Goal: Task Accomplishment & Management: Manage account settings

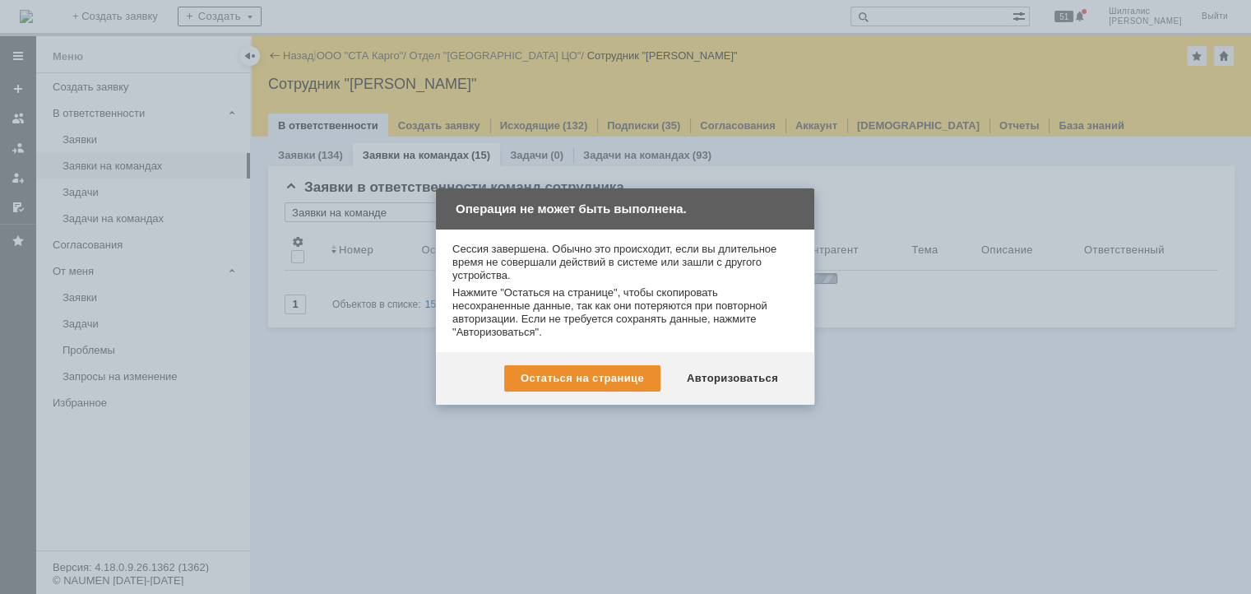
click at [719, 367] on div "Авторизоваться" at bounding box center [732, 378] width 124 height 26
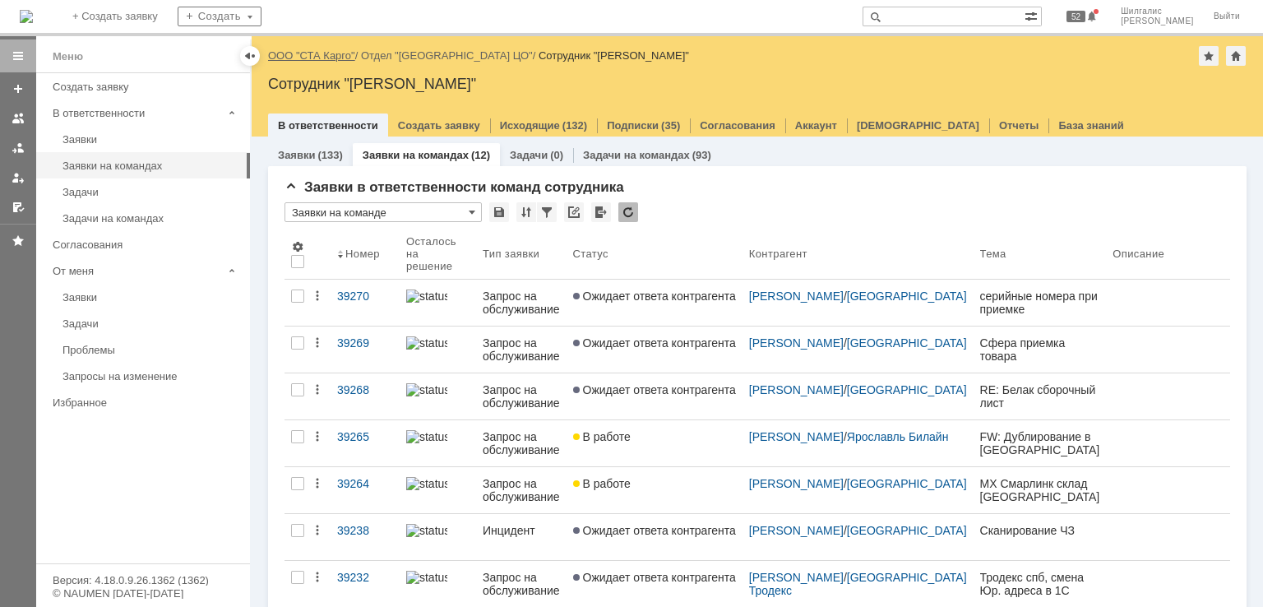
click at [330, 49] on div "Назад | ООО "СТА Карго" / Отдел "Санкт-Петербург ЦО" / Сотрудник "Шилгалис Крис…" at bounding box center [757, 56] width 979 height 20
click at [327, 58] on link "ООО "СТА Карго"" at bounding box center [311, 55] width 87 height 12
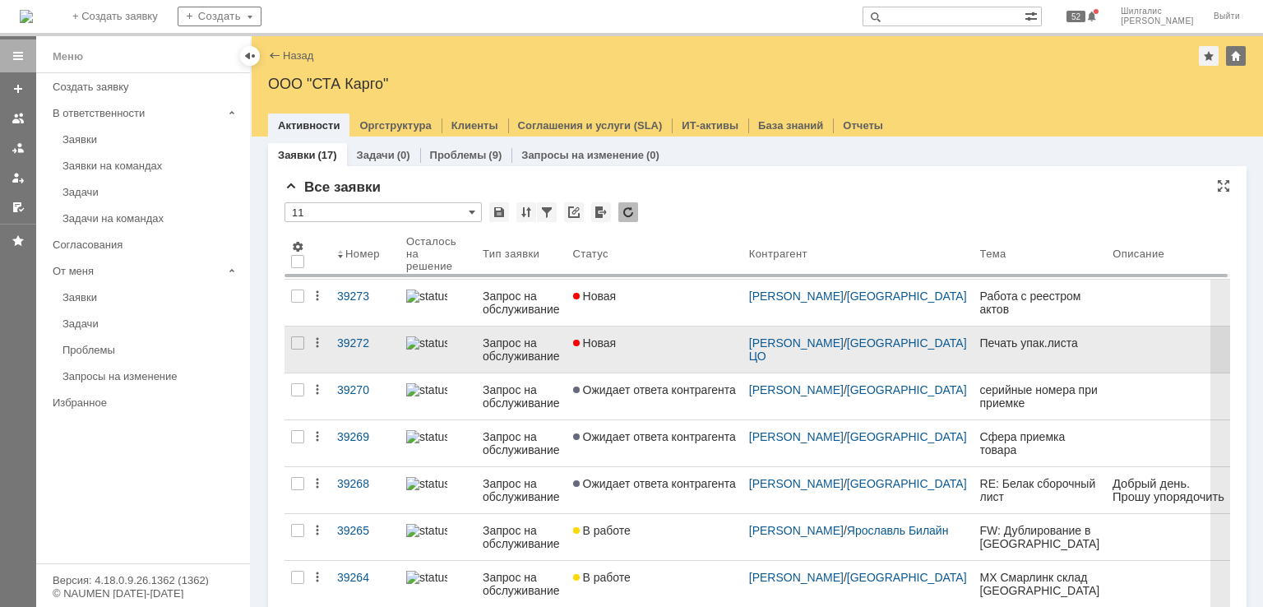
click at [660, 345] on div "Новая" at bounding box center [654, 342] width 163 height 13
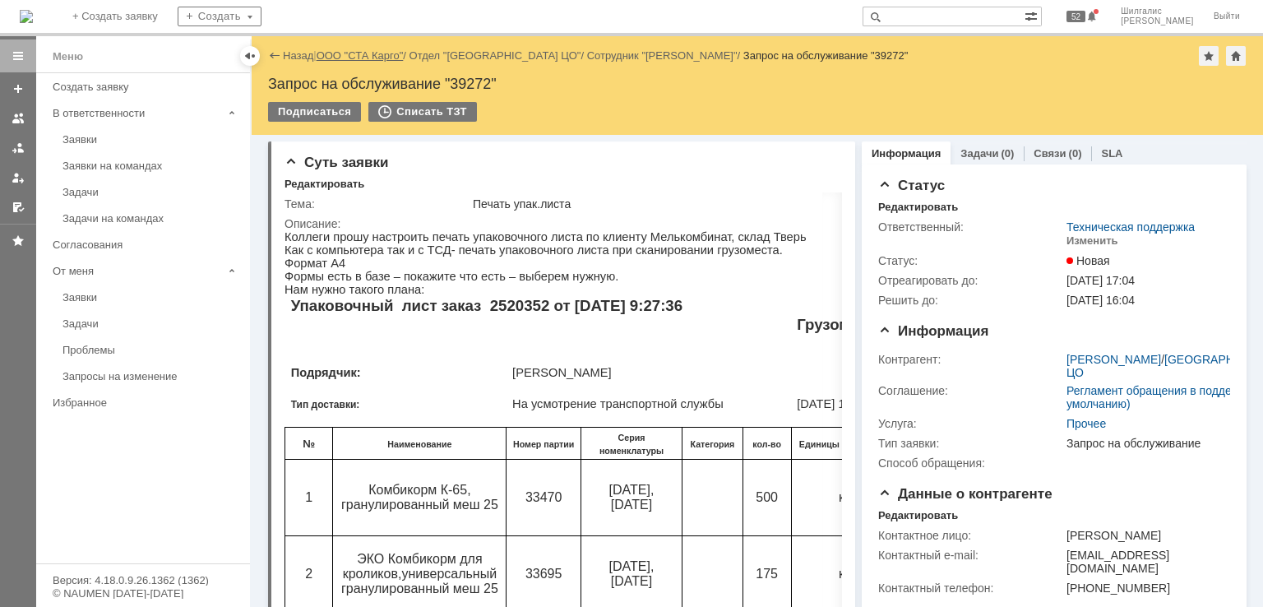
click at [368, 51] on link "ООО "СТА Карго"" at bounding box center [360, 55] width 87 height 12
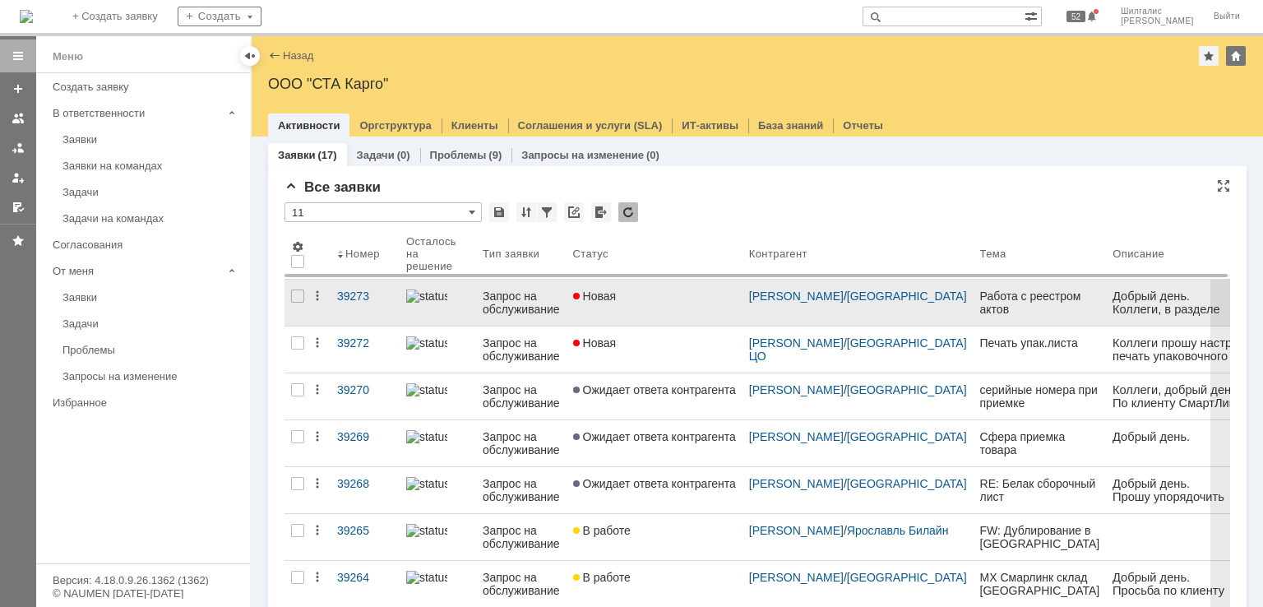
click at [650, 294] on div "Новая" at bounding box center [654, 295] width 163 height 13
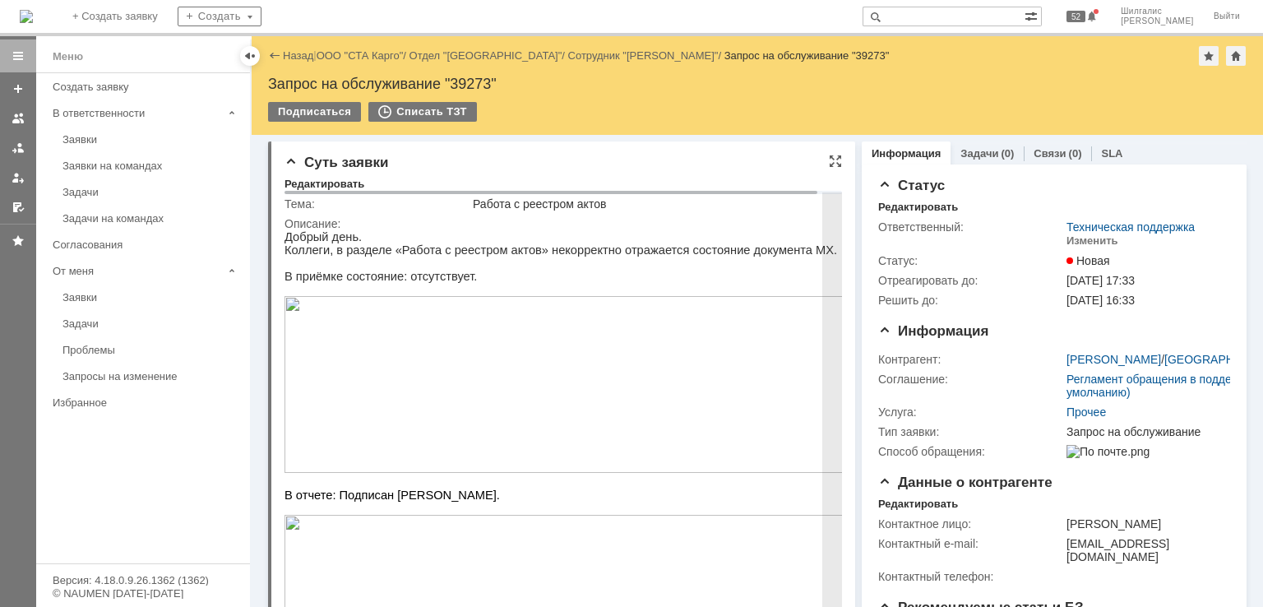
click at [557, 405] on img at bounding box center [573, 384] width 576 height 177
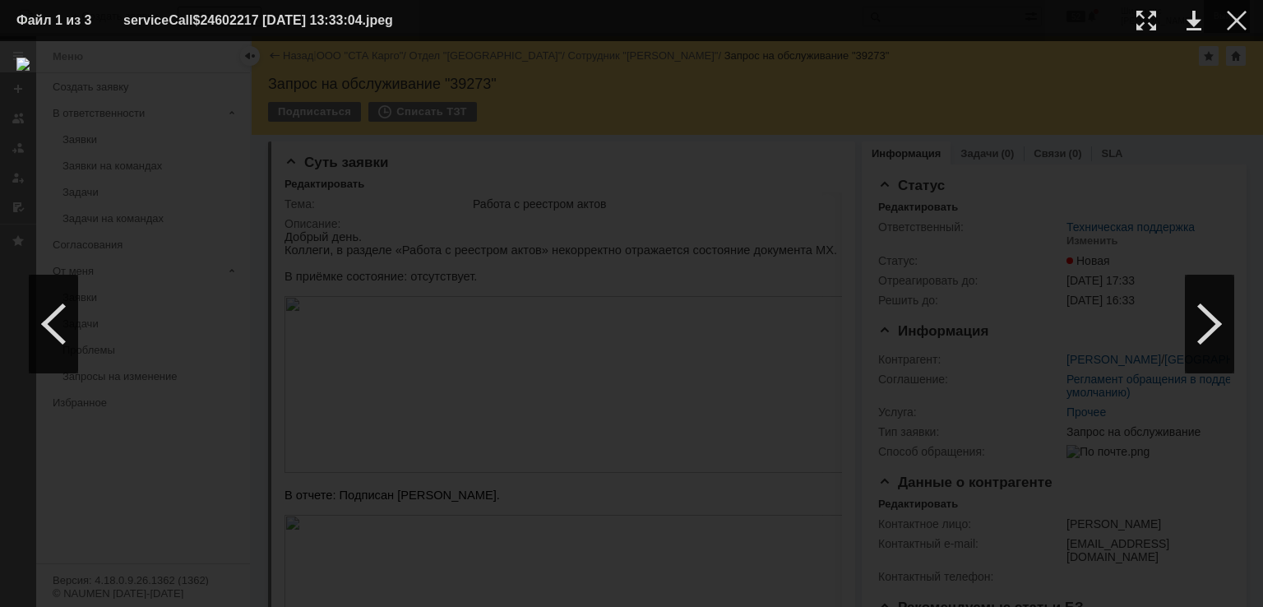
click at [1238, 25] on div at bounding box center [1237, 21] width 20 height 20
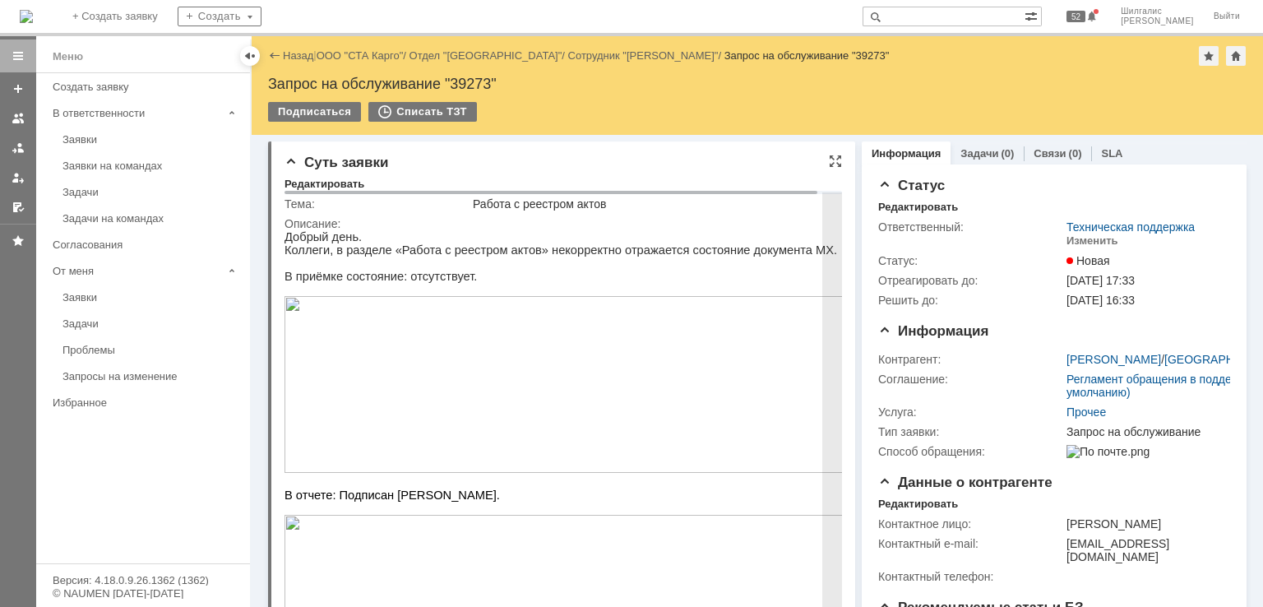
click at [435, 296] on p at bounding box center [573, 289] width 576 height 13
click at [464, 336] on img at bounding box center [573, 384] width 576 height 177
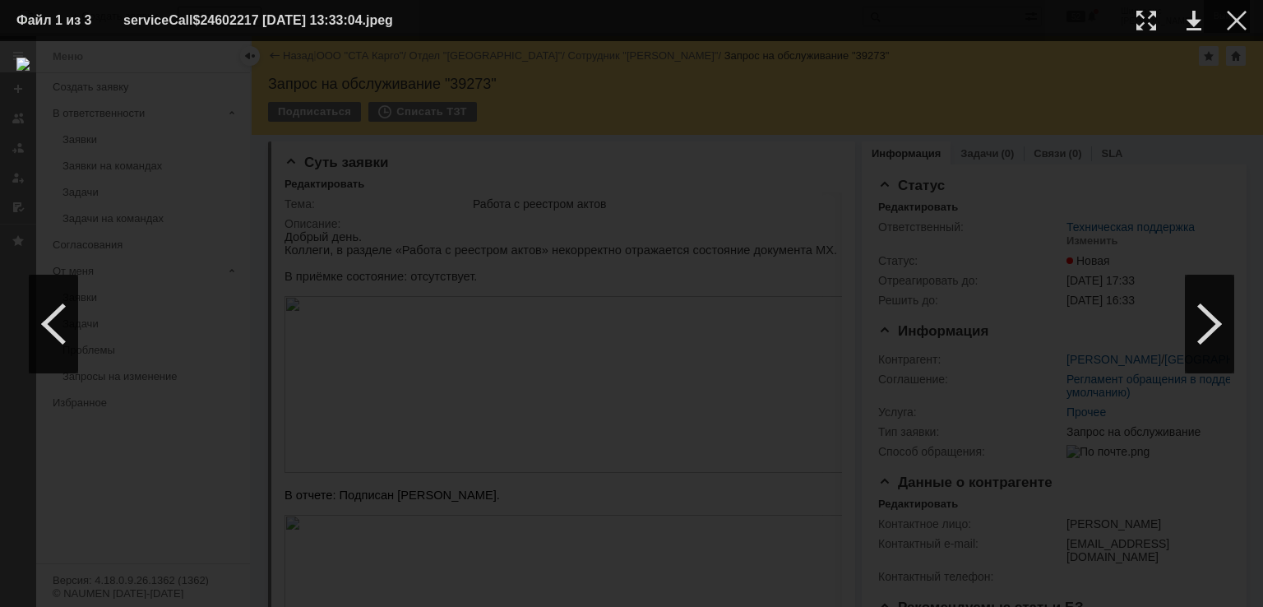
drag, startPoint x: 1233, startPoint y: 27, endPoint x: 1219, endPoint y: 27, distance: 14.0
click at [1233, 27] on div at bounding box center [1237, 21] width 20 height 20
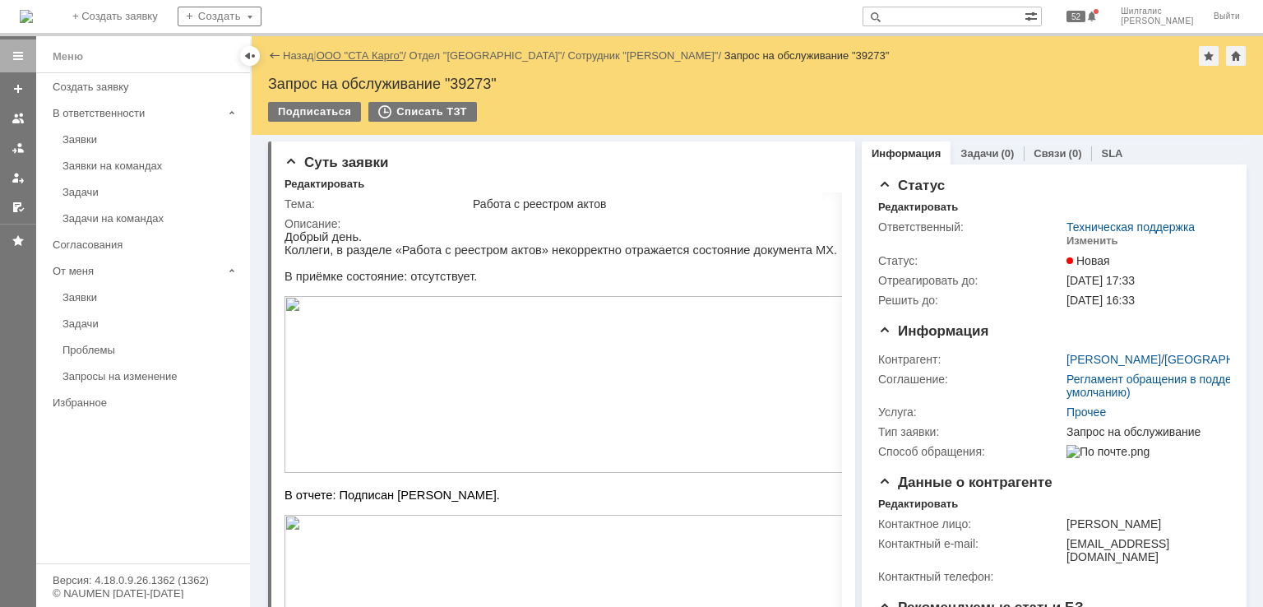
click at [371, 52] on link "ООО "СТА Карго"" at bounding box center [360, 55] width 87 height 12
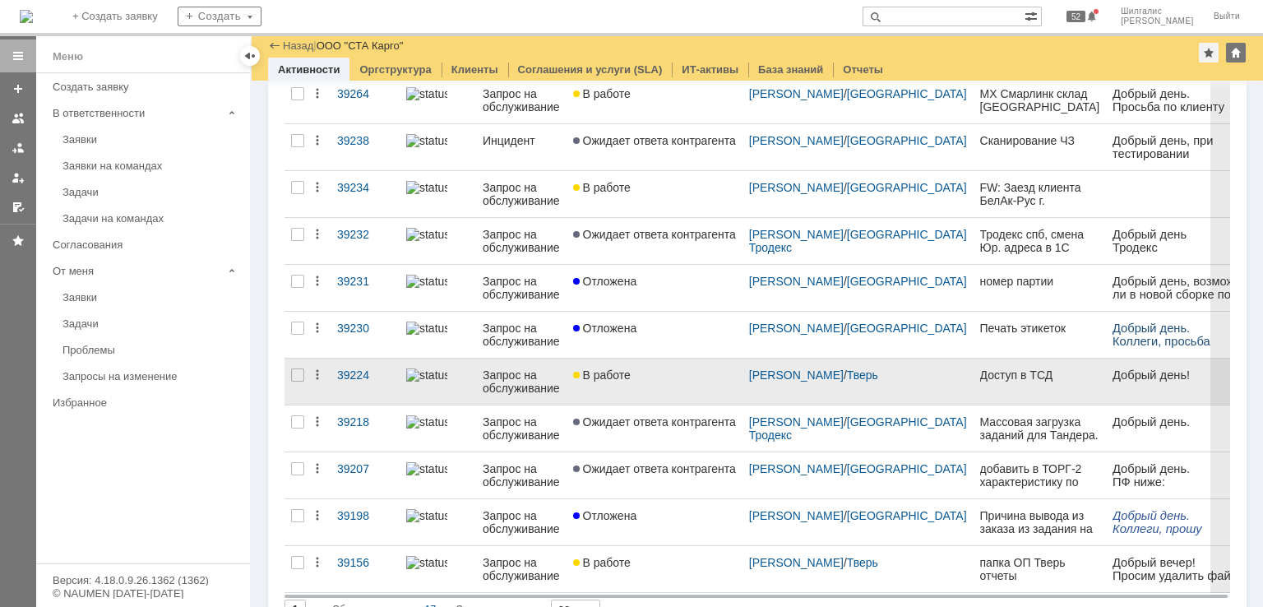
scroll to position [456, 0]
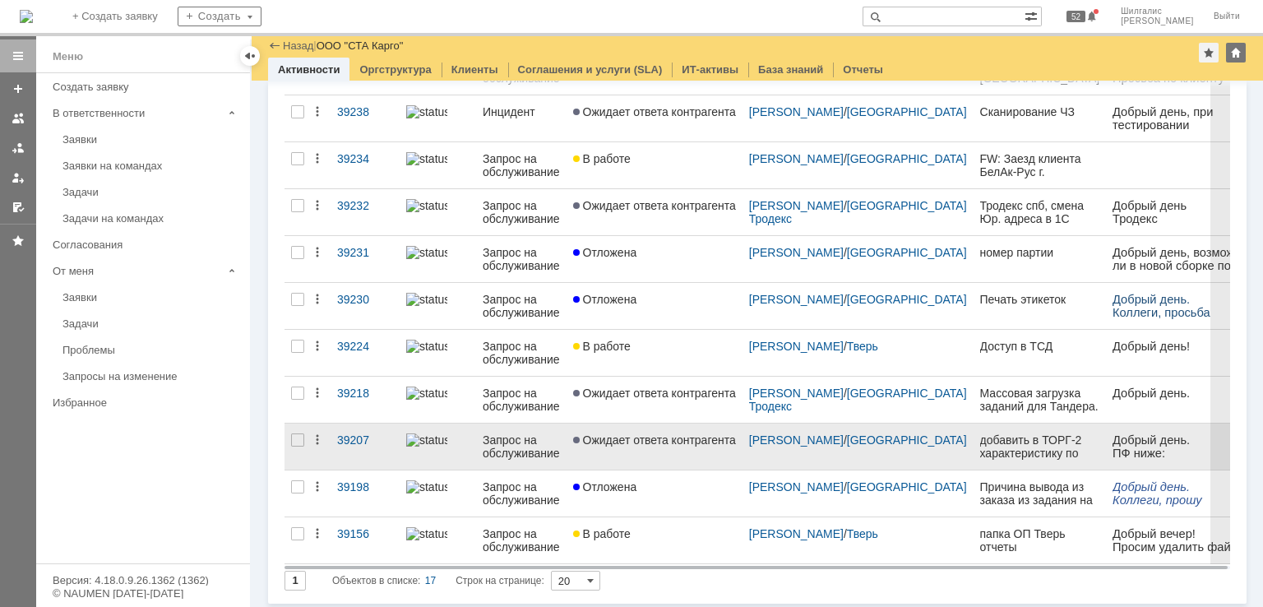
click at [682, 441] on span "Ожидает ответа контрагента" at bounding box center [654, 439] width 163 height 13
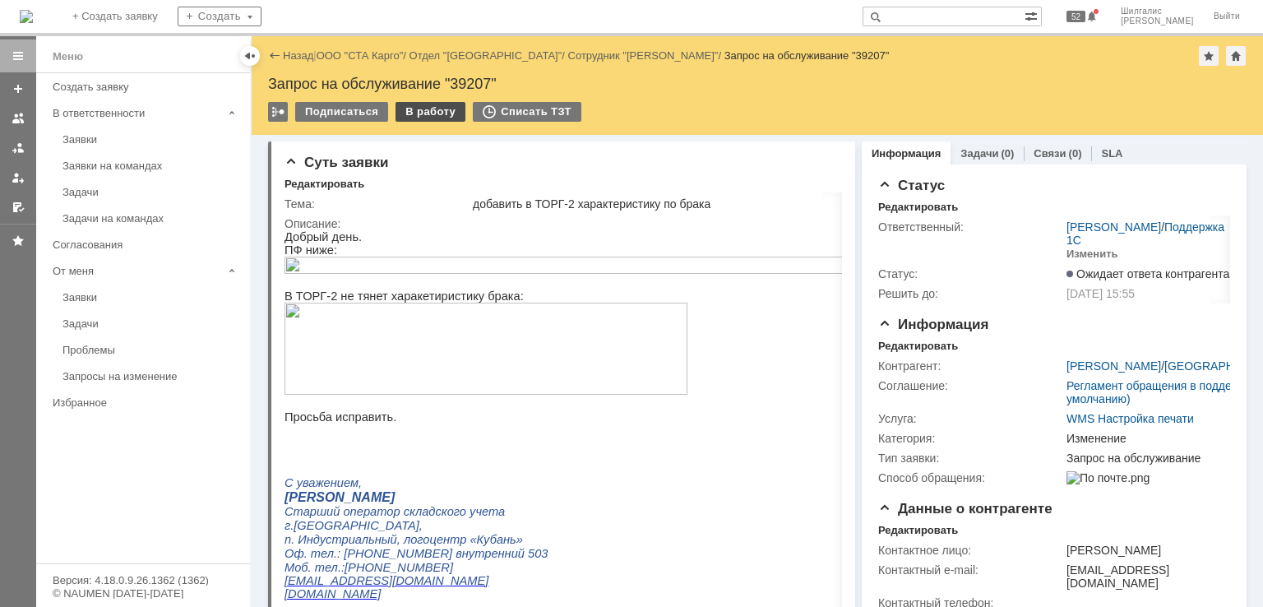
click at [426, 106] on div "В работу" at bounding box center [431, 112] width 70 height 20
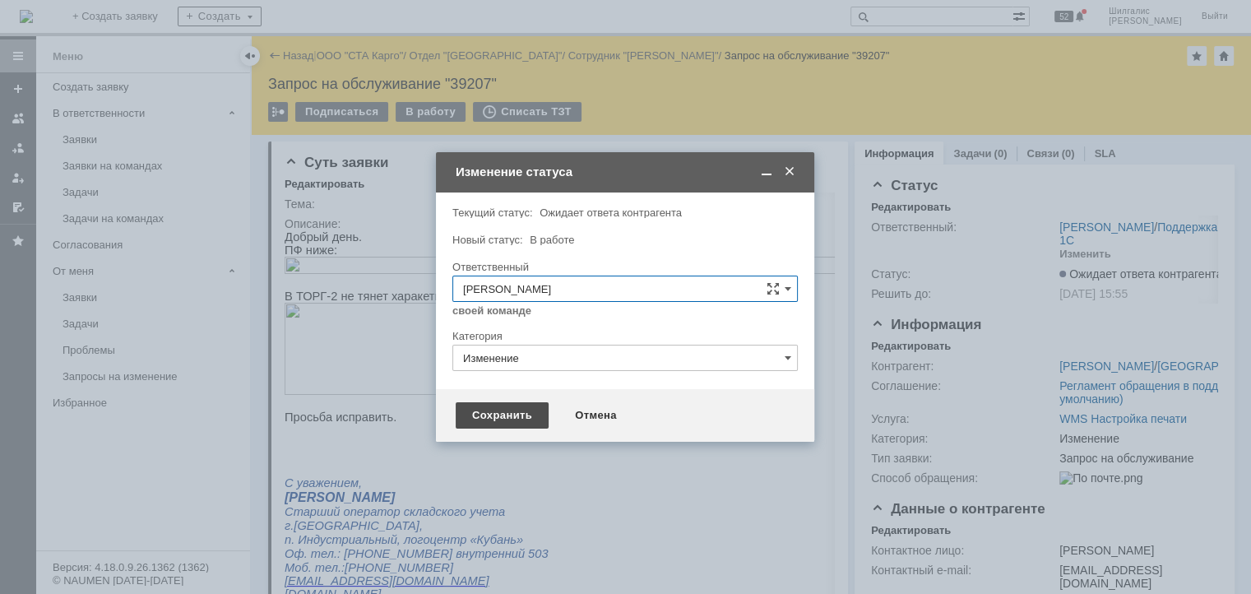
click at [520, 407] on div "Сохранить" at bounding box center [502, 415] width 93 height 26
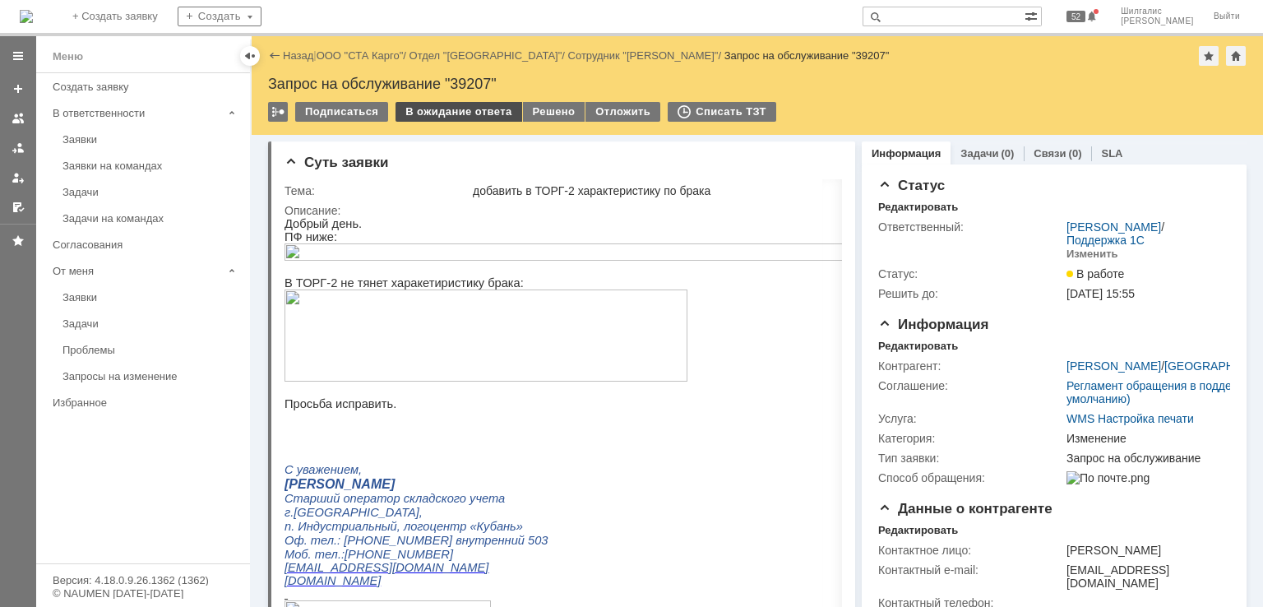
click at [432, 113] on div "В ожидание ответа" at bounding box center [459, 112] width 126 height 20
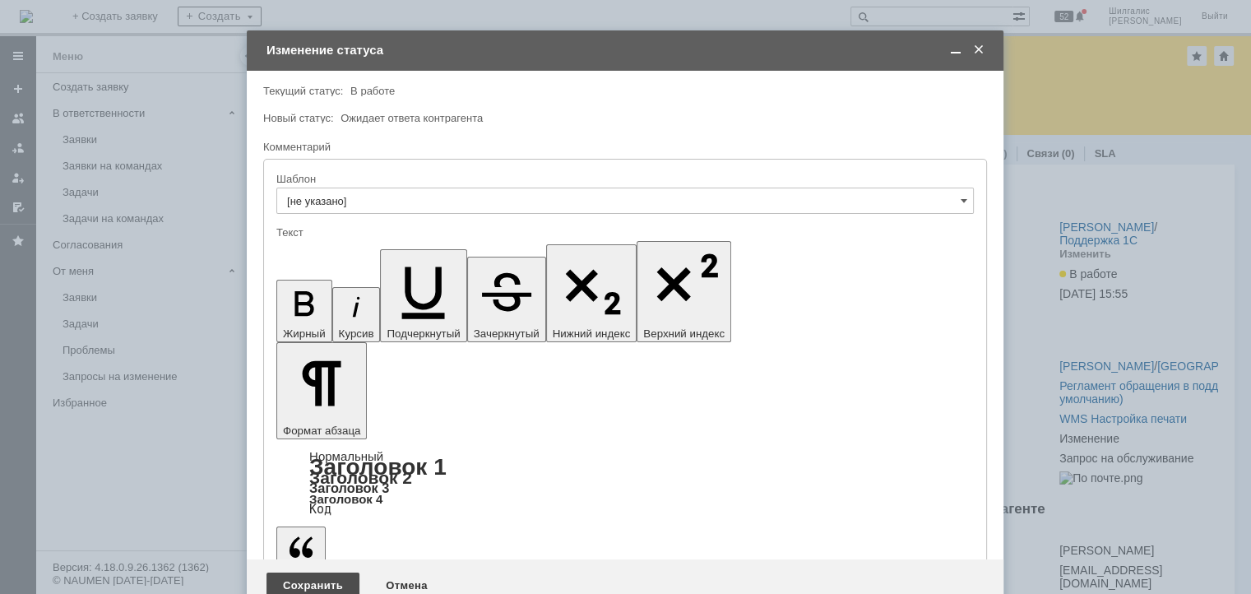
click at [316, 572] on div "Сохранить" at bounding box center [312, 585] width 93 height 26
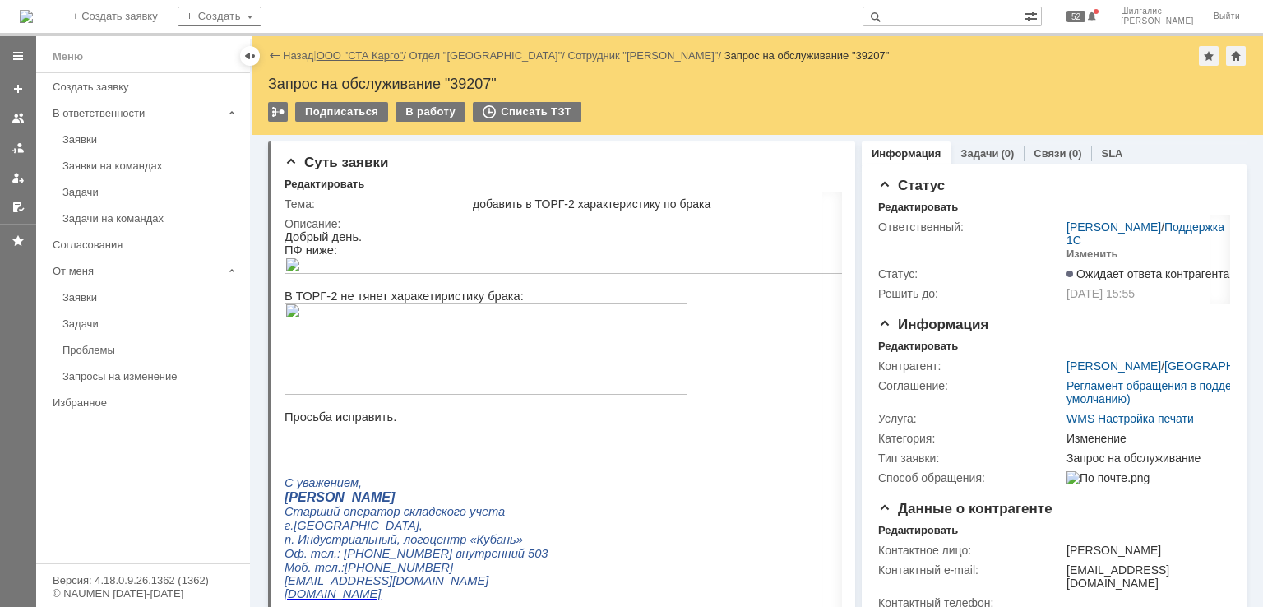
click at [346, 53] on link "ООО "СТА Карго"" at bounding box center [360, 55] width 87 height 12
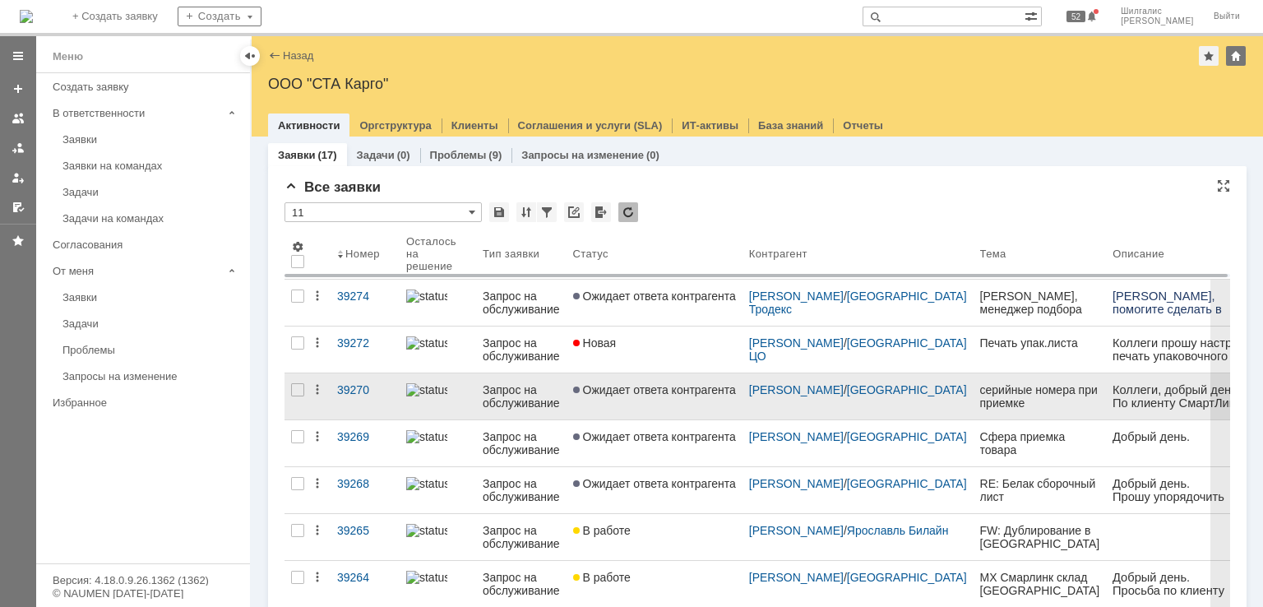
click at [668, 396] on link "Ожидает ответа контрагента" at bounding box center [655, 396] width 176 height 46
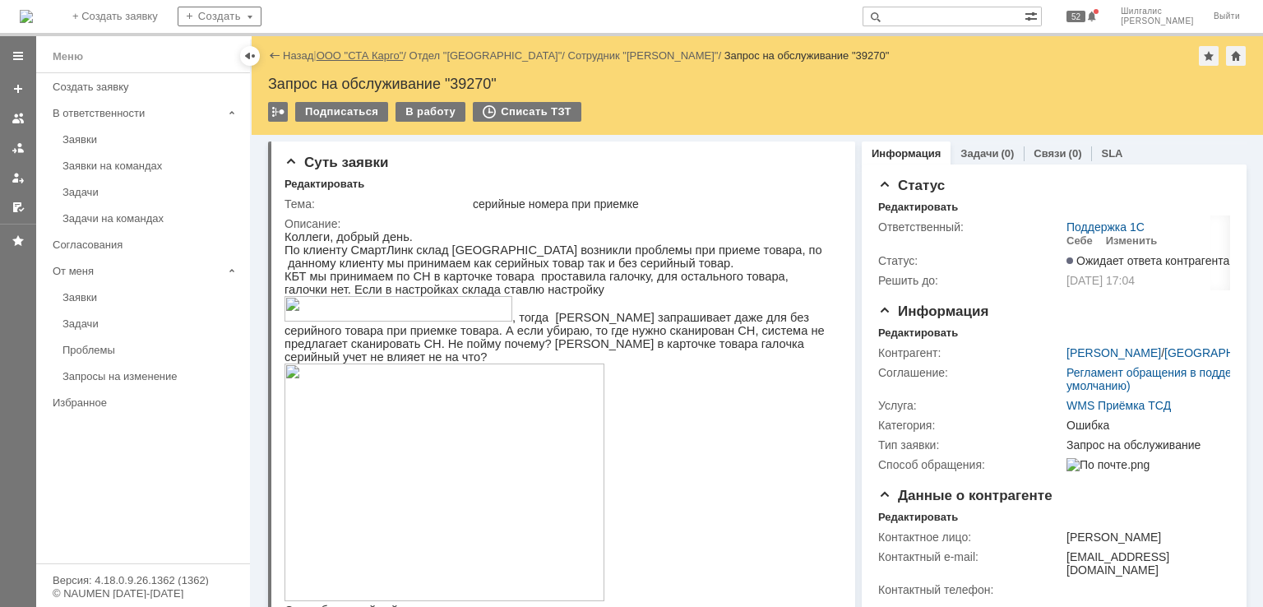
click at [385, 56] on link "ООО "СТА Карго"" at bounding box center [360, 55] width 87 height 12
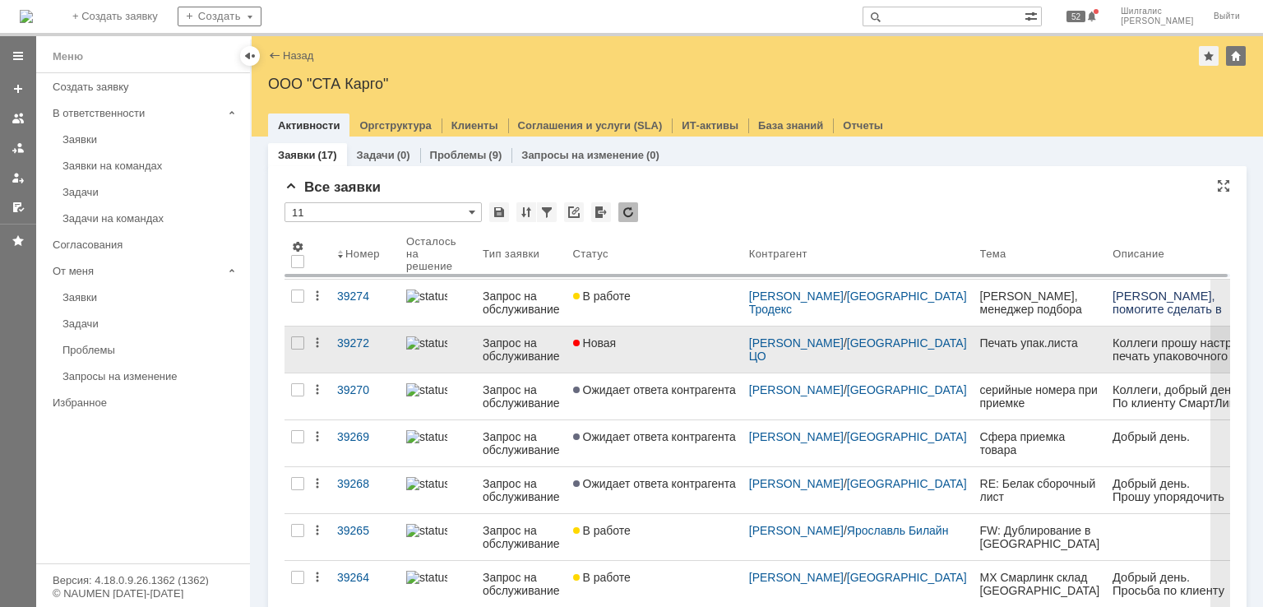
click at [659, 343] on div "Новая" at bounding box center [654, 342] width 163 height 13
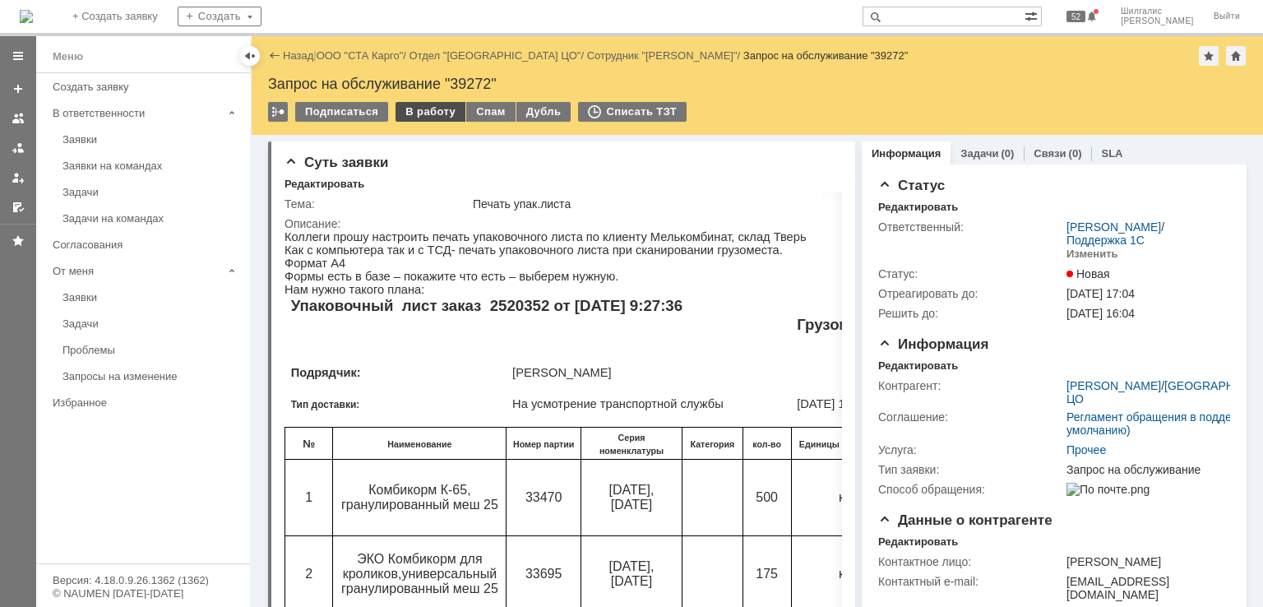
click at [425, 113] on div "В работу" at bounding box center [431, 112] width 70 height 20
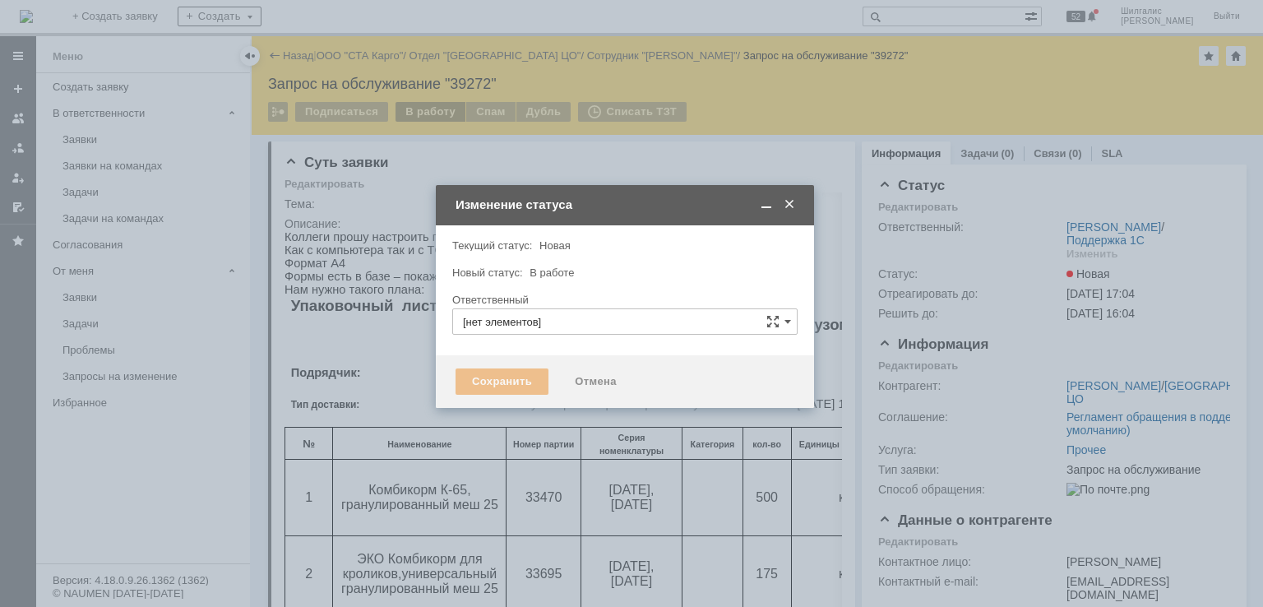
type input "[PERSON_NAME]"
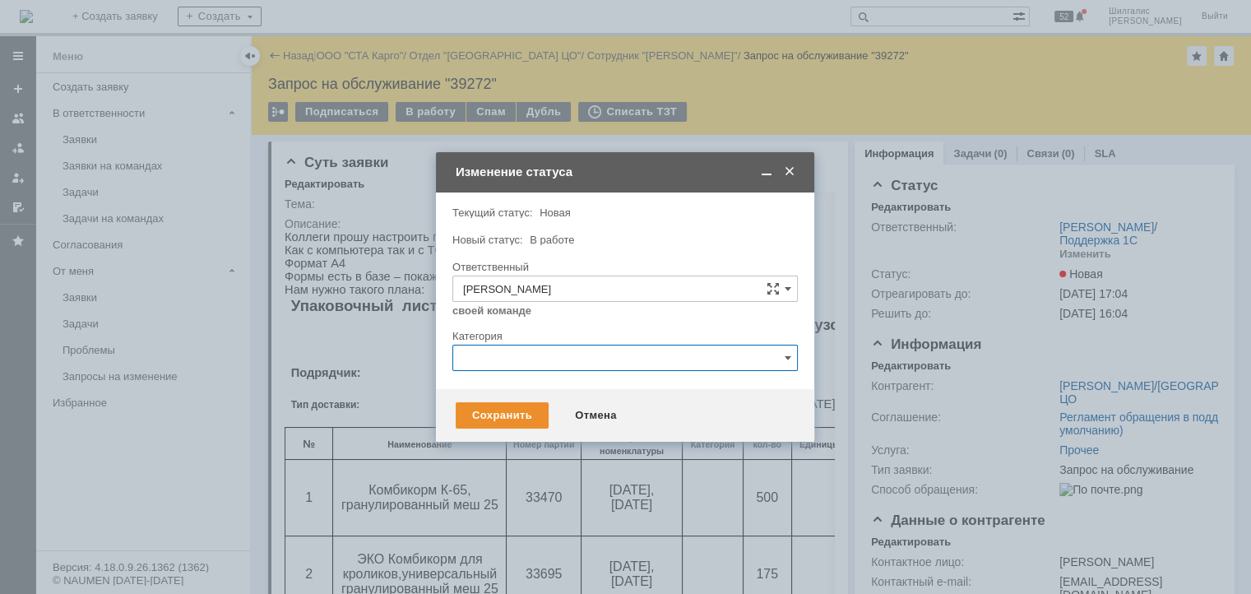
click at [538, 353] on input "text" at bounding box center [624, 358] width 345 height 26
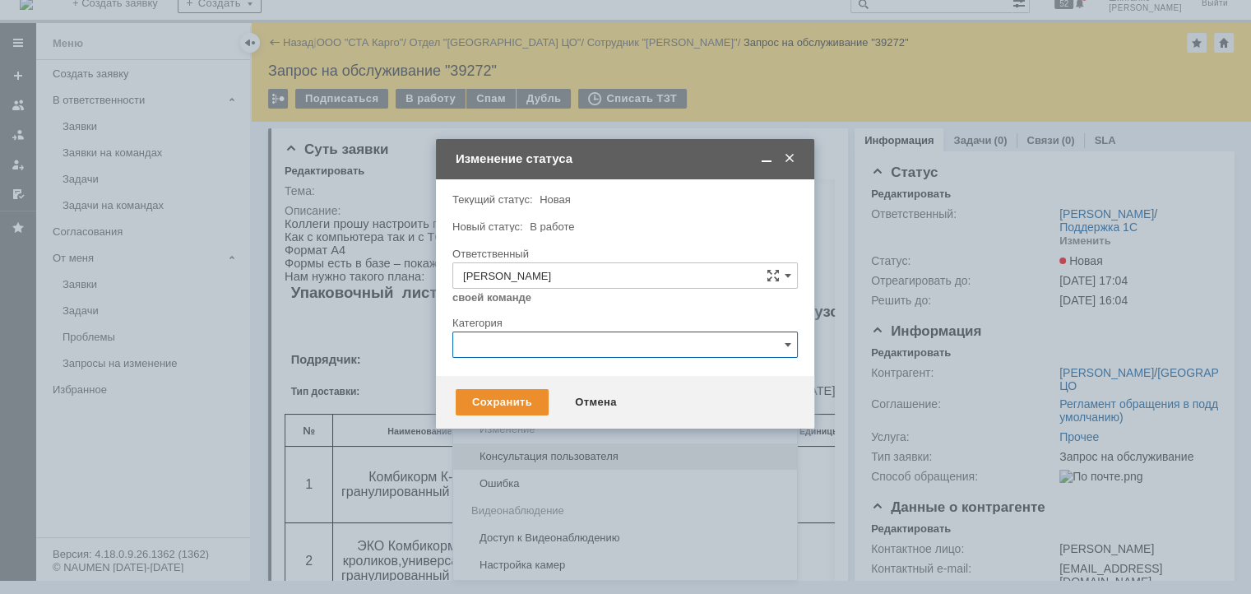
click at [548, 457] on span "Консультация пользователя" at bounding box center [625, 456] width 324 height 13
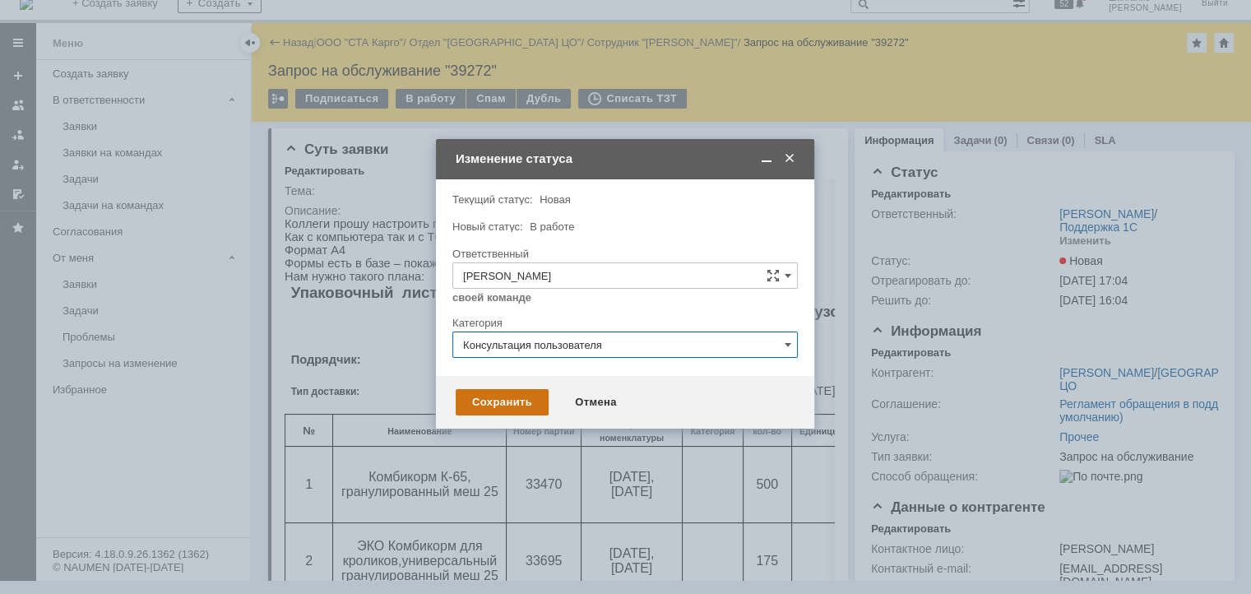
type input "Консультация пользователя"
click at [466, 404] on div "Сохранить" at bounding box center [502, 402] width 93 height 26
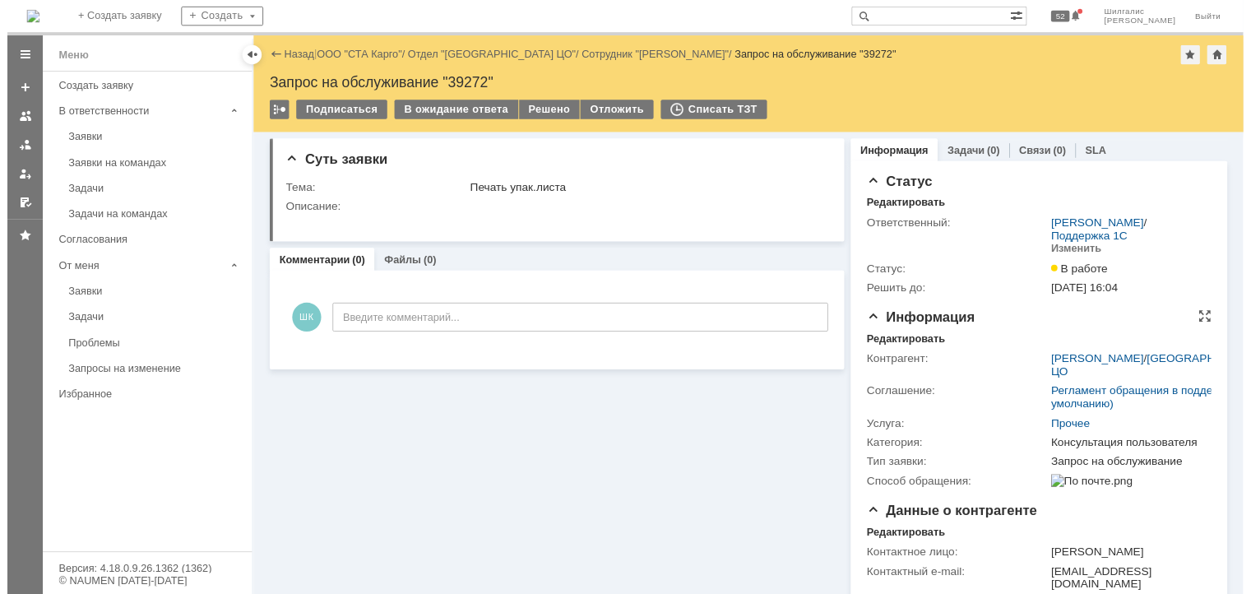
scroll to position [0, 0]
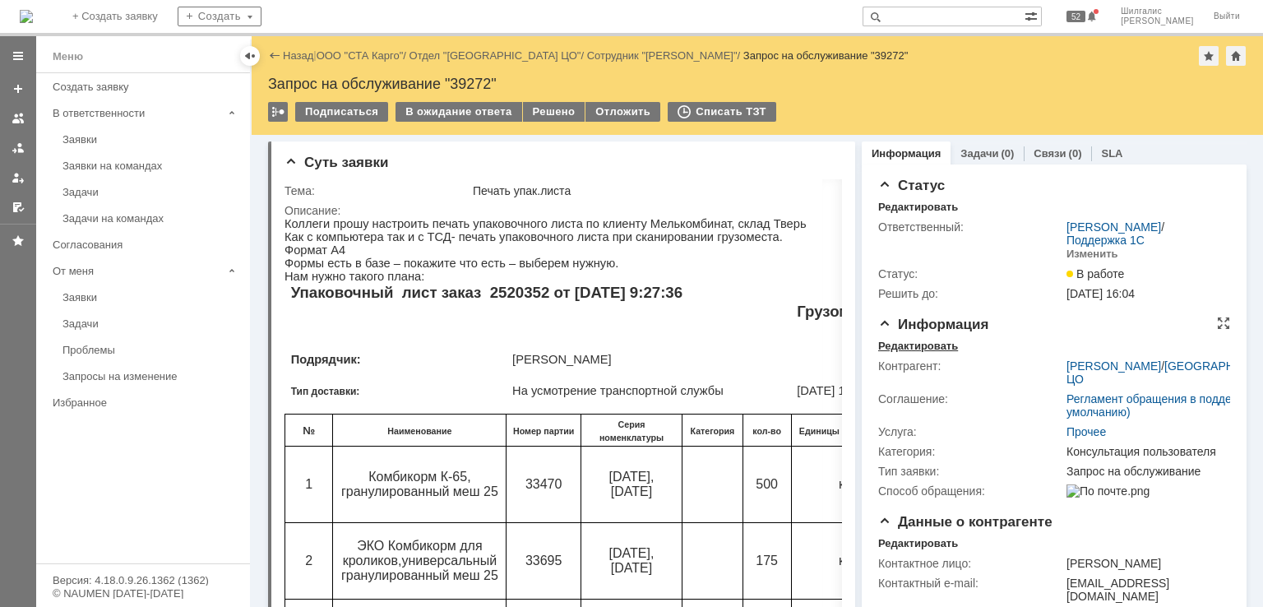
click at [913, 345] on div "Редактировать" at bounding box center [918, 346] width 80 height 13
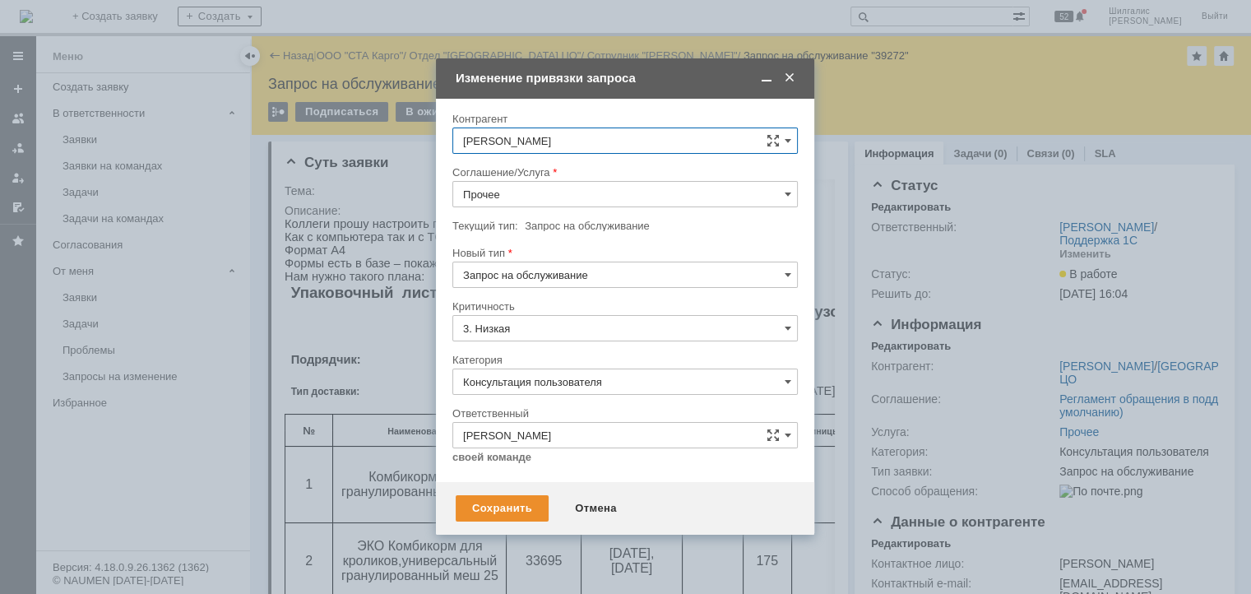
click at [493, 193] on input "Прочее" at bounding box center [624, 194] width 345 height 26
click at [548, 340] on span "WMS Прочее" at bounding box center [625, 343] width 324 height 13
type input "WMS Прочее"
click at [539, 381] on input "Консультация пользователя" at bounding box center [624, 381] width 345 height 26
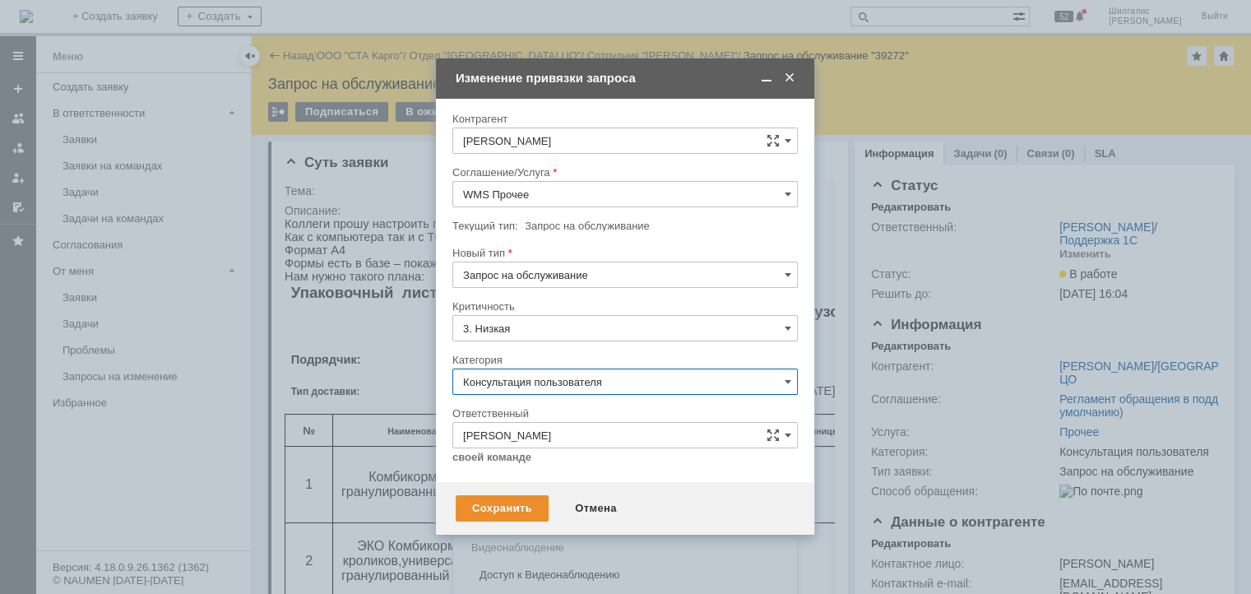
scroll to position [23, 0]
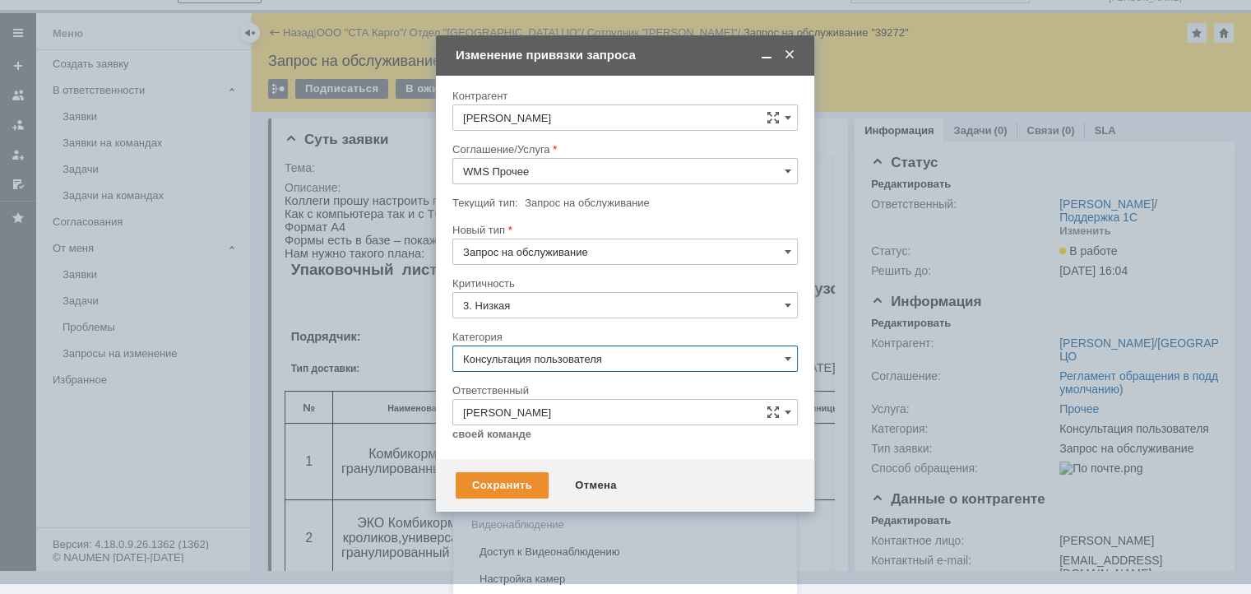
click at [608, 353] on input "Консультация пользователя" at bounding box center [624, 358] width 345 height 26
click at [525, 474] on span "Консультация пользователя" at bounding box center [625, 470] width 324 height 13
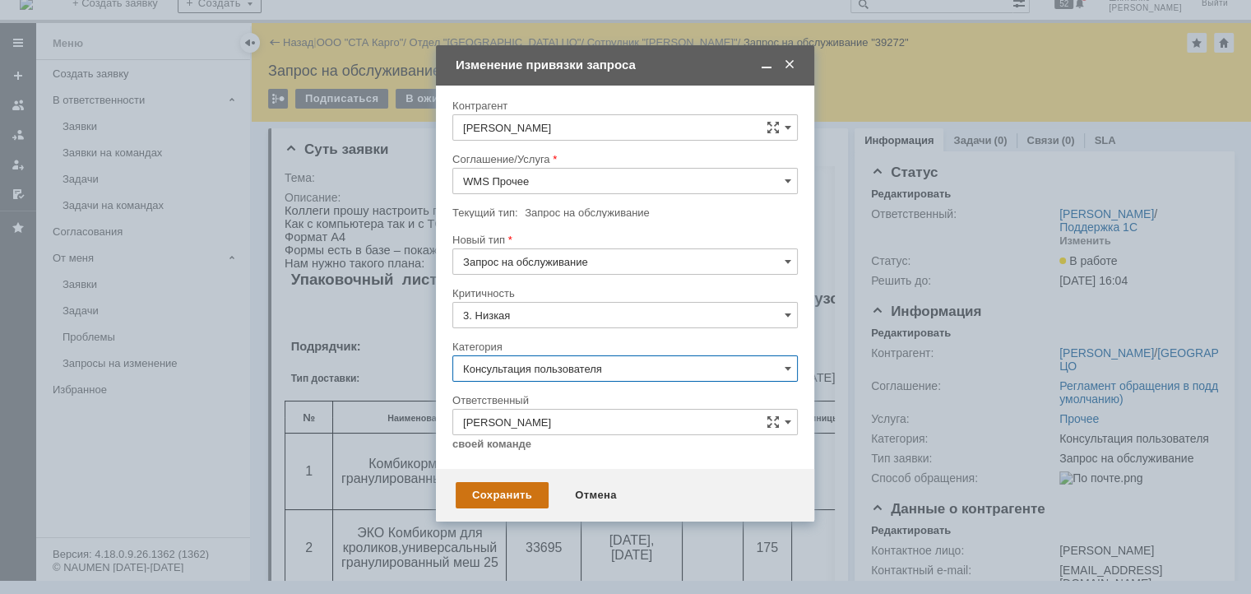
type input "Консультация пользователя"
click at [500, 493] on div "Сохранить" at bounding box center [502, 495] width 93 height 26
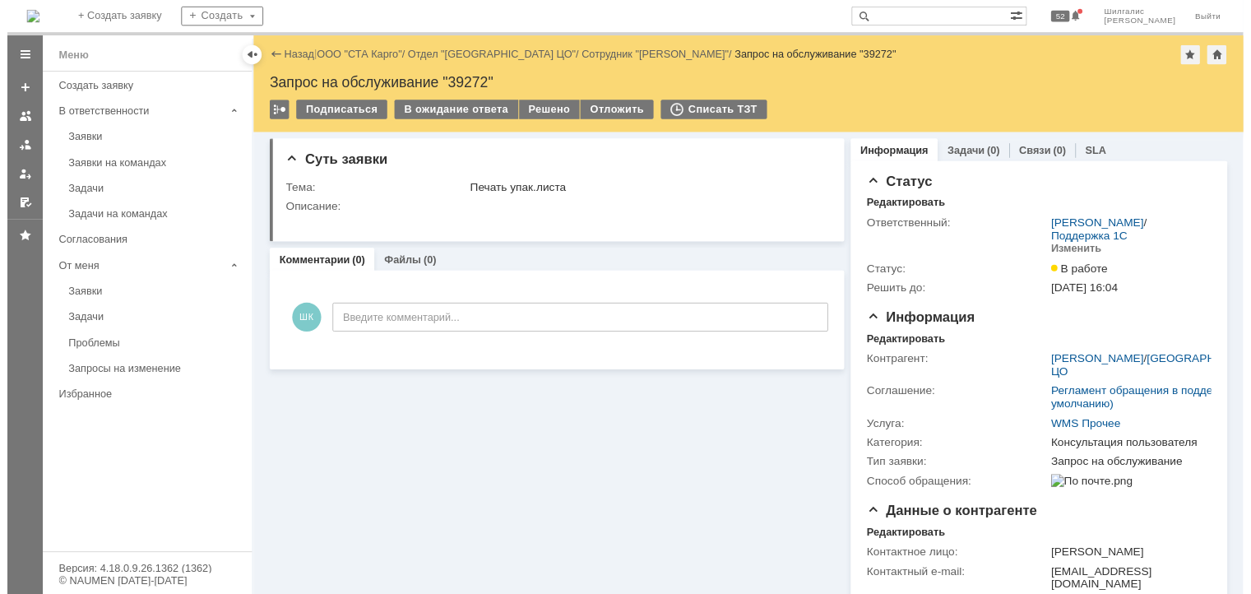
scroll to position [0, 0]
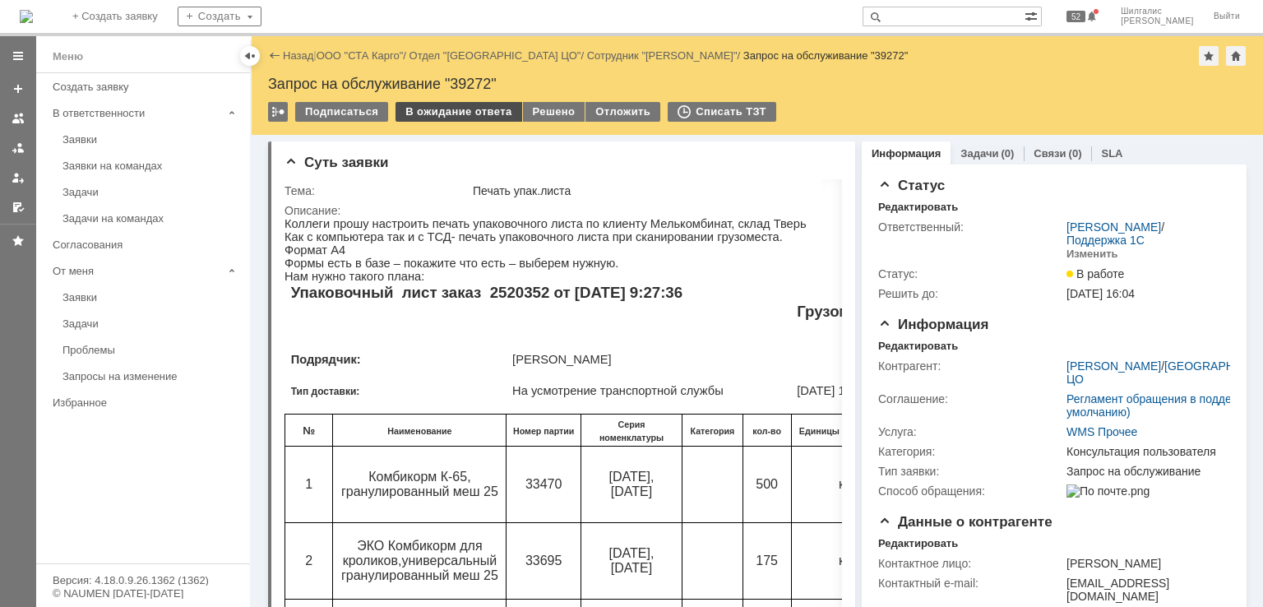
click at [425, 112] on div "В ожидание ответа" at bounding box center [459, 112] width 126 height 20
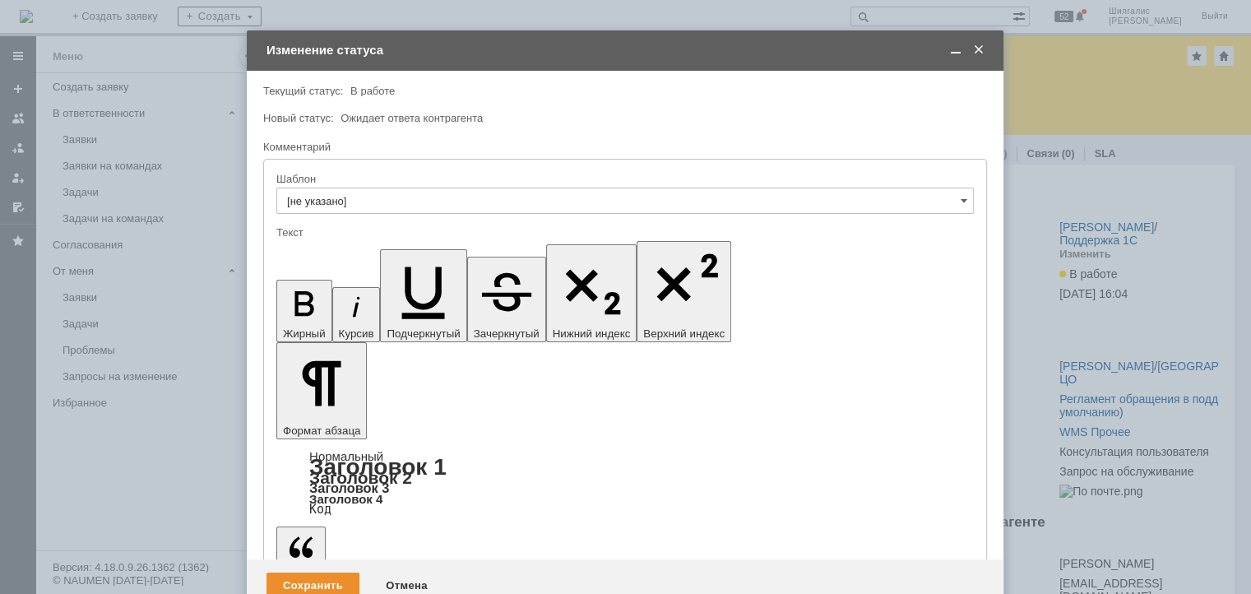
click at [317, 572] on div "Сохранить" at bounding box center [312, 585] width 93 height 26
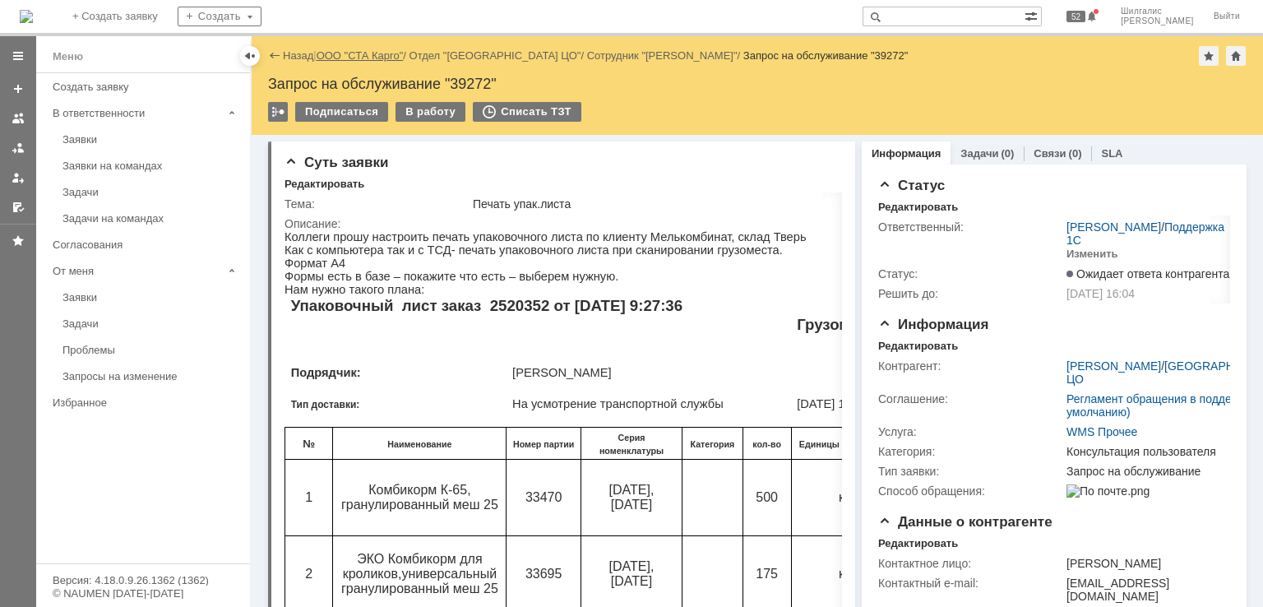
click at [376, 54] on link "ООО "СТА Карго"" at bounding box center [360, 55] width 87 height 12
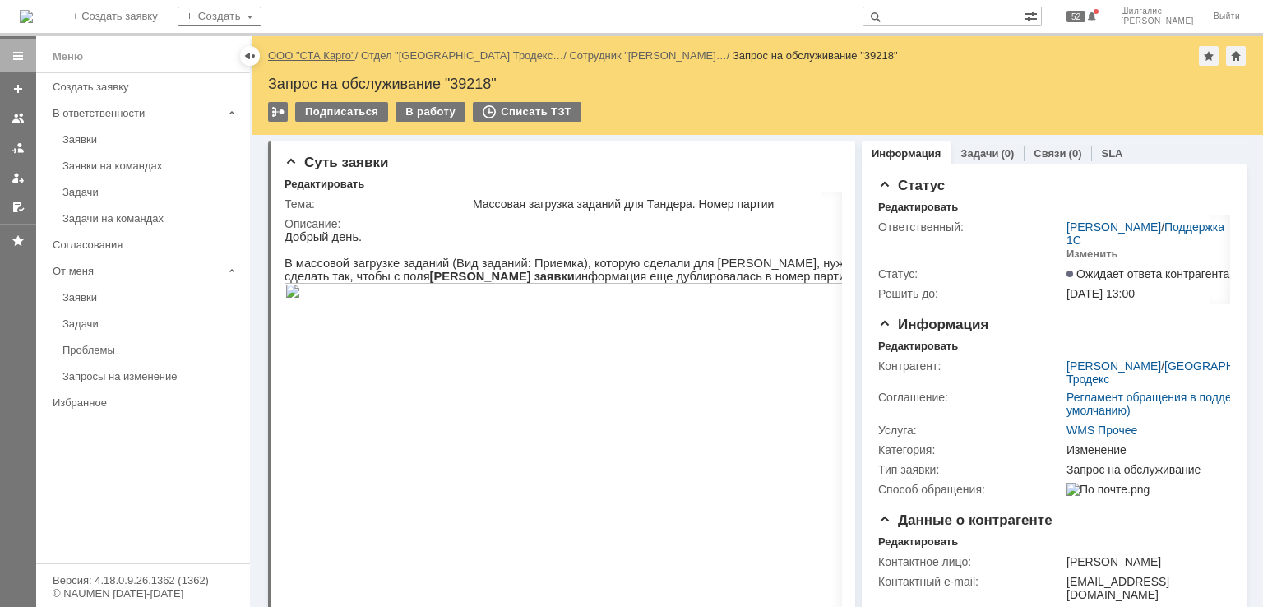
click at [330, 60] on link "ООО "СТА Карго"" at bounding box center [311, 55] width 87 height 12
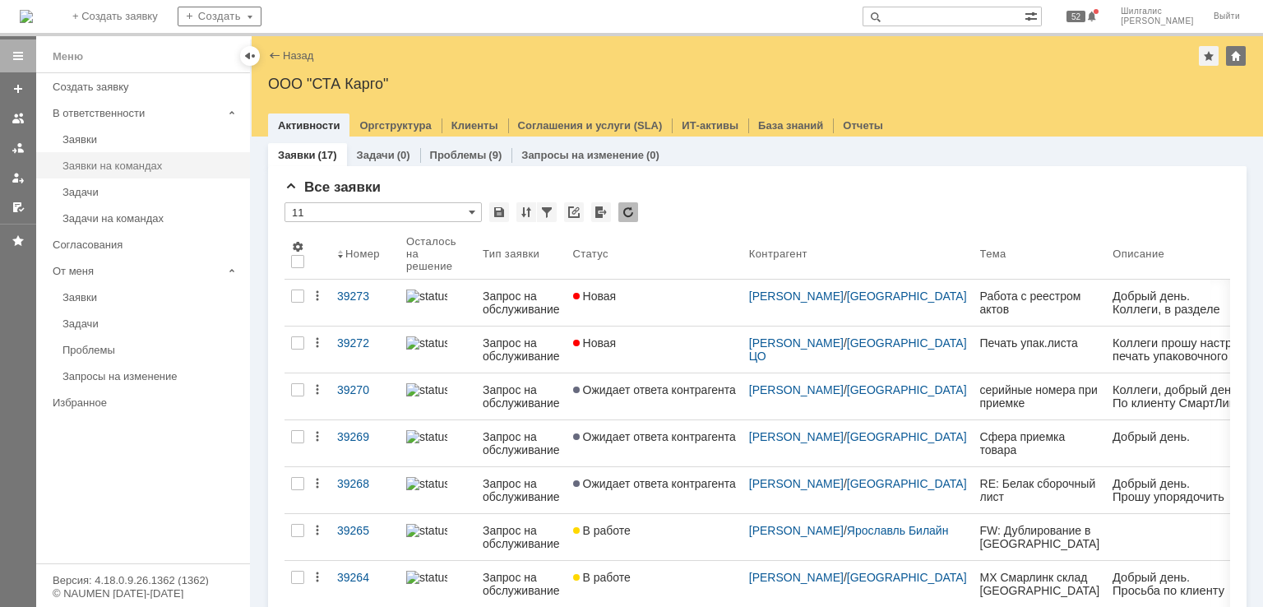
click at [126, 167] on div "Заявки на командах" at bounding box center [151, 166] width 178 height 12
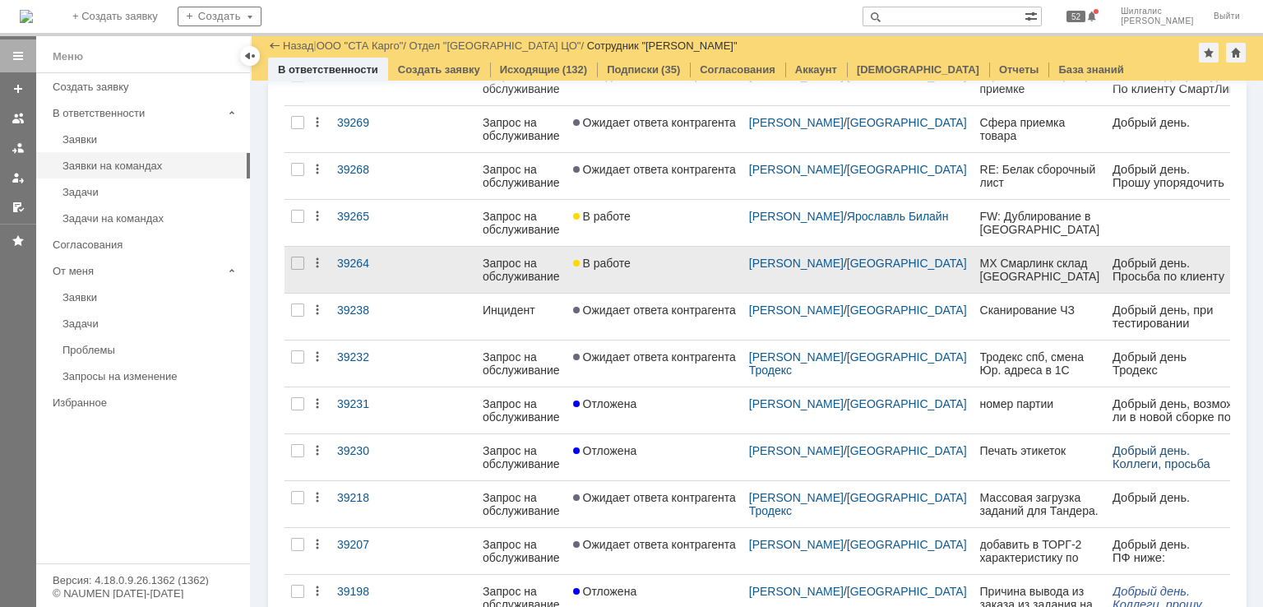
click at [657, 269] on link "В работе" at bounding box center [655, 270] width 176 height 46
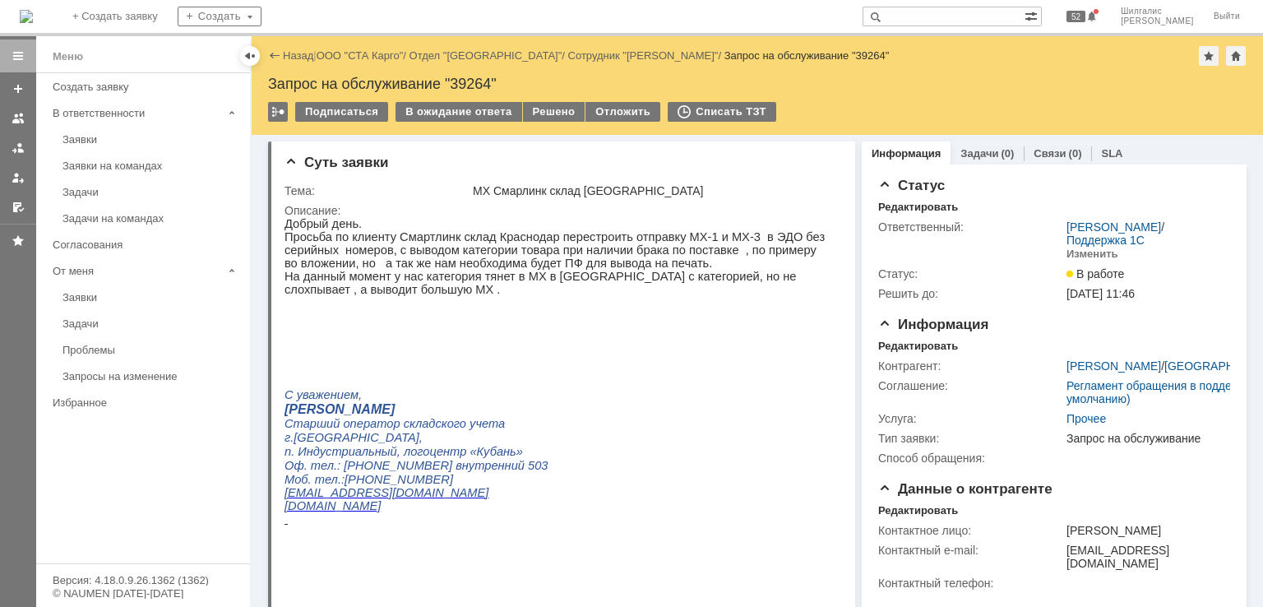
click at [775, 581] on p at bounding box center [557, 553] width 544 height 56
click at [616, 288] on p "На данный момент у нас категория тянет в МХ в ЭДО с категорией, но не слохпывае…" at bounding box center [557, 283] width 544 height 26
click at [474, 80] on div "Запрос на обслуживание "39264"" at bounding box center [757, 84] width 979 height 16
copy div "39264"
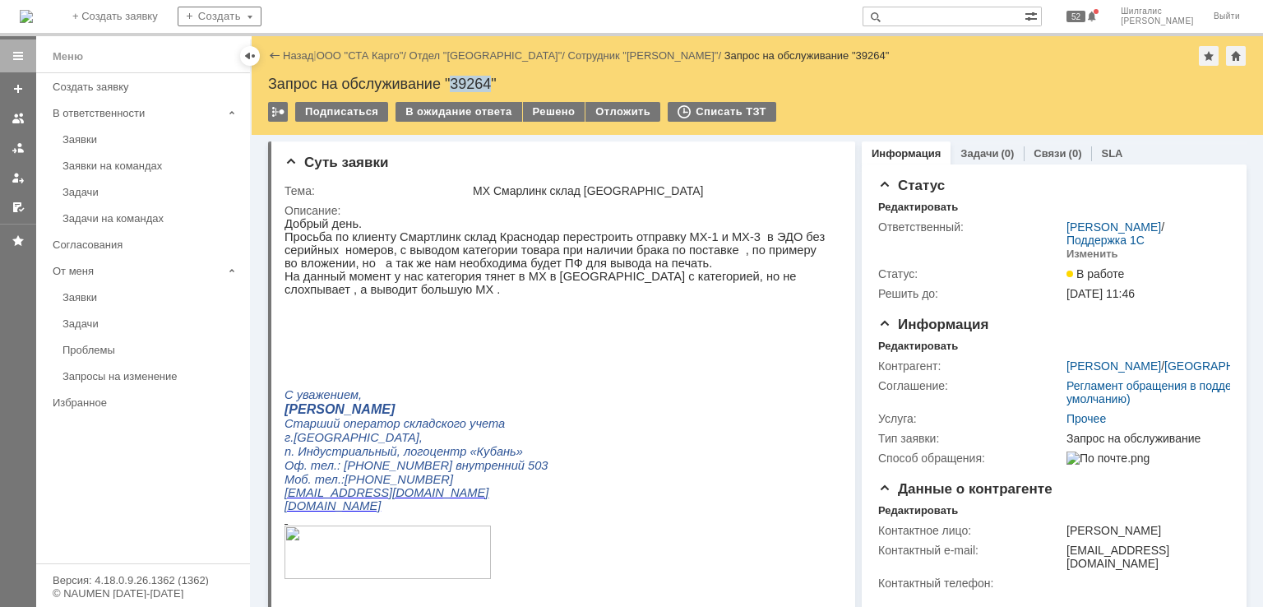
copy div "39264"
click at [375, 57] on link "ООО "СТА Карго"" at bounding box center [360, 55] width 87 height 12
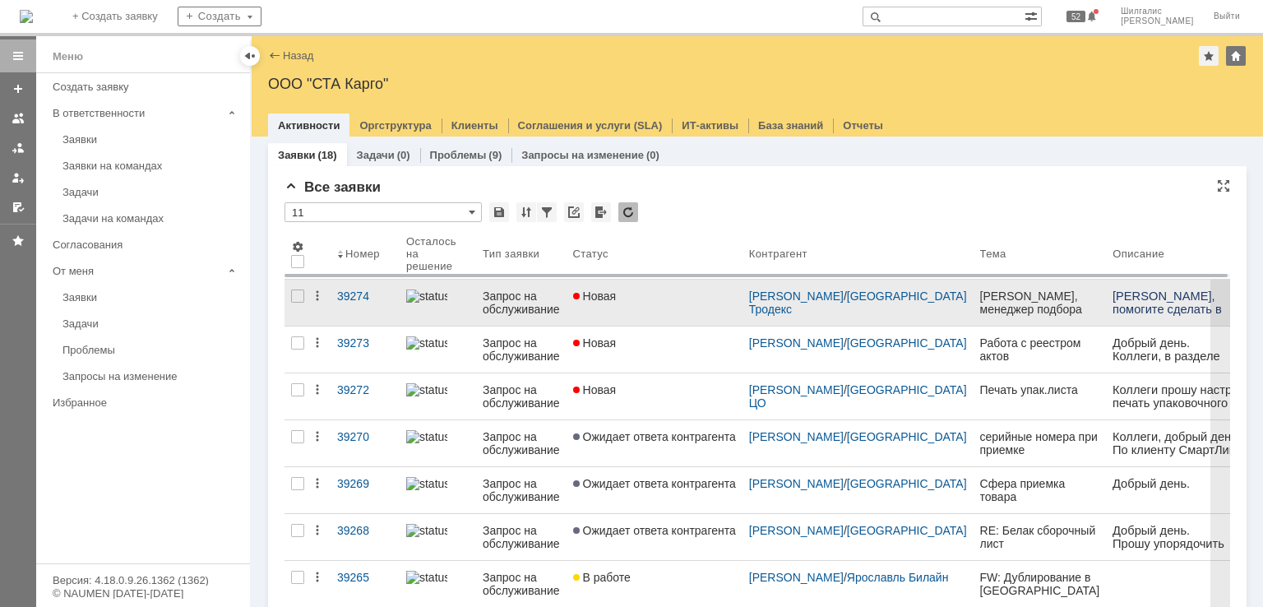
click at [662, 307] on link "Новая" at bounding box center [655, 303] width 176 height 46
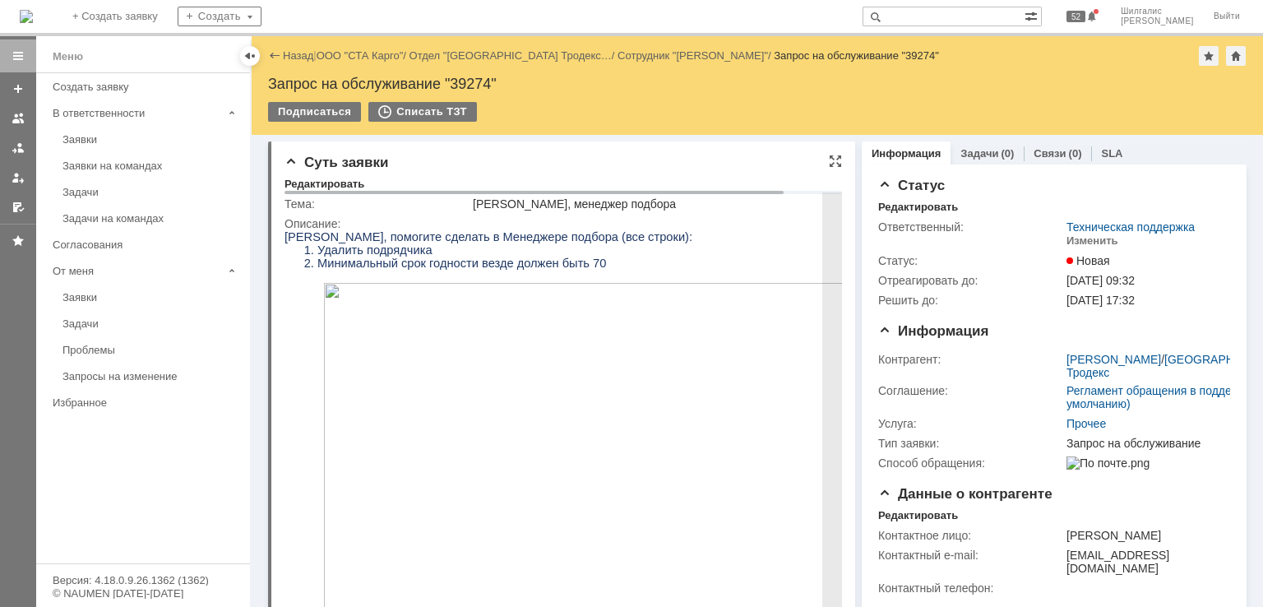
scroll to position [164, 0]
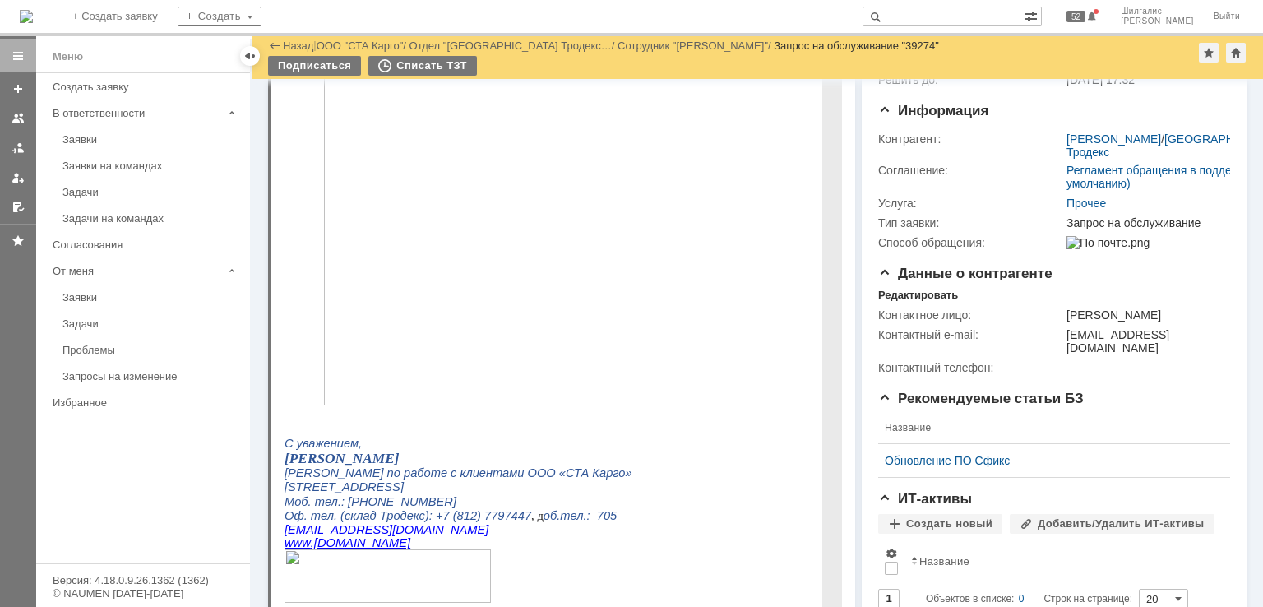
click at [549, 308] on img at bounding box center [612, 233] width 576 height 343
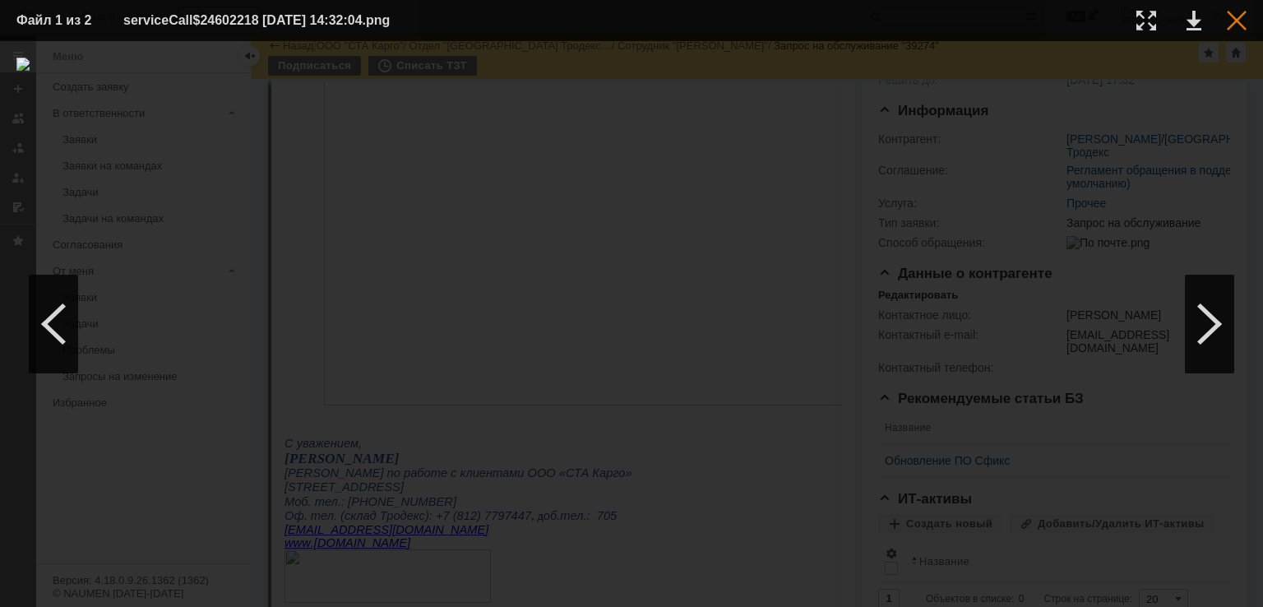
click at [1231, 22] on div at bounding box center [1237, 21] width 20 height 20
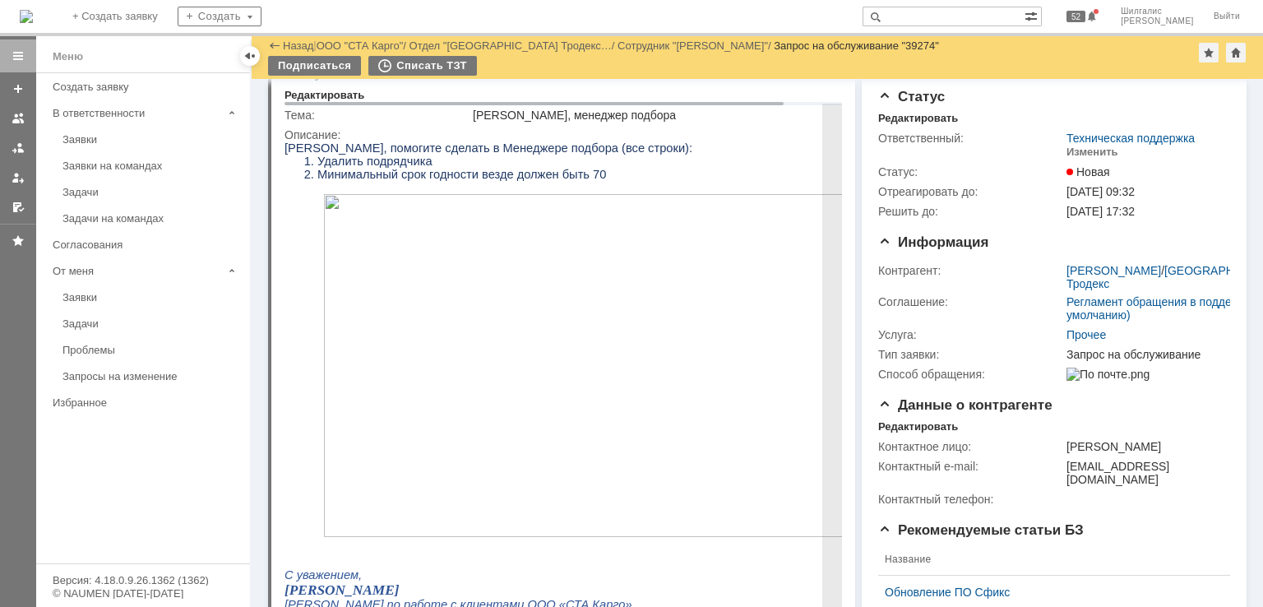
scroll to position [0, 0]
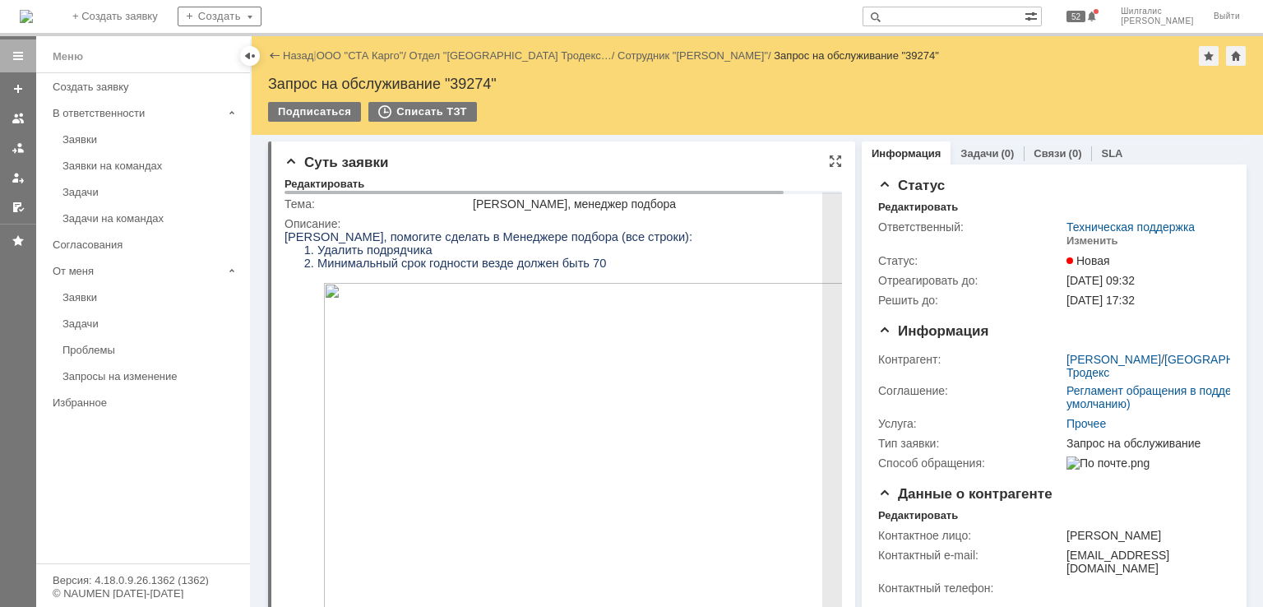
click at [582, 369] on img at bounding box center [612, 454] width 576 height 343
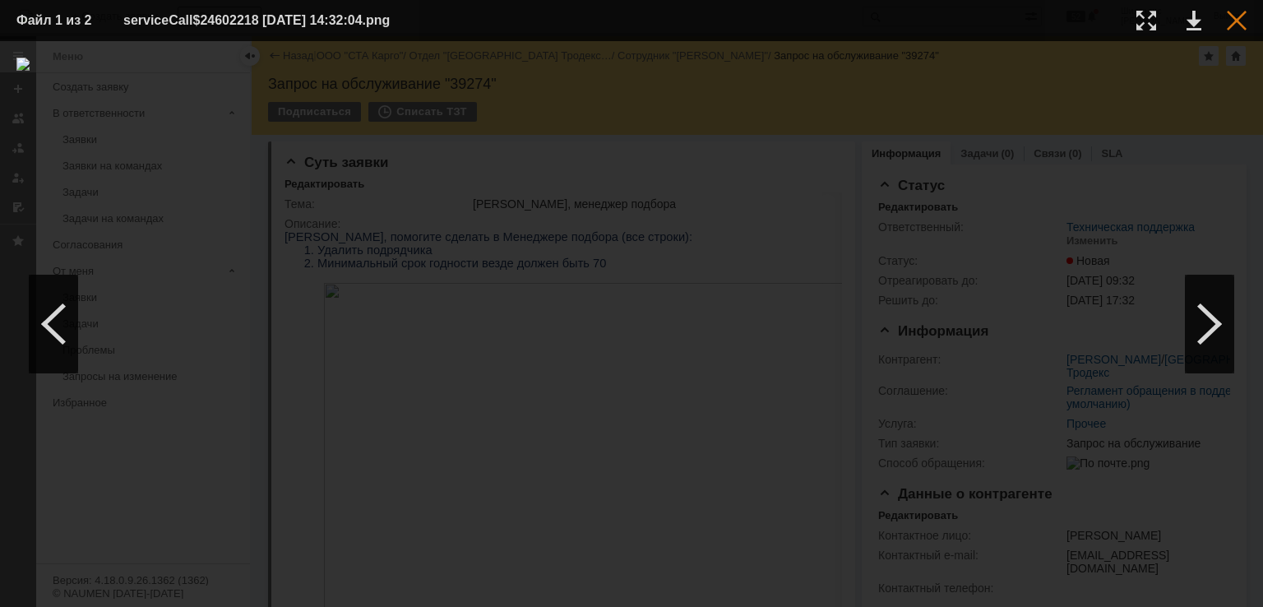
click at [1230, 14] on div at bounding box center [1237, 21] width 20 height 20
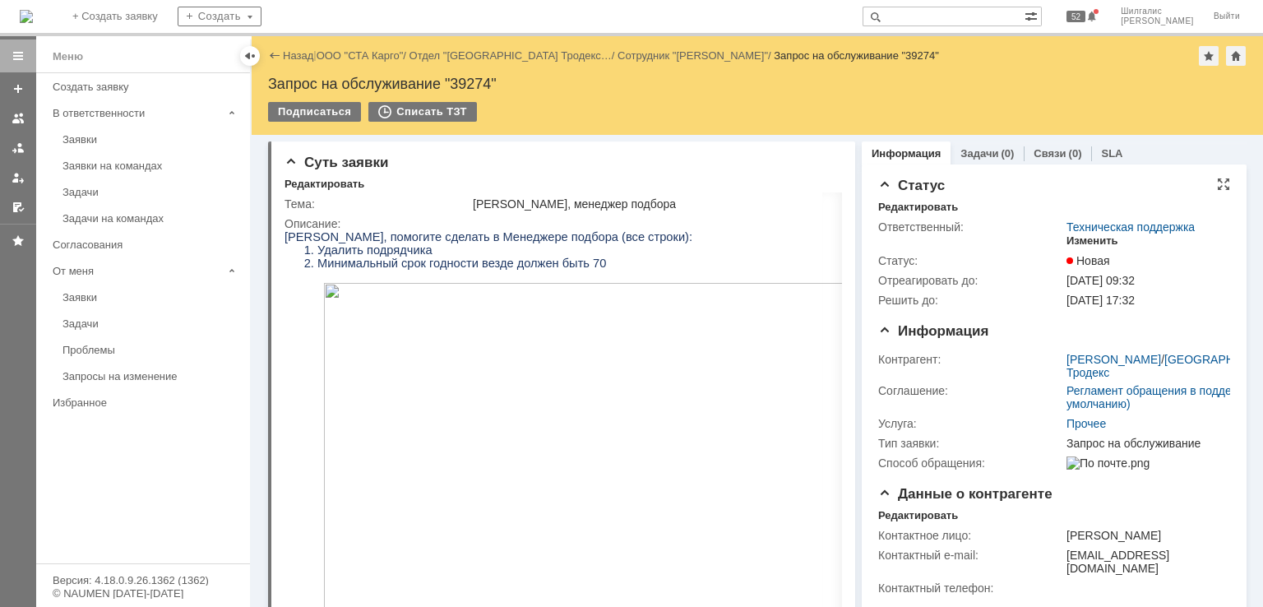
click at [1075, 241] on div "Изменить" at bounding box center [1092, 240] width 52 height 13
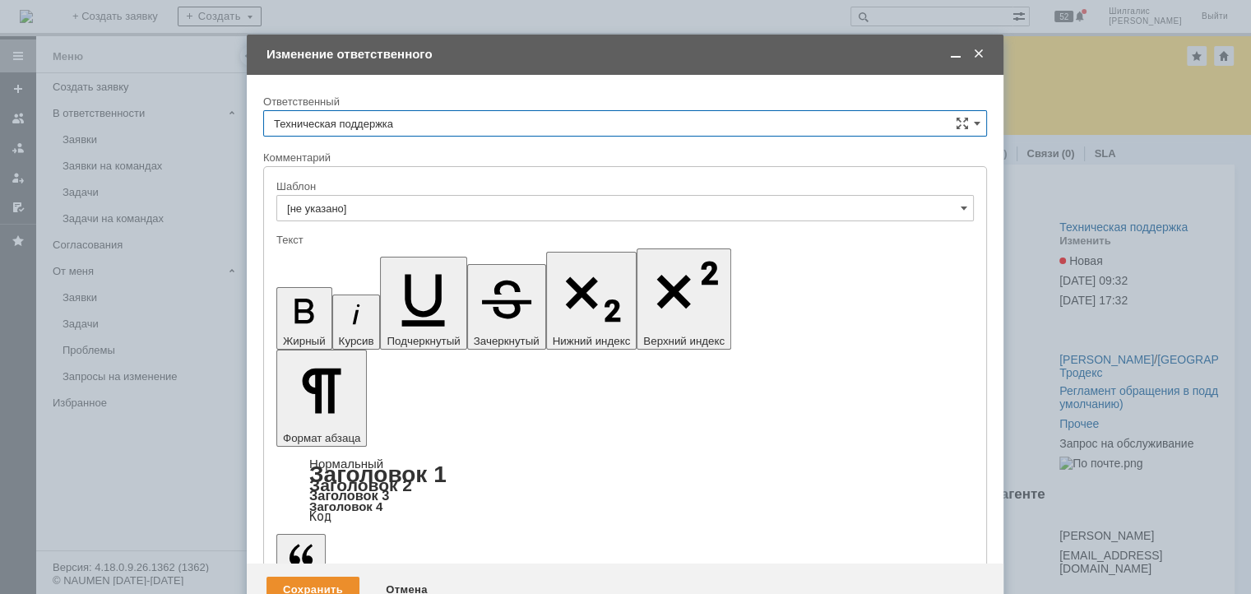
click at [416, 118] on input "Техническая поддержка" at bounding box center [625, 123] width 724 height 26
click at [372, 209] on span "[PERSON_NAME]" at bounding box center [625, 207] width 702 height 13
type input "[PERSON_NAME]"
click at [331, 576] on div "Сохранить" at bounding box center [312, 589] width 93 height 26
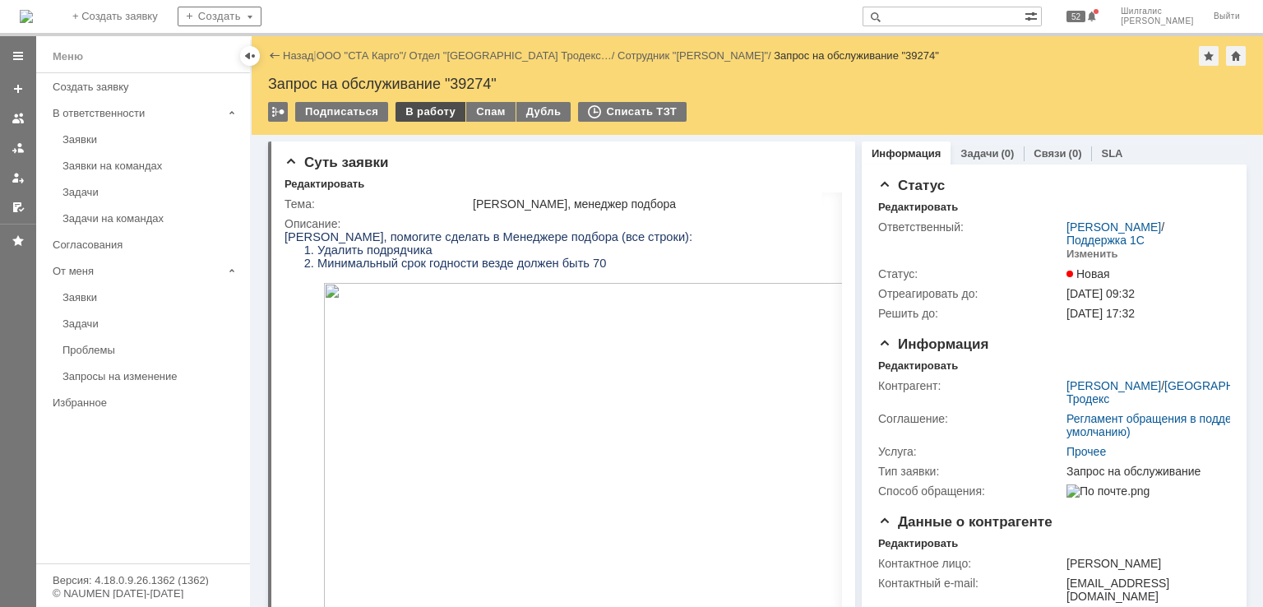
click at [425, 108] on div "В работу" at bounding box center [431, 112] width 70 height 20
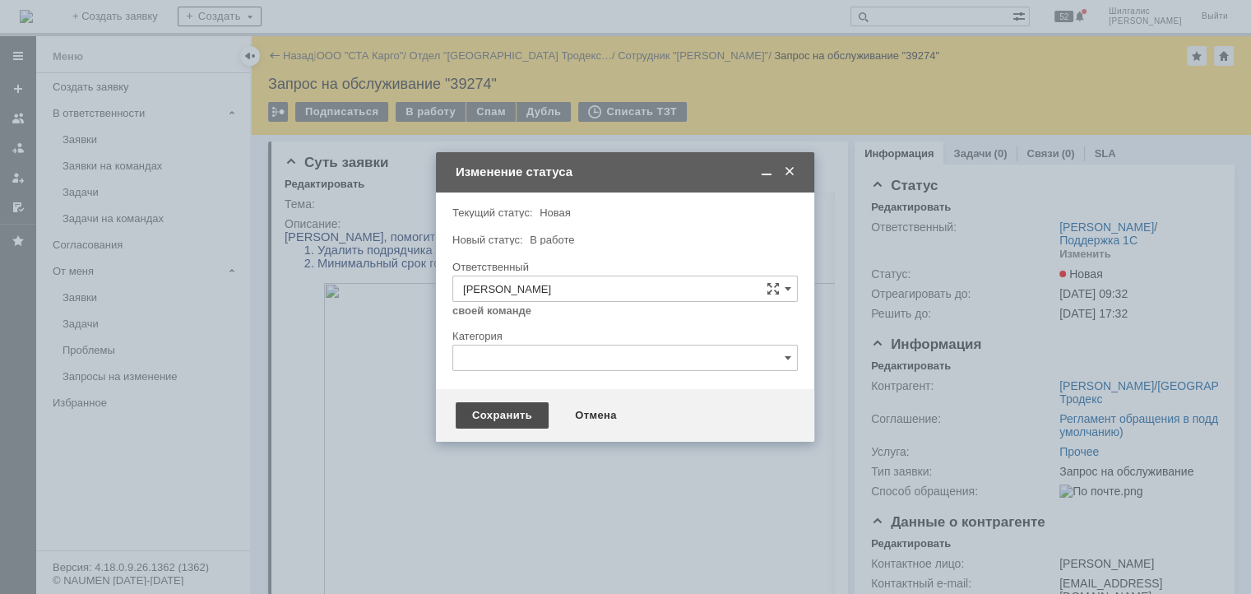
click at [501, 412] on div "Сохранить" at bounding box center [502, 415] width 93 height 26
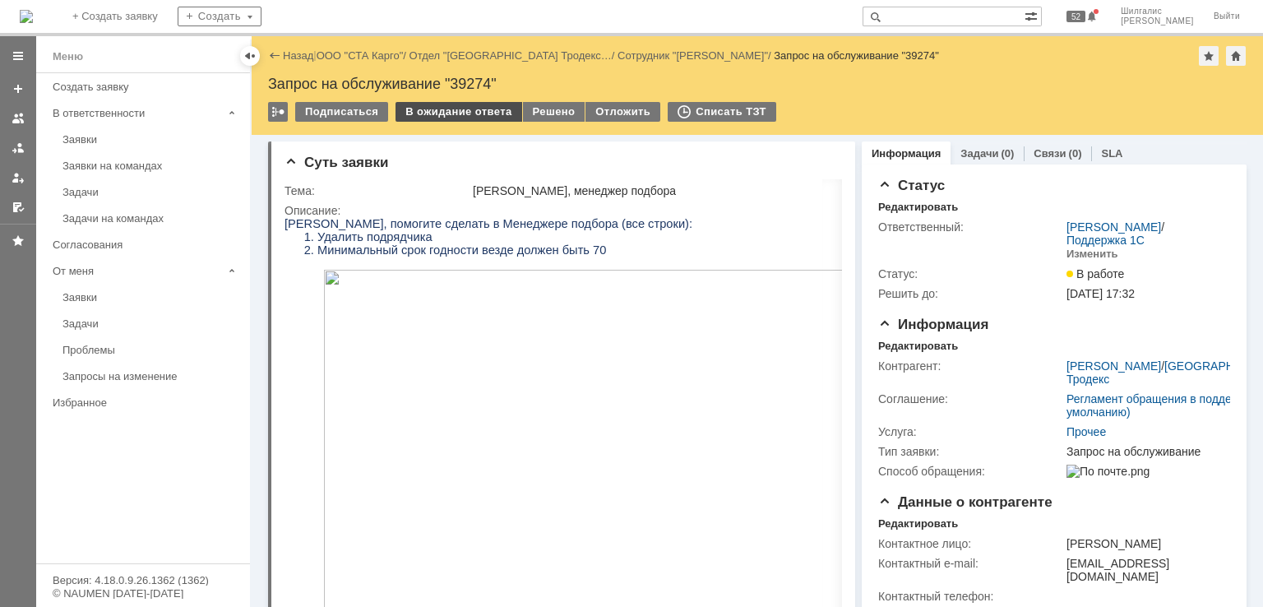
click at [487, 109] on div "В ожидание ответа" at bounding box center [459, 112] width 126 height 20
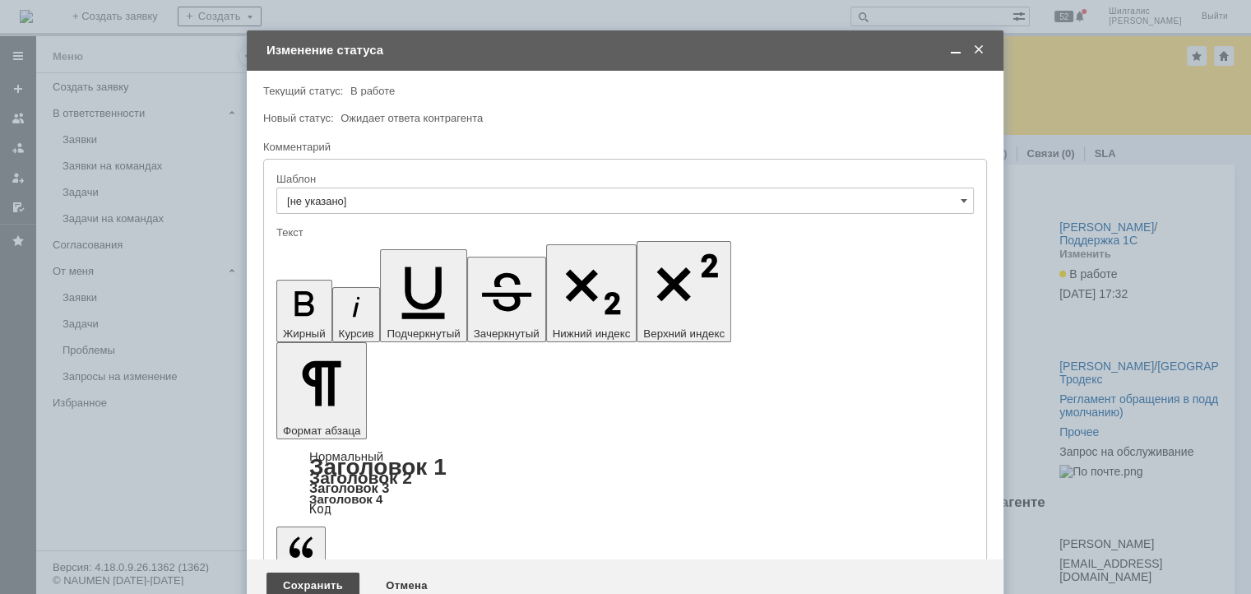
click at [335, 572] on div "Сохранить" at bounding box center [312, 585] width 93 height 26
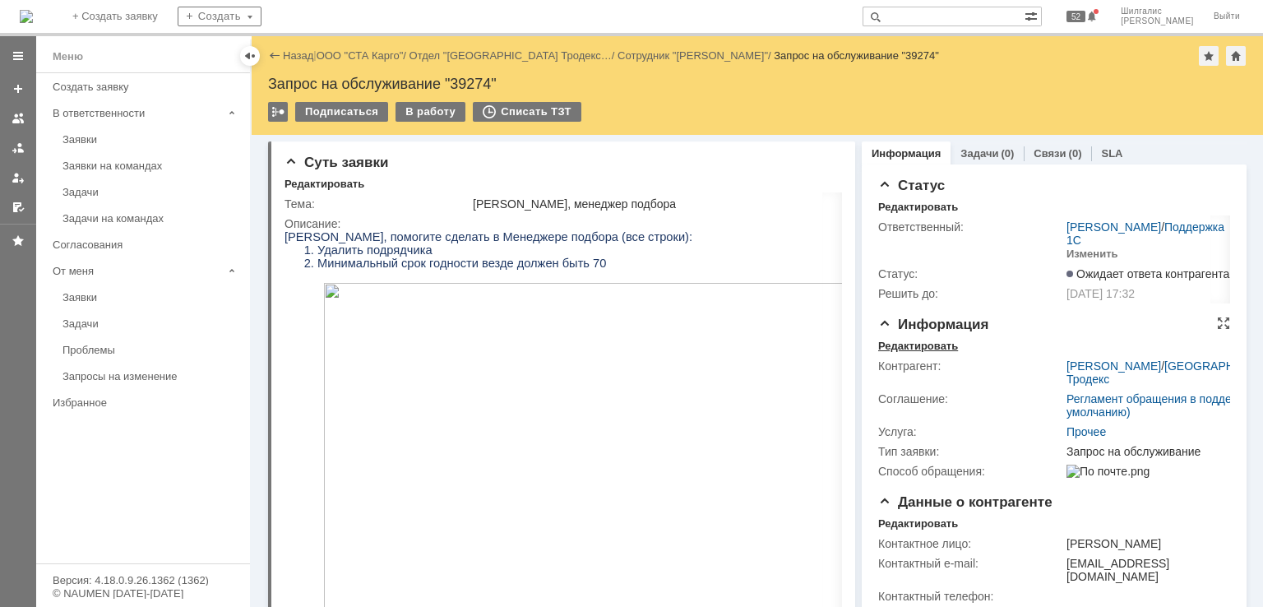
click at [898, 343] on div "Редактировать" at bounding box center [918, 346] width 80 height 13
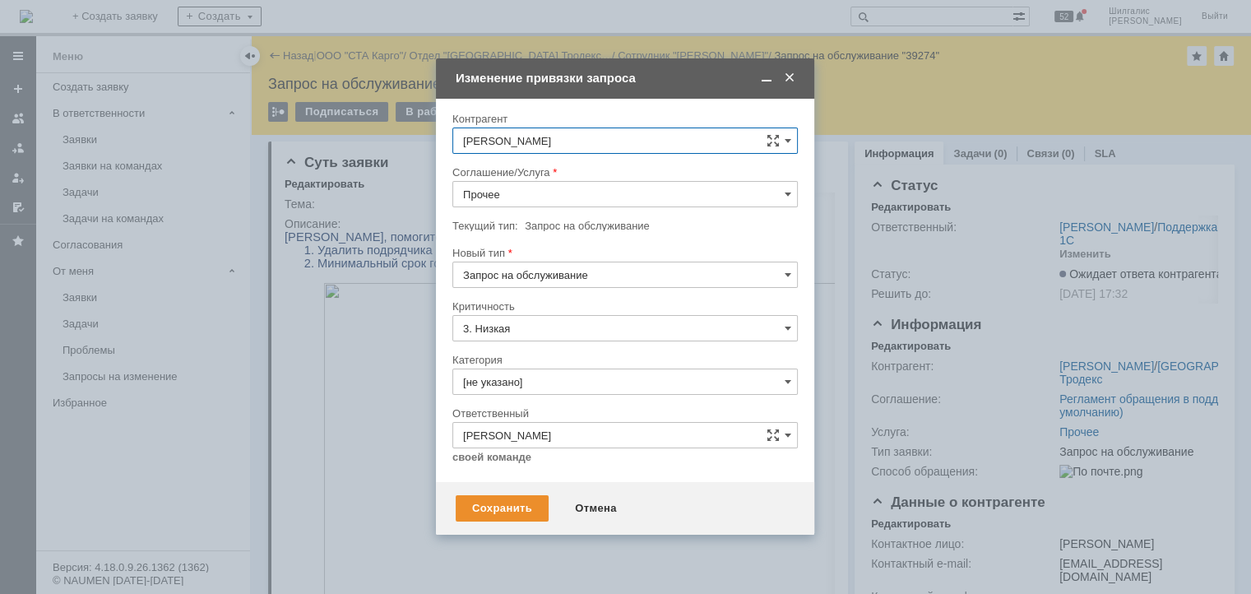
click at [530, 185] on input "Прочее" at bounding box center [624, 194] width 345 height 26
click at [529, 331] on div "WMS Прочее" at bounding box center [625, 344] width 344 height 26
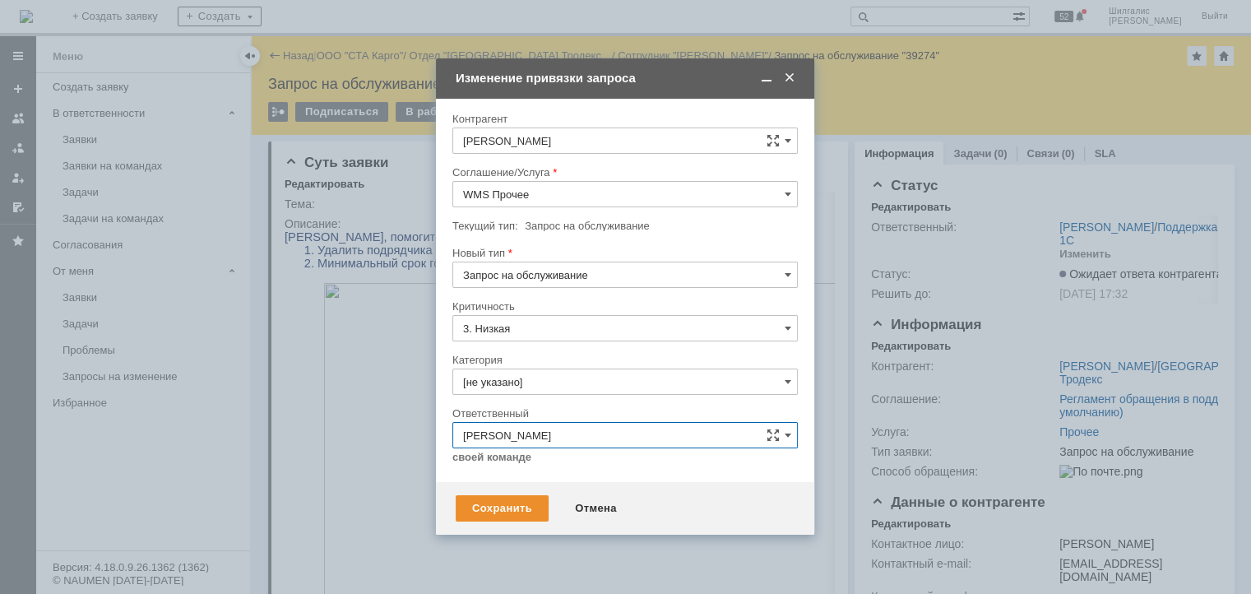
type input "WMS Прочее"
click at [568, 427] on input "[PERSON_NAME]" at bounding box center [624, 435] width 345 height 26
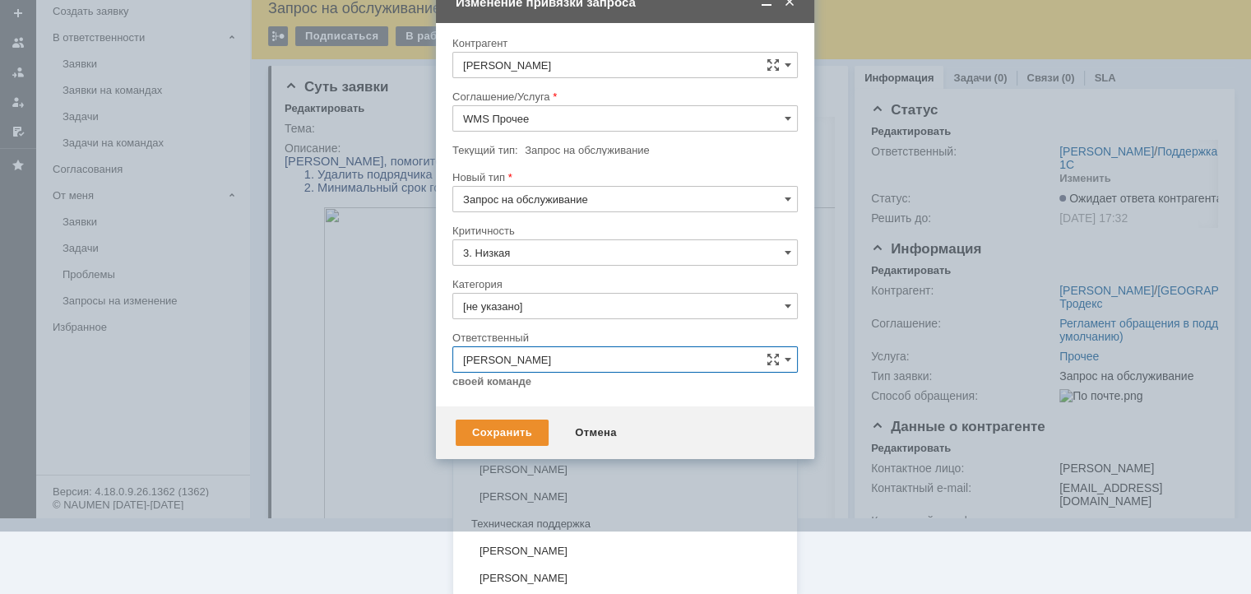
scroll to position [13, 0]
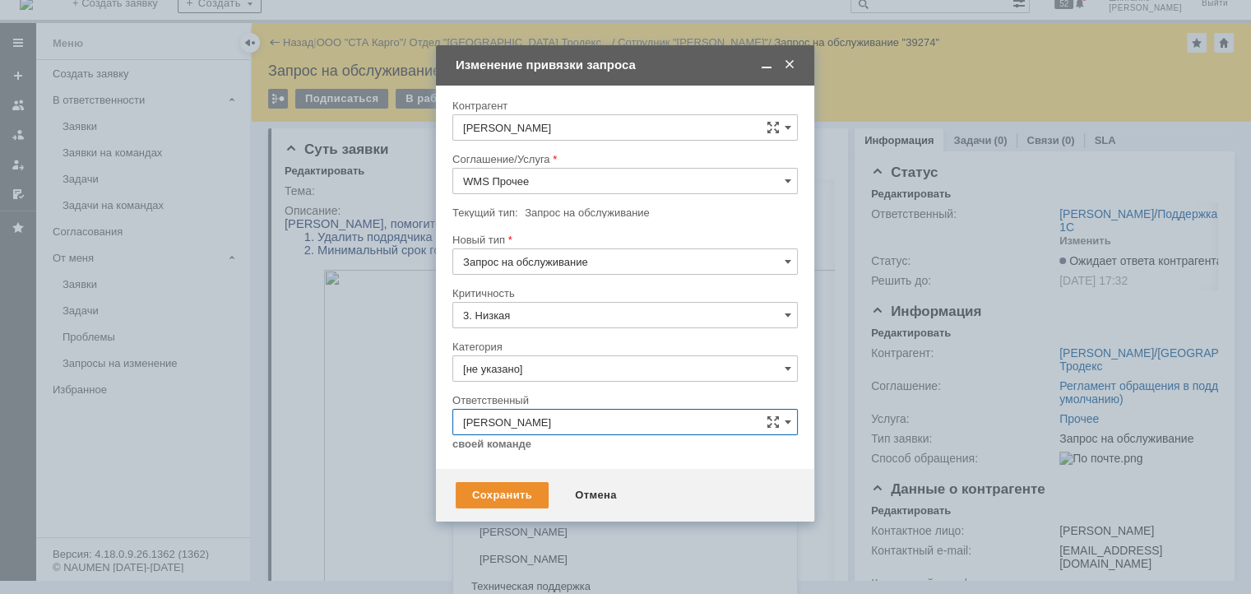
click at [527, 152] on tbody "Критичность 3. Низкая Категория [не указано] Ответственный Шилгалис Кристина се…" at bounding box center [624, 125] width 345 height 53
type input "[PERSON_NAME]"
click at [523, 233] on div at bounding box center [624, 227] width 345 height 12
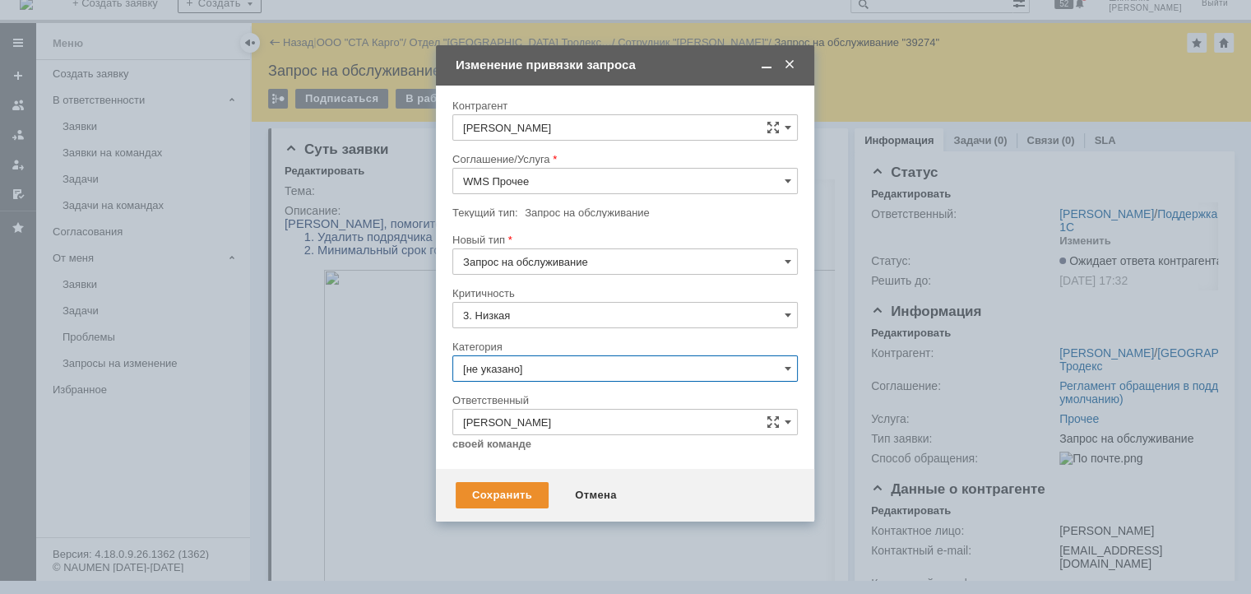
click at [535, 368] on input "[не указано]" at bounding box center [624, 368] width 345 height 26
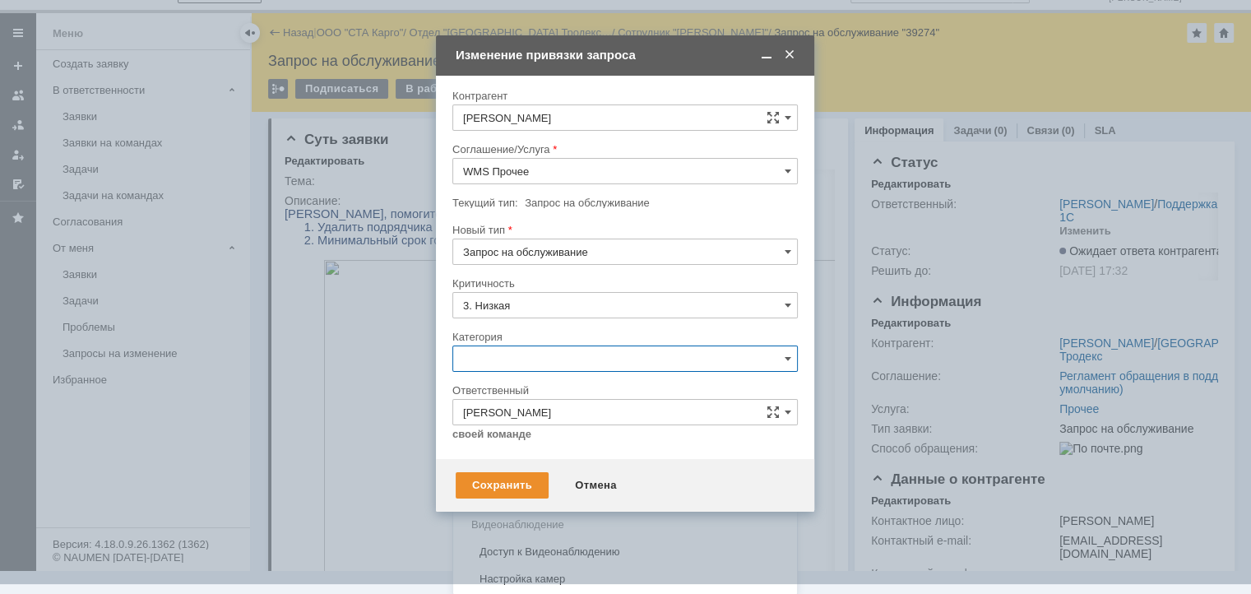
click at [525, 471] on span "Консультация пользователя" at bounding box center [625, 470] width 324 height 13
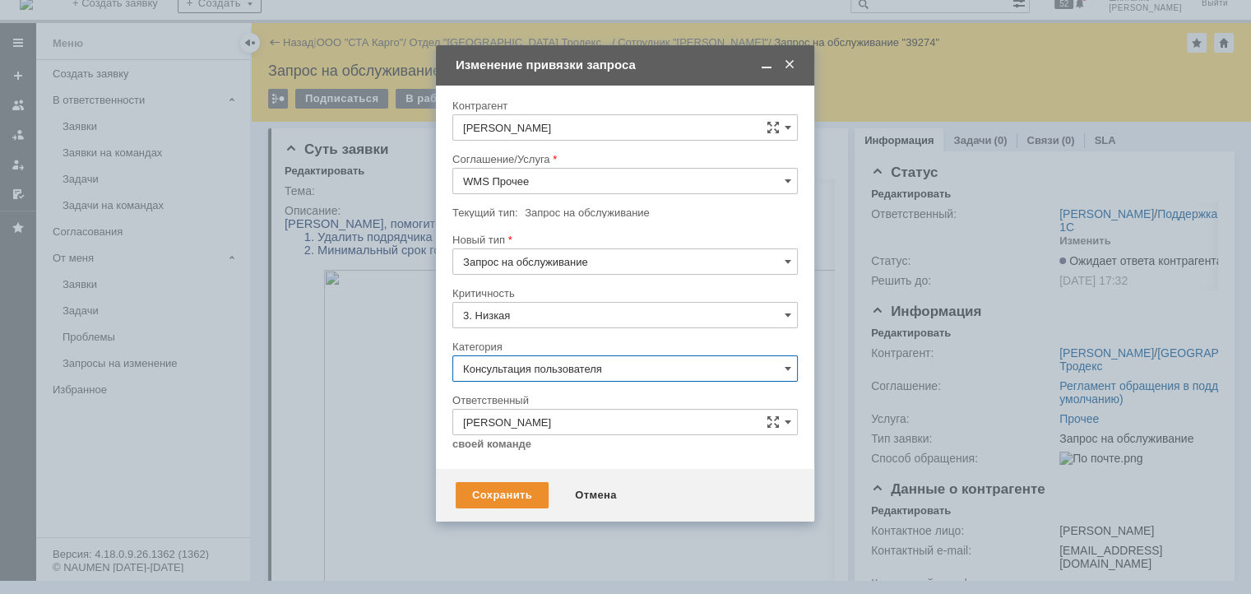
scroll to position [13, 0]
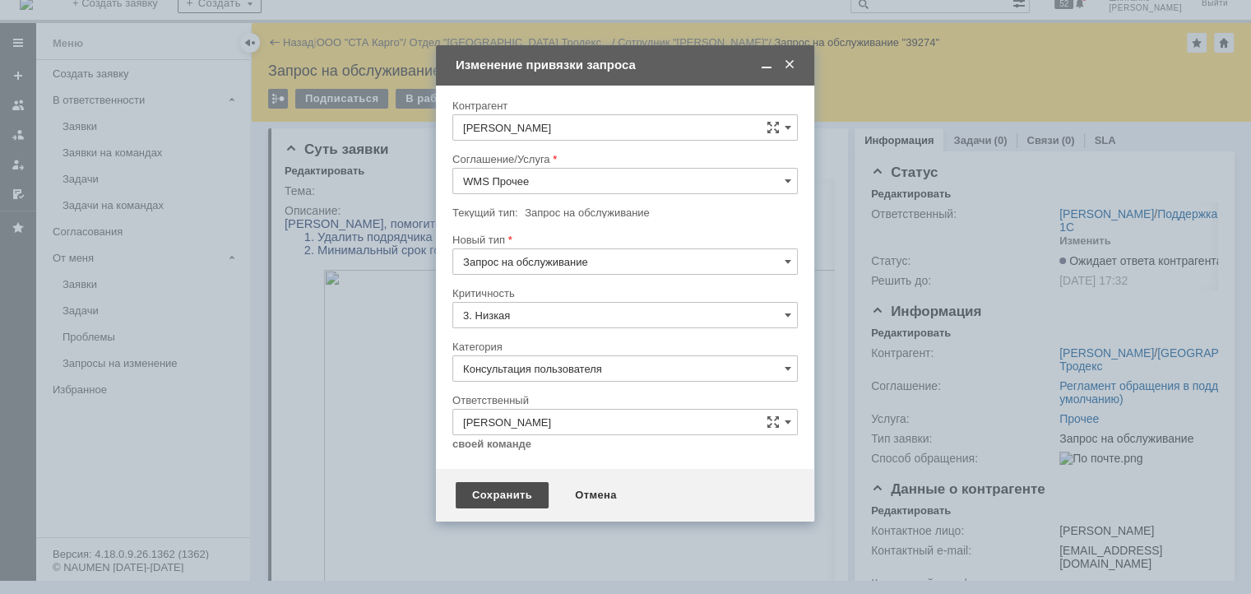
type input "Консультация пользователя"
click at [493, 489] on div "Сохранить" at bounding box center [502, 495] width 93 height 26
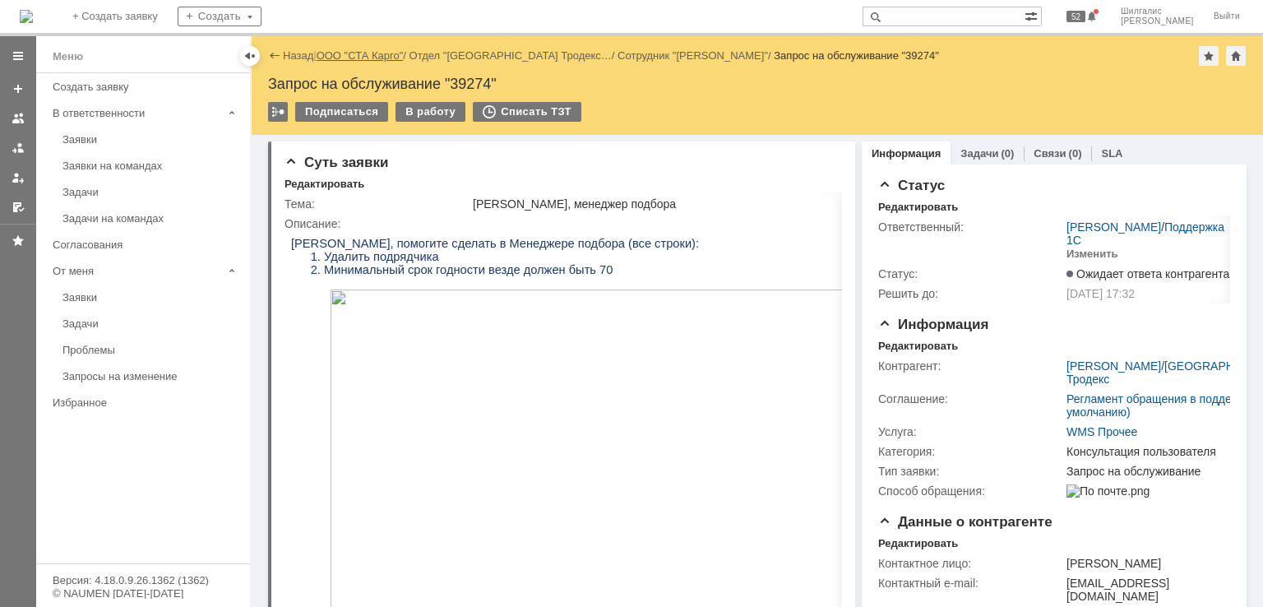
scroll to position [0, 0]
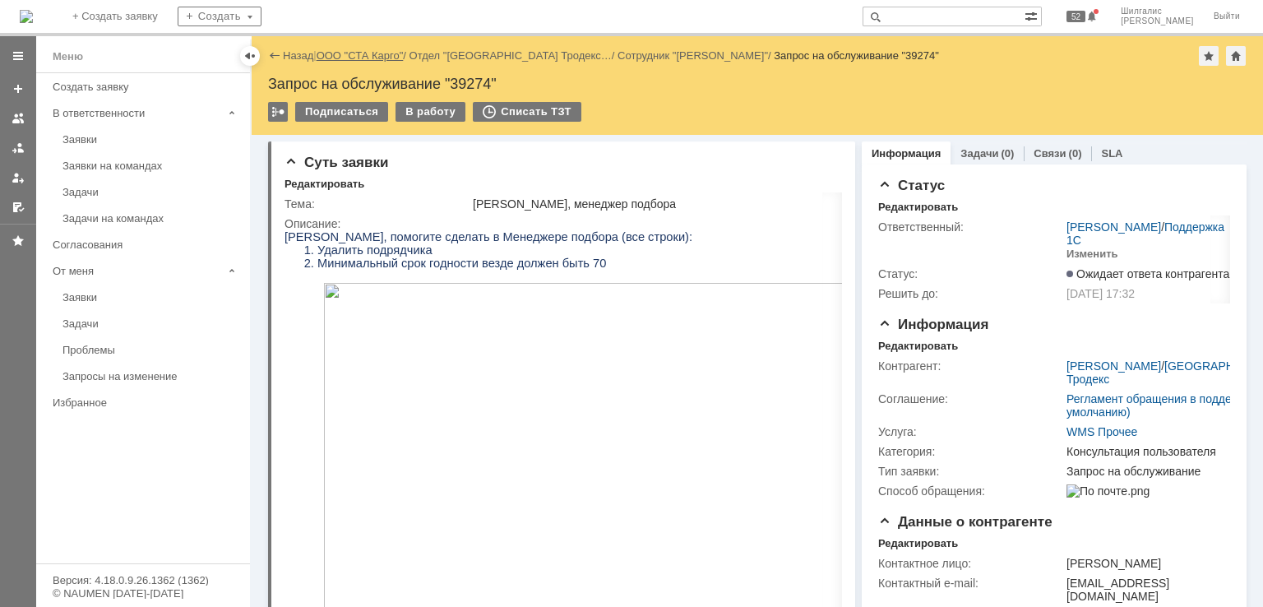
click at [366, 58] on link "ООО "СТА Карго"" at bounding box center [360, 55] width 87 height 12
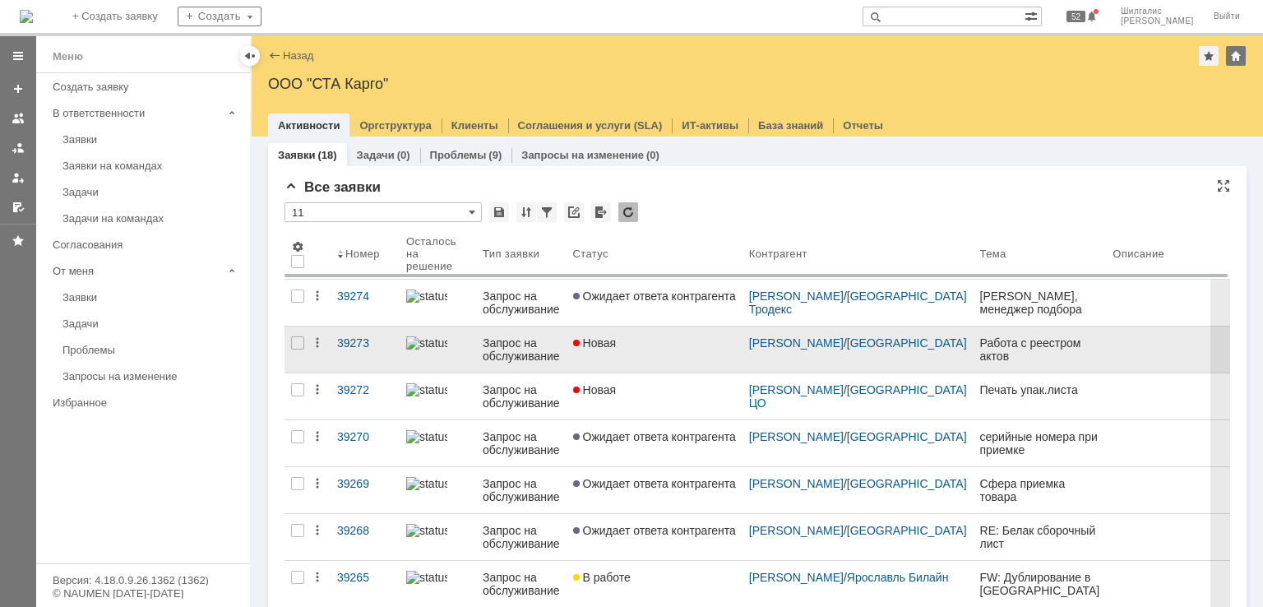
click at [651, 331] on link "Новая" at bounding box center [655, 349] width 176 height 46
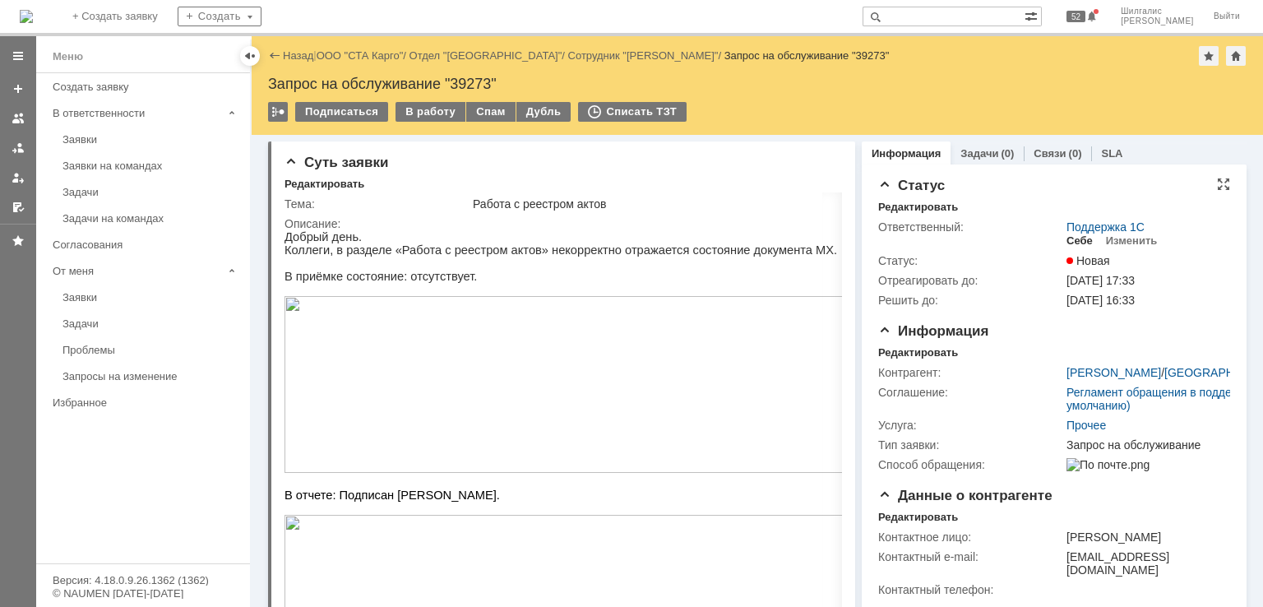
click at [1067, 238] on div "Себе" at bounding box center [1079, 240] width 26 height 13
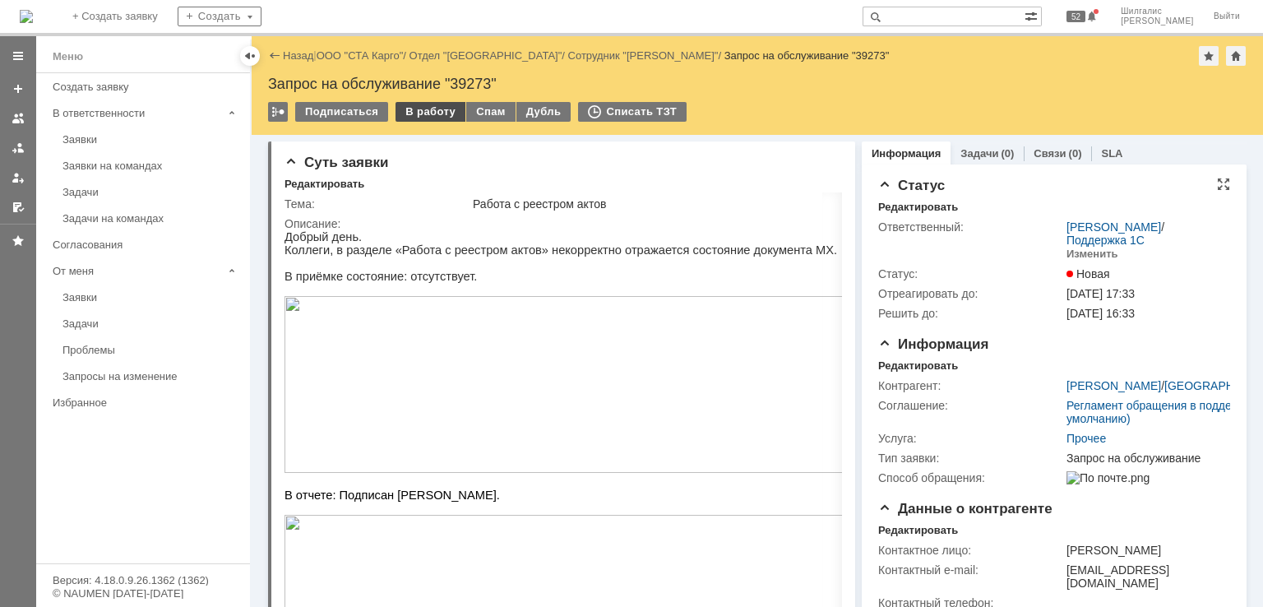
click at [409, 110] on div "В работу" at bounding box center [431, 112] width 70 height 20
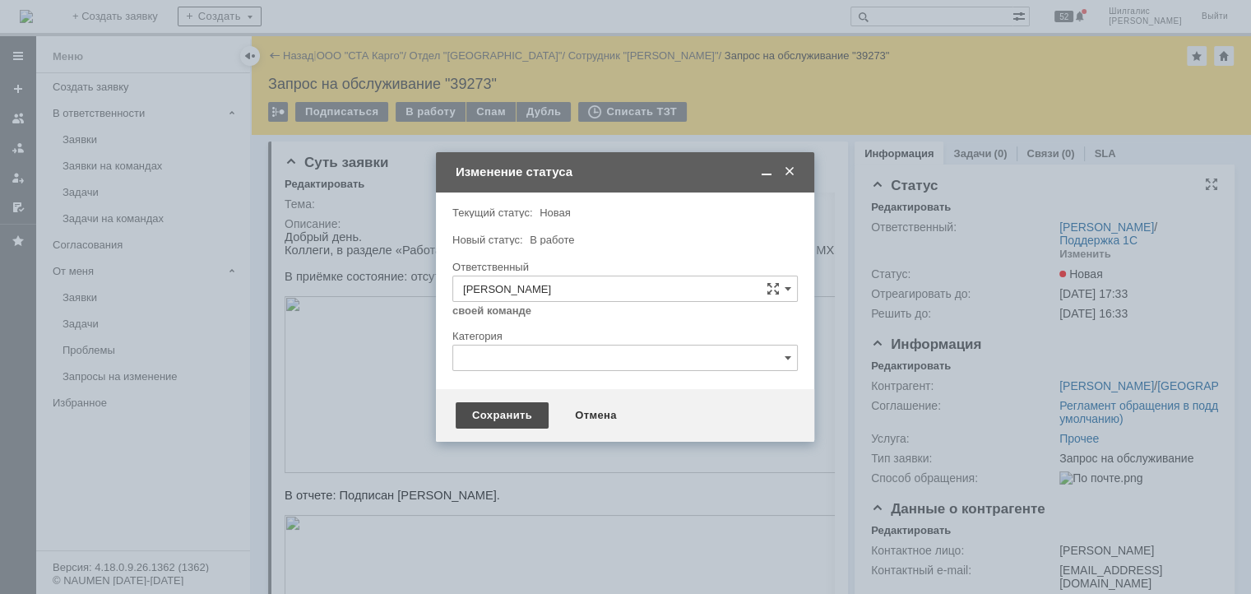
click at [502, 417] on div "Сохранить" at bounding box center [502, 415] width 93 height 26
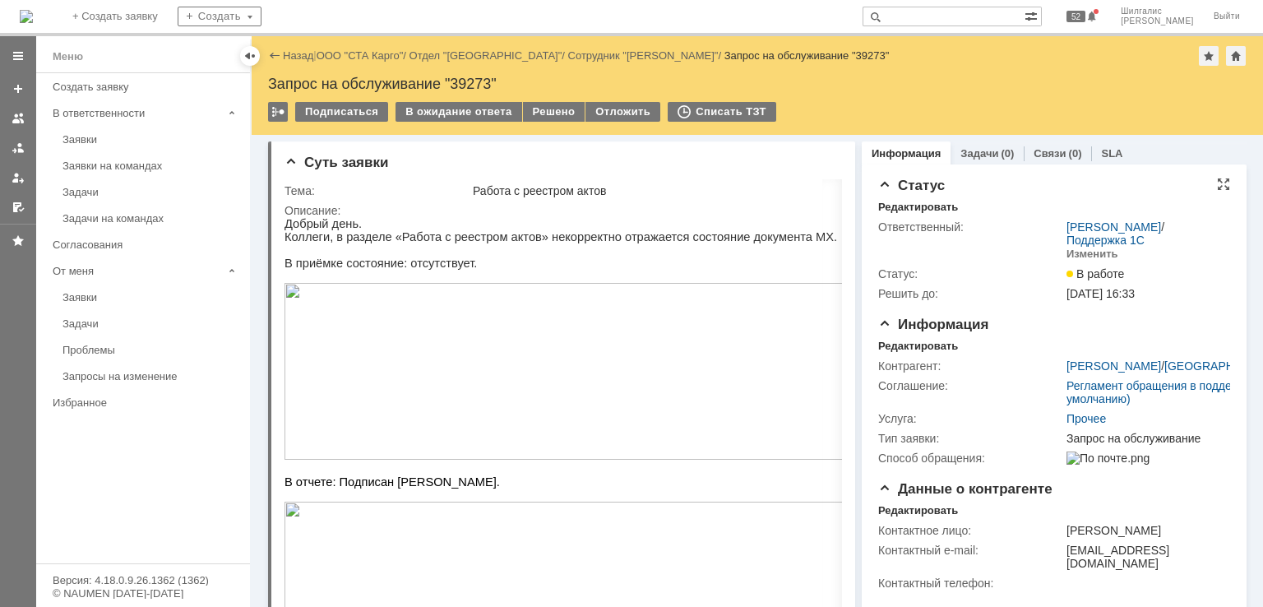
click at [388, 359] on img at bounding box center [573, 371] width 576 height 177
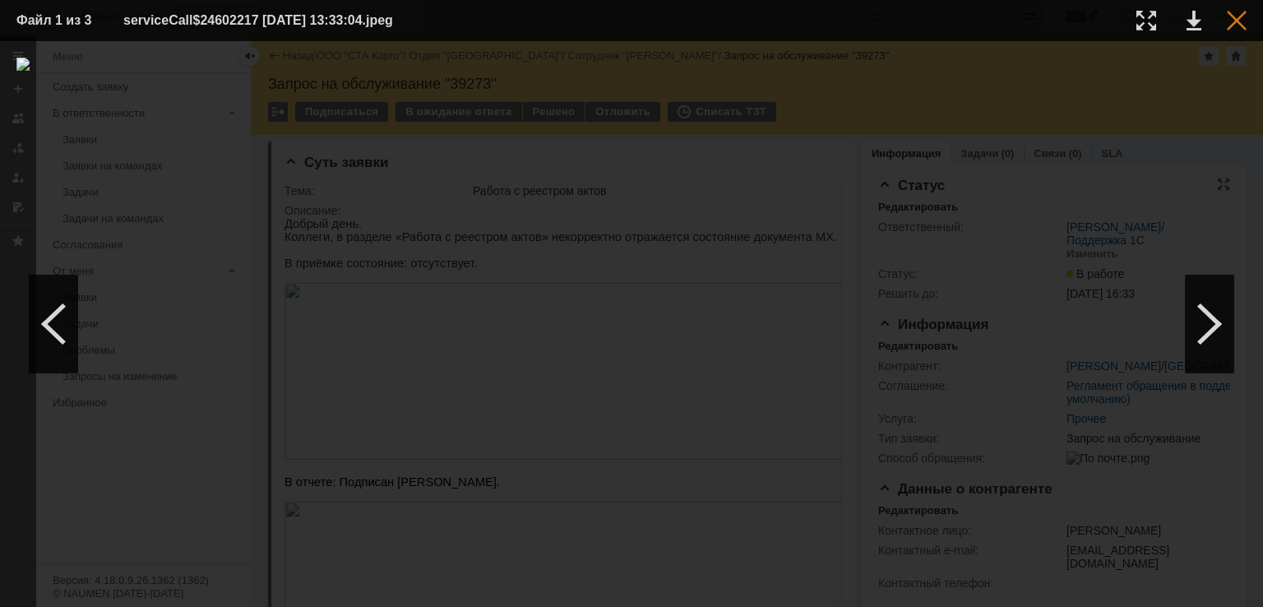
click at [1231, 13] on div at bounding box center [1237, 21] width 20 height 20
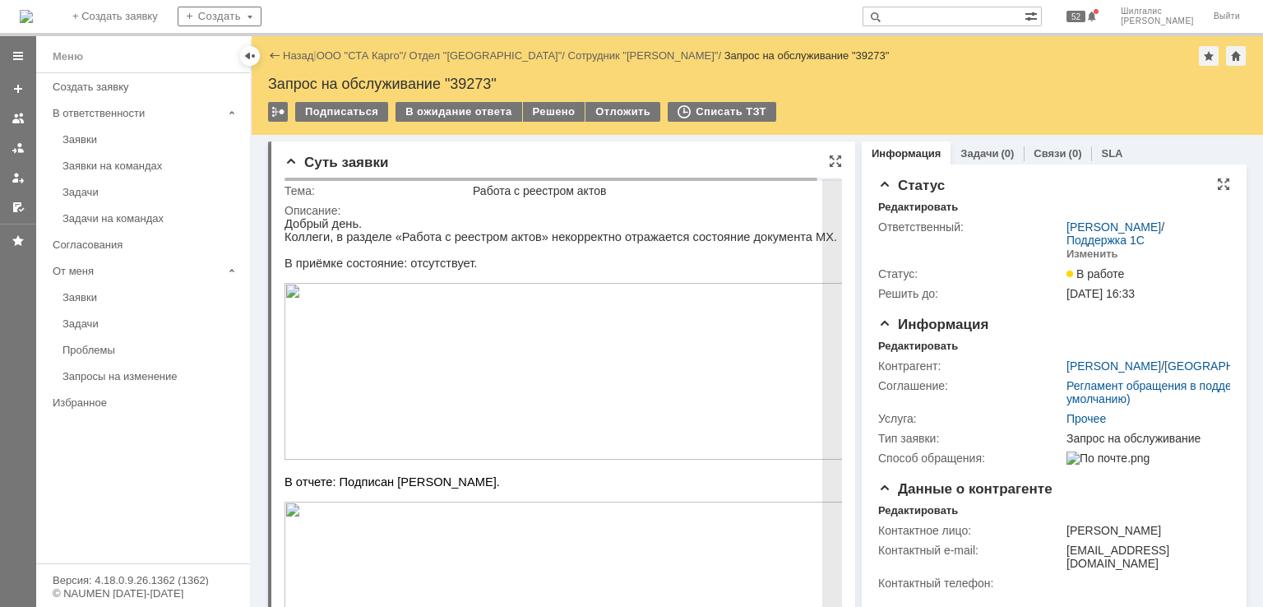
click at [503, 367] on img at bounding box center [573, 371] width 576 height 177
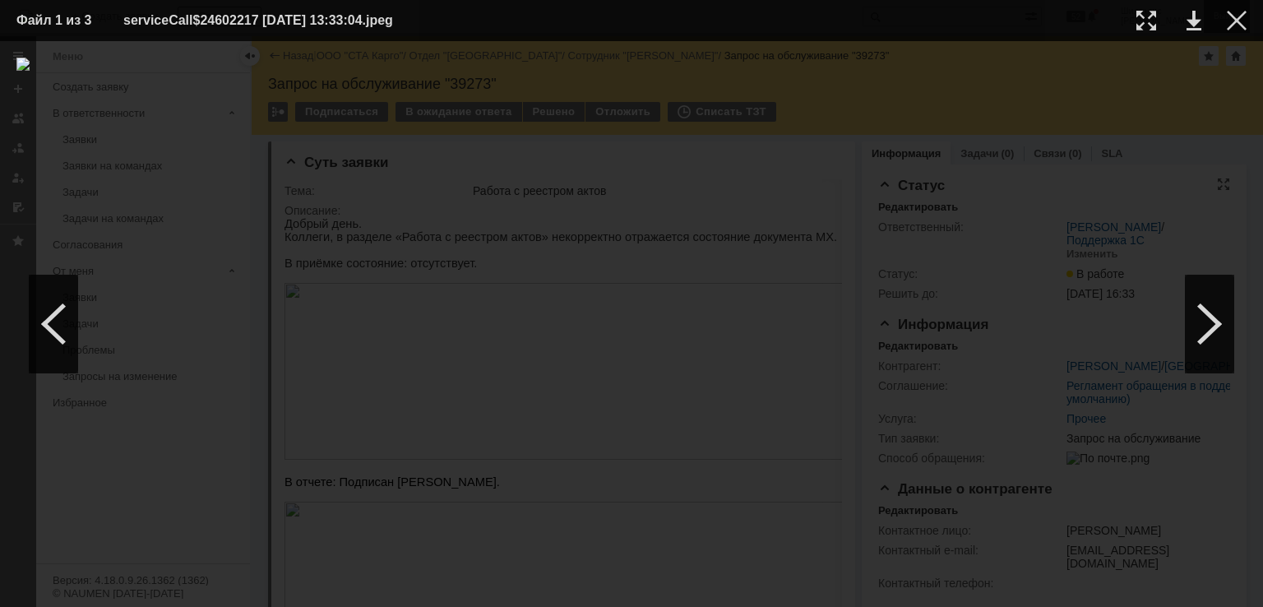
drag, startPoint x: 1230, startPoint y: 12, endPoint x: 1220, endPoint y: 14, distance: 10.2
click at [1229, 12] on div at bounding box center [1237, 21] width 20 height 20
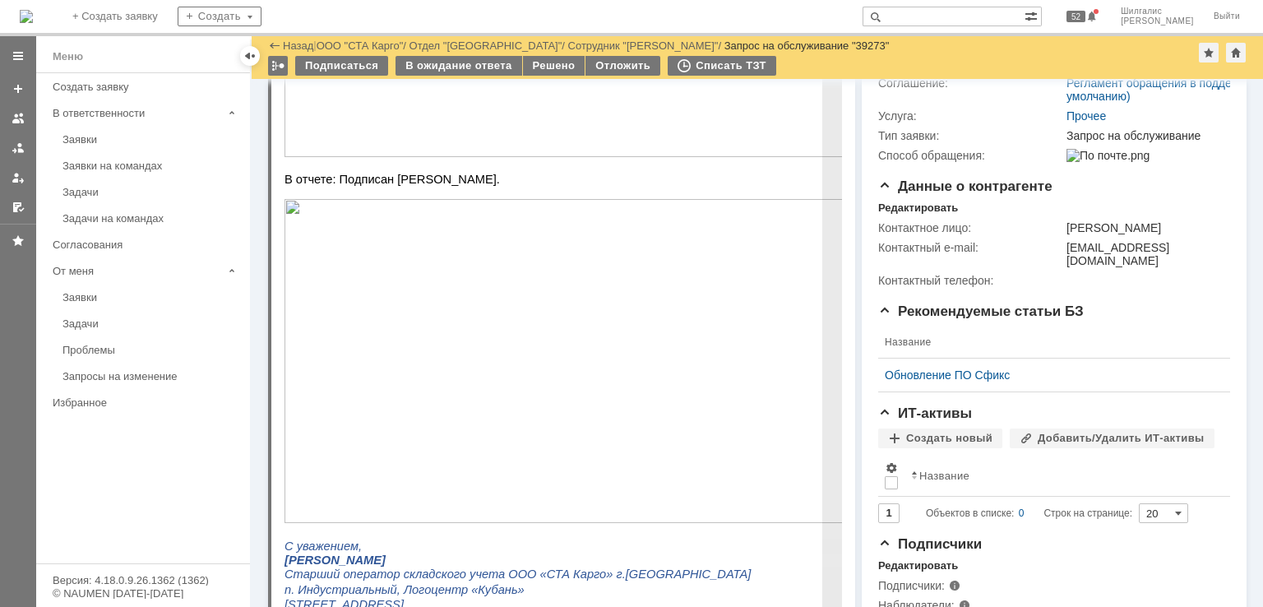
click at [497, 271] on img at bounding box center [573, 361] width 576 height 324
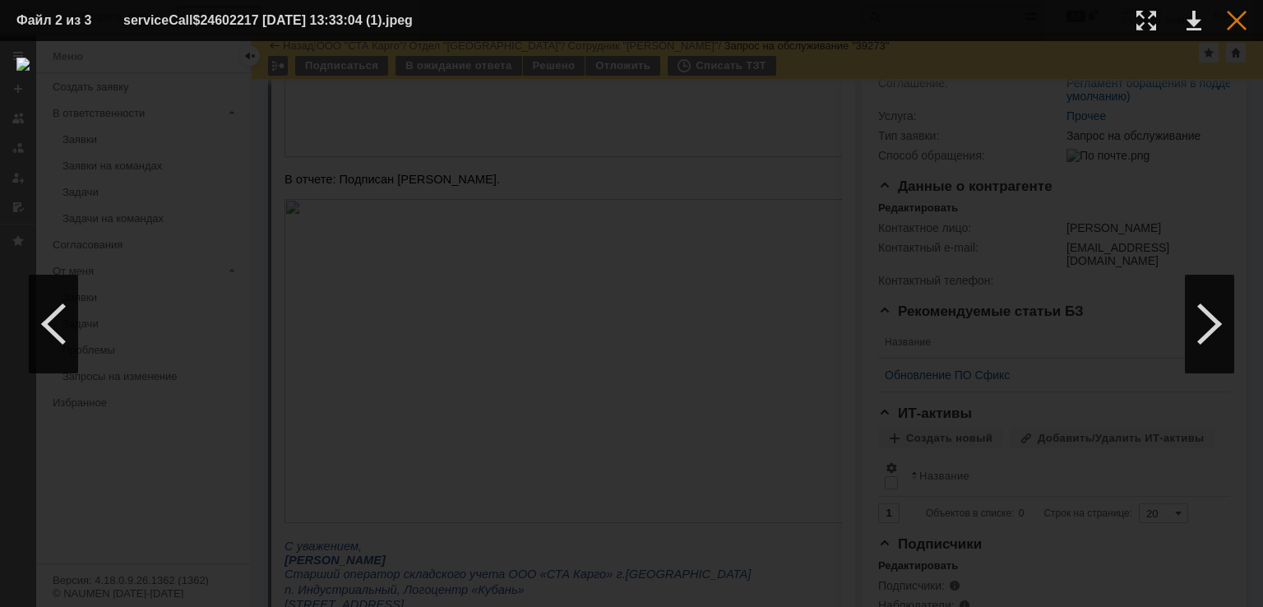
click at [1228, 27] on div at bounding box center [1237, 21] width 20 height 20
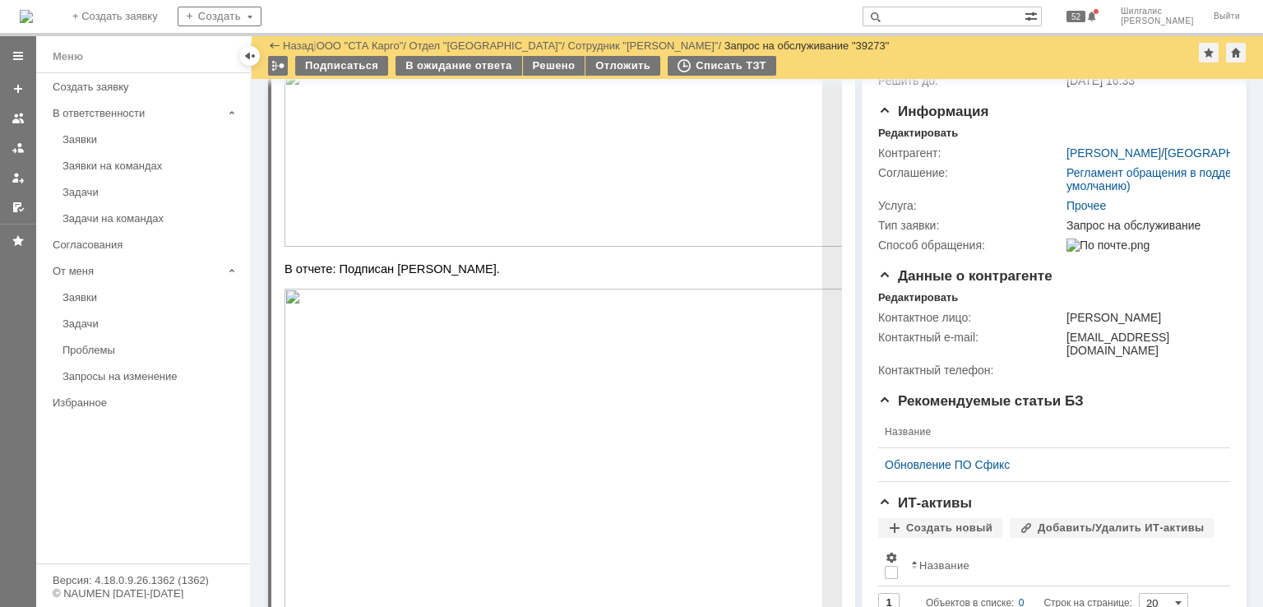
scroll to position [7, 0]
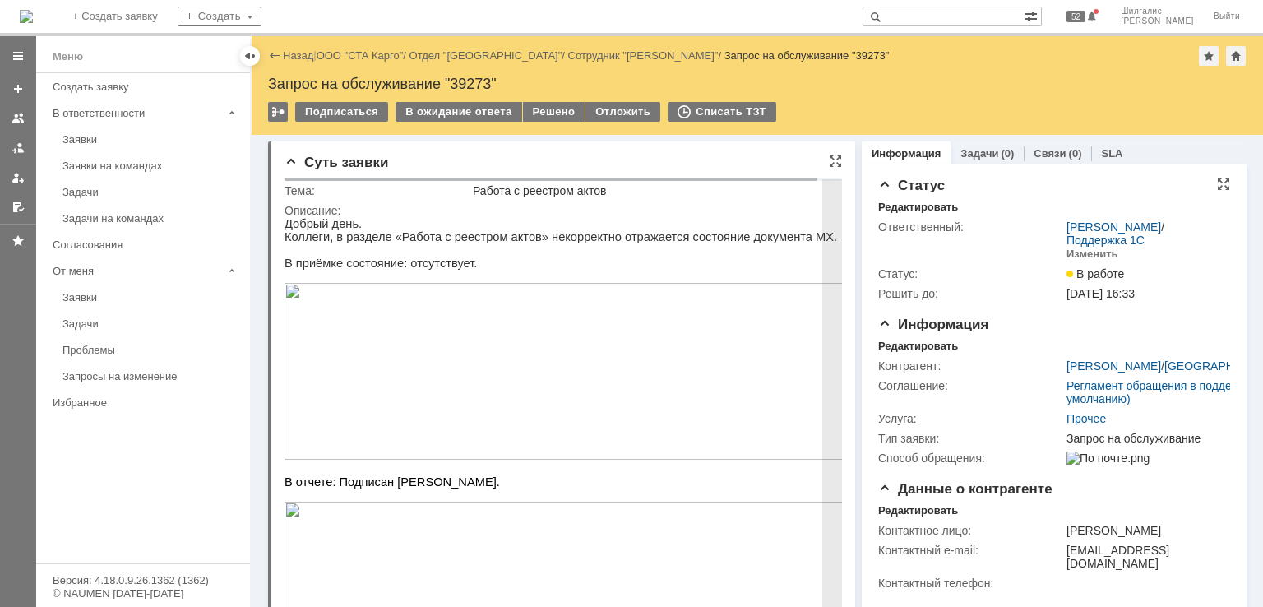
click at [395, 330] on img at bounding box center [573, 371] width 576 height 177
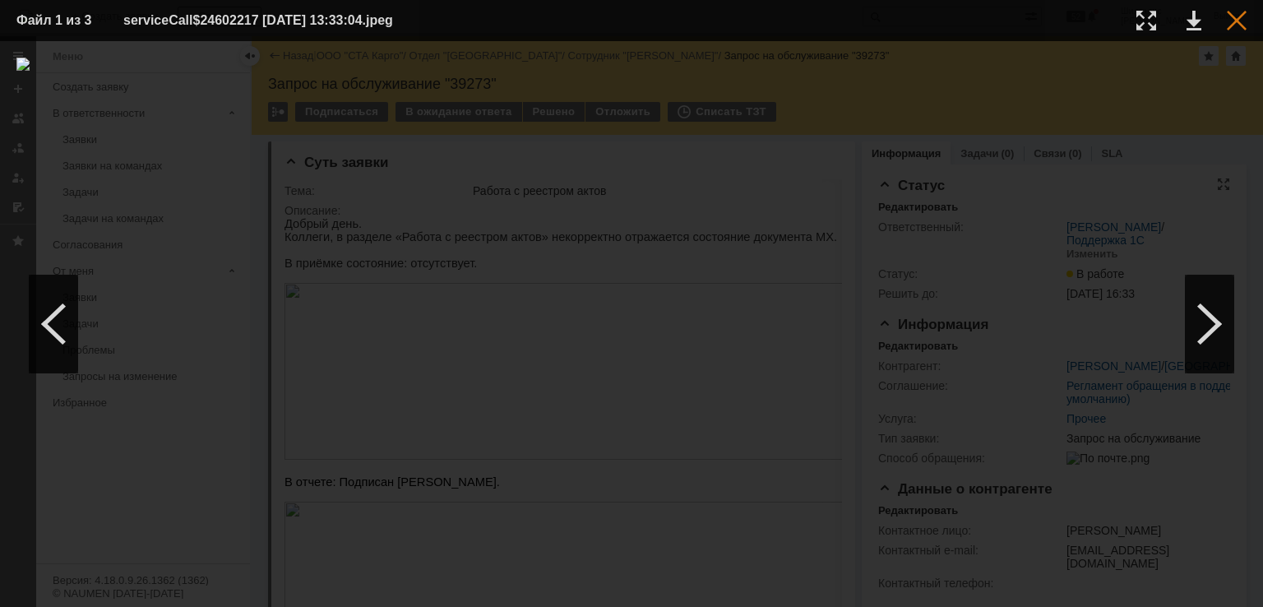
click at [1245, 21] on div at bounding box center [1237, 21] width 20 height 20
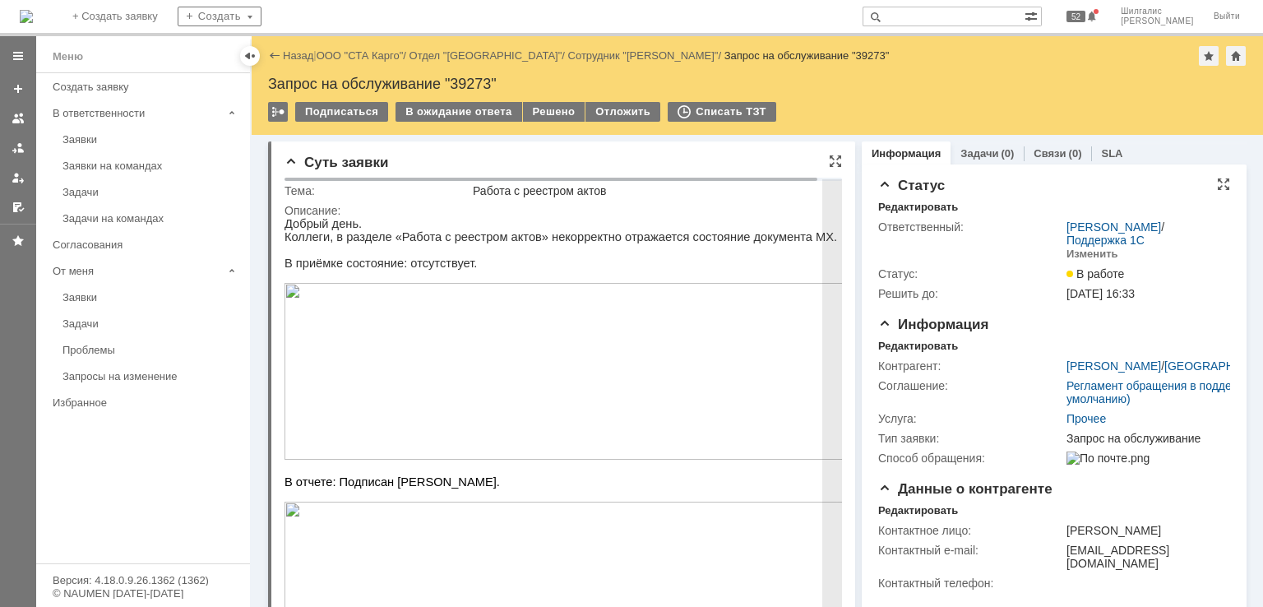
click at [392, 366] on img at bounding box center [573, 371] width 576 height 177
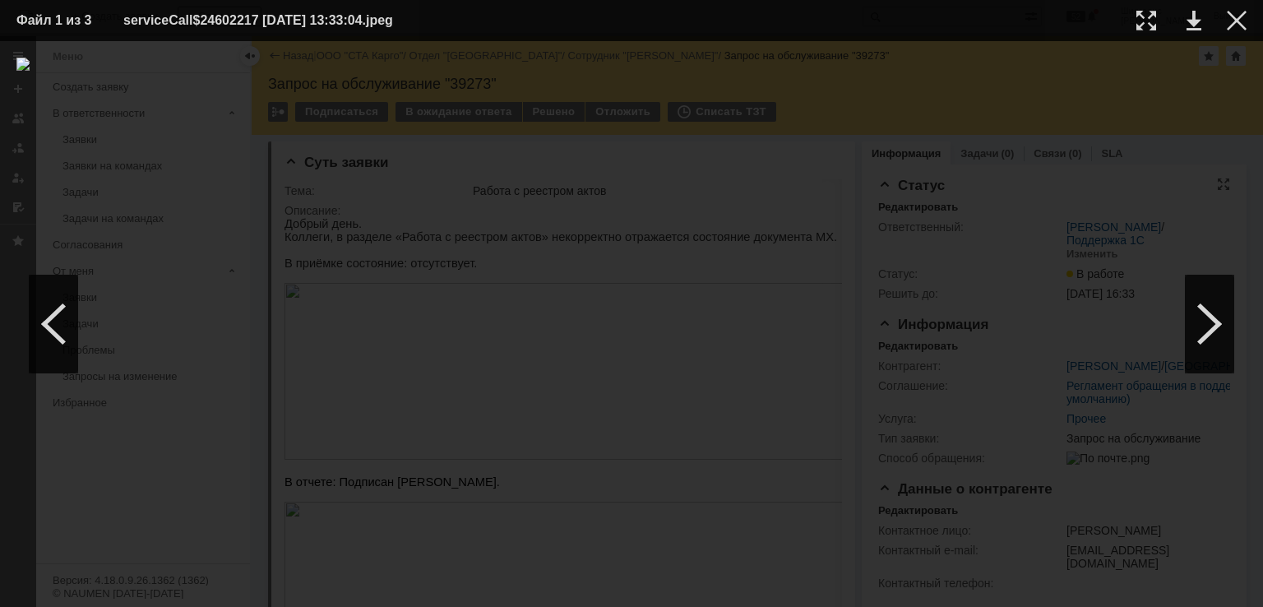
click at [1226, 13] on td at bounding box center [1223, 20] width 45 height 25
click at [1231, 12] on div at bounding box center [1237, 21] width 20 height 20
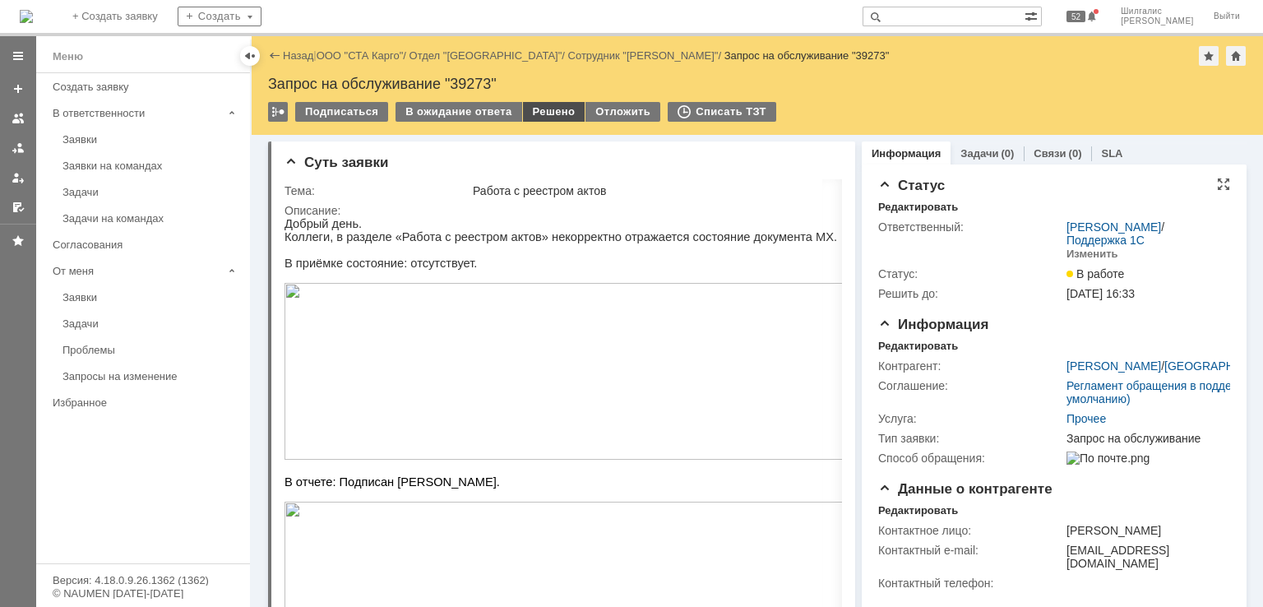
click at [544, 112] on div "Решено" at bounding box center [554, 112] width 62 height 20
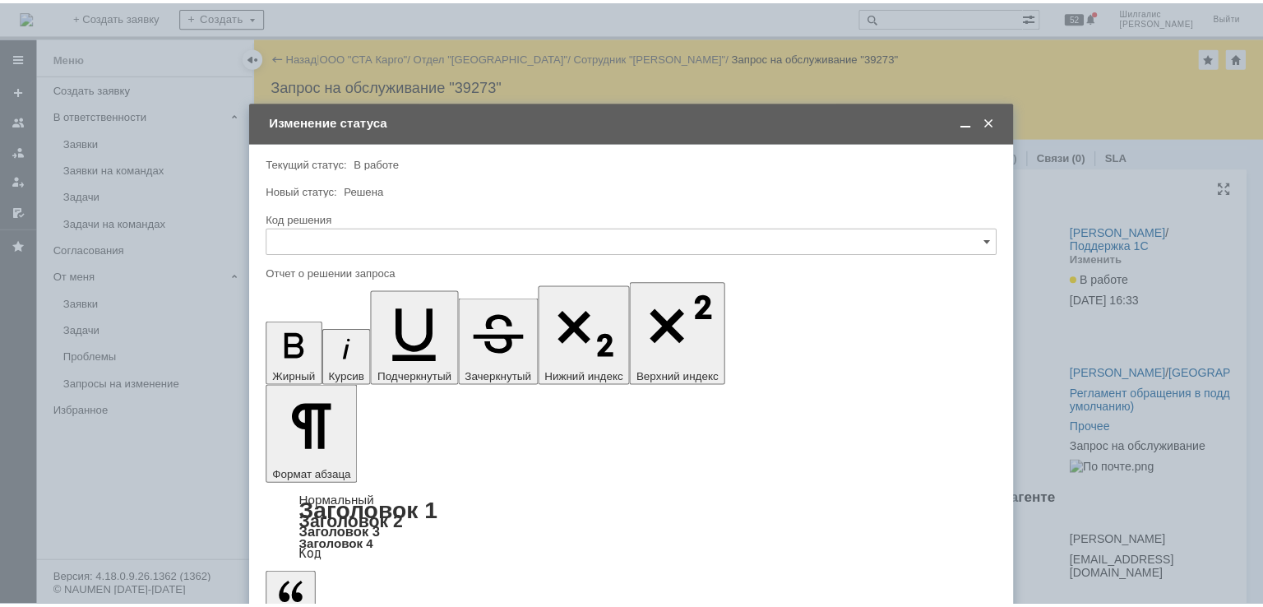
scroll to position [0, 0]
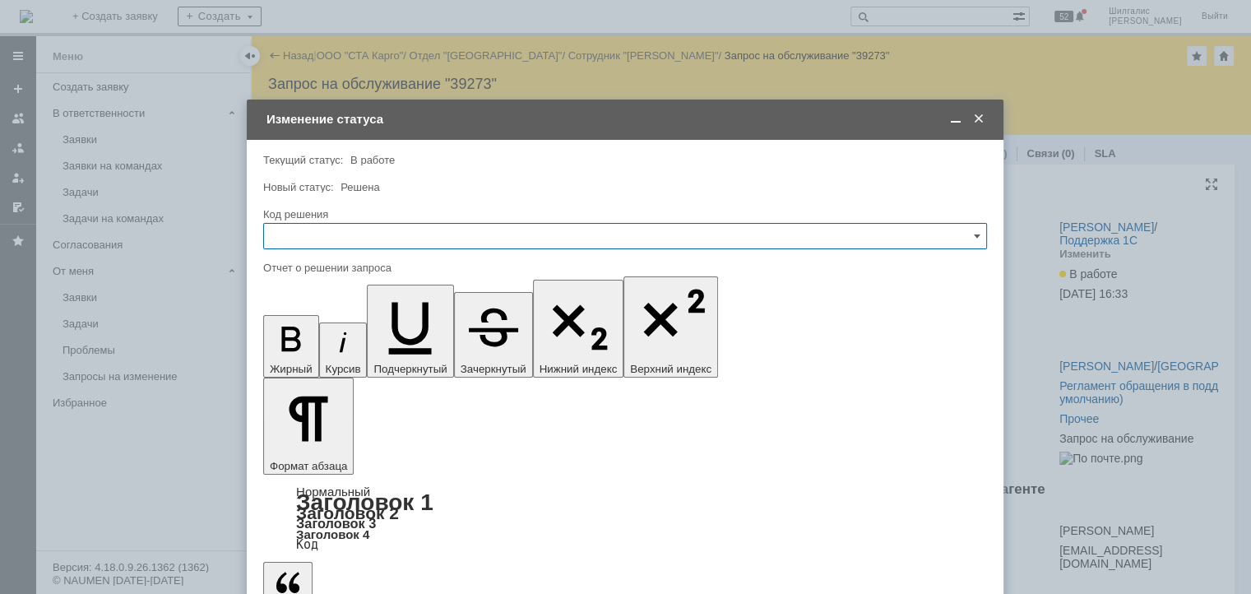
click at [311, 238] on input "text" at bounding box center [625, 236] width 724 height 26
click at [313, 454] on span "Решено" at bounding box center [625, 456] width 702 height 13
type input "Решено"
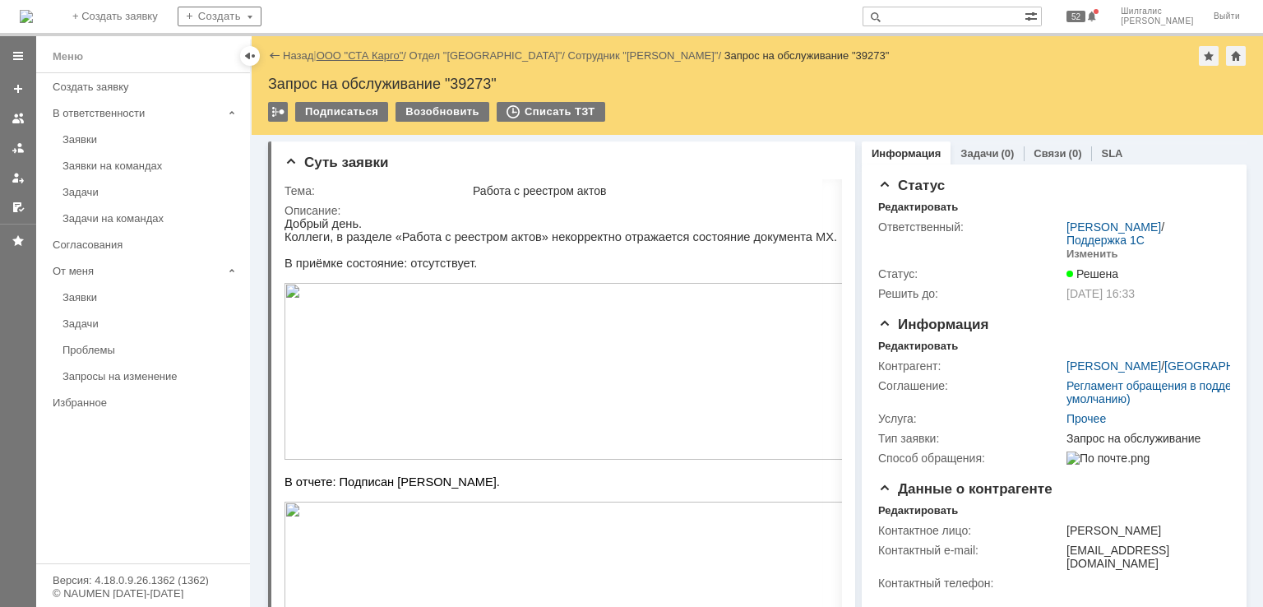
click at [368, 55] on link "ООО "СТА Карго"" at bounding box center [360, 55] width 87 height 12
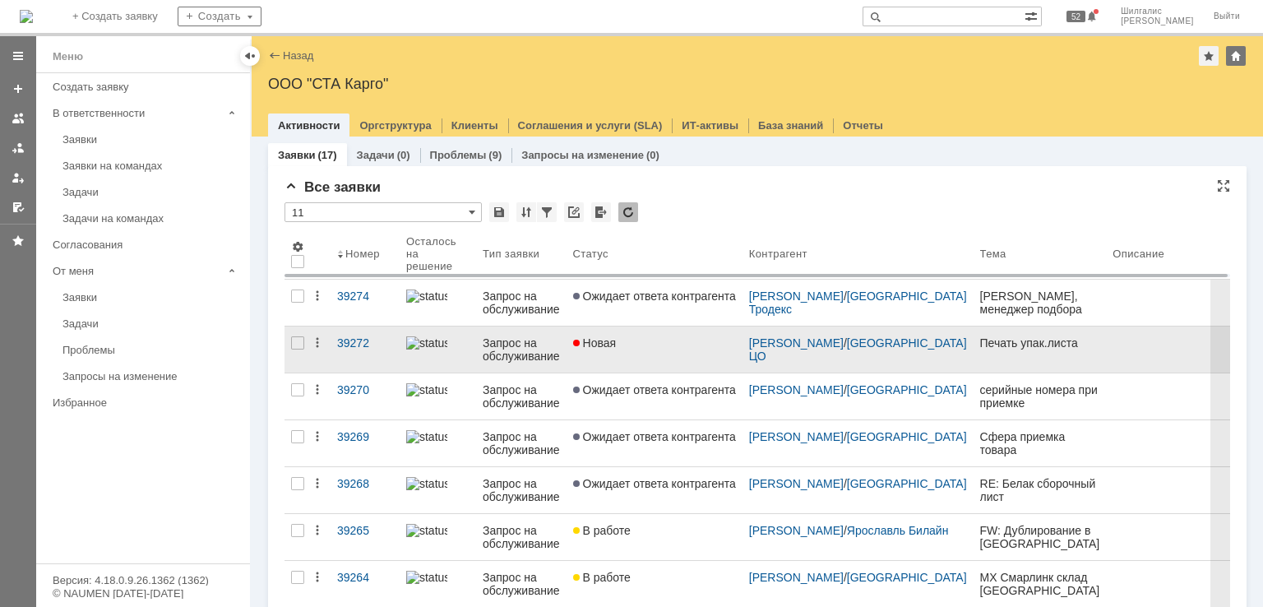
click at [697, 345] on div "Новая" at bounding box center [654, 342] width 163 height 13
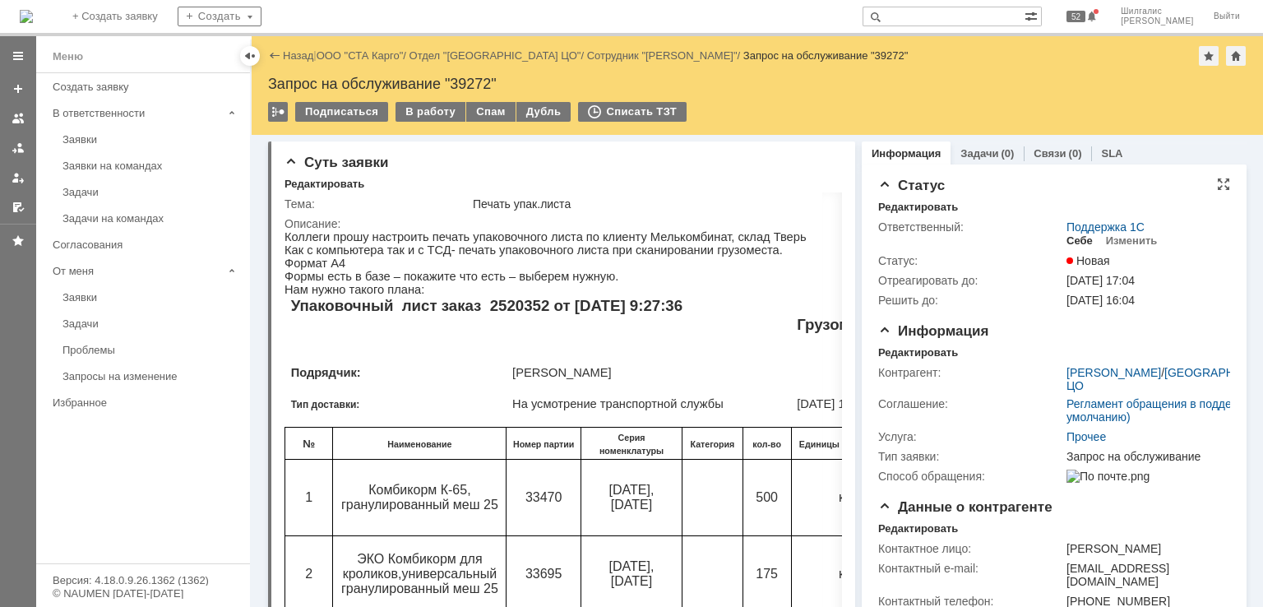
click at [1072, 240] on div "Себе" at bounding box center [1079, 240] width 26 height 13
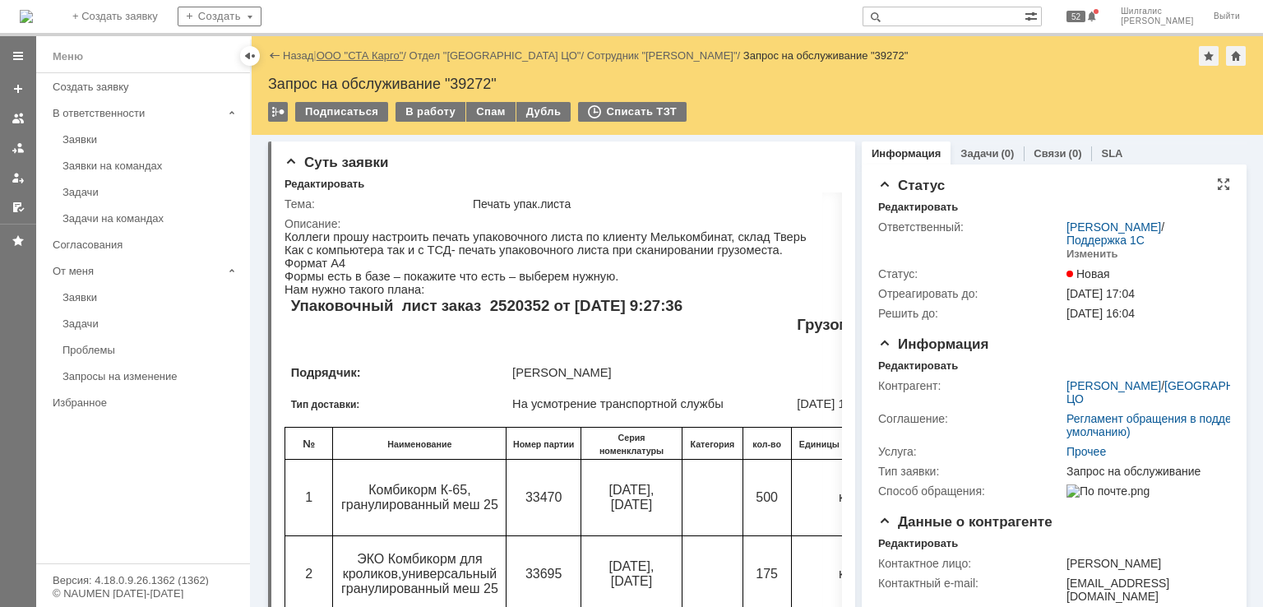
click at [364, 53] on link "ООО "СТА Карго"" at bounding box center [360, 55] width 87 height 12
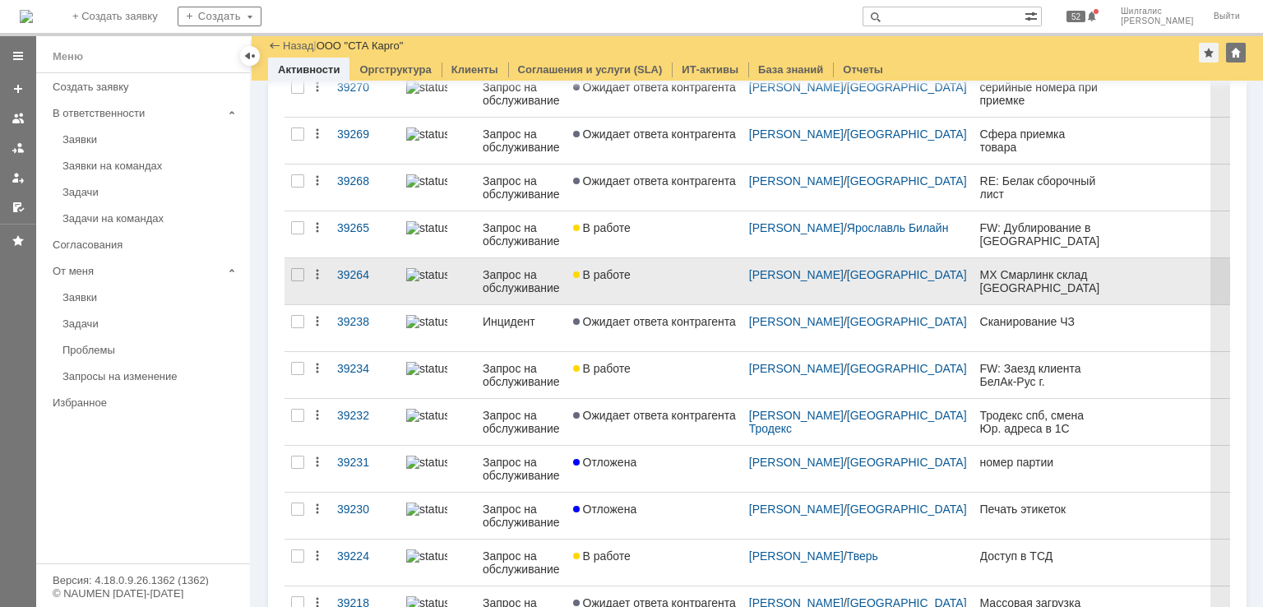
scroll to position [456, 0]
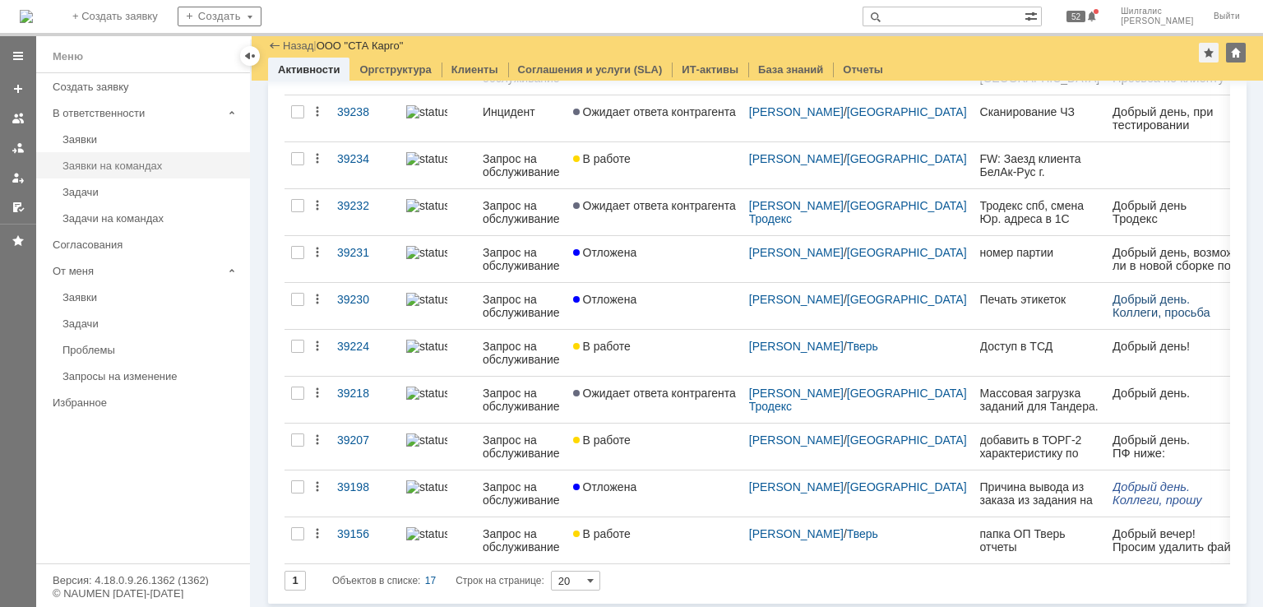
click at [121, 164] on div "Заявки на командах" at bounding box center [151, 166] width 178 height 12
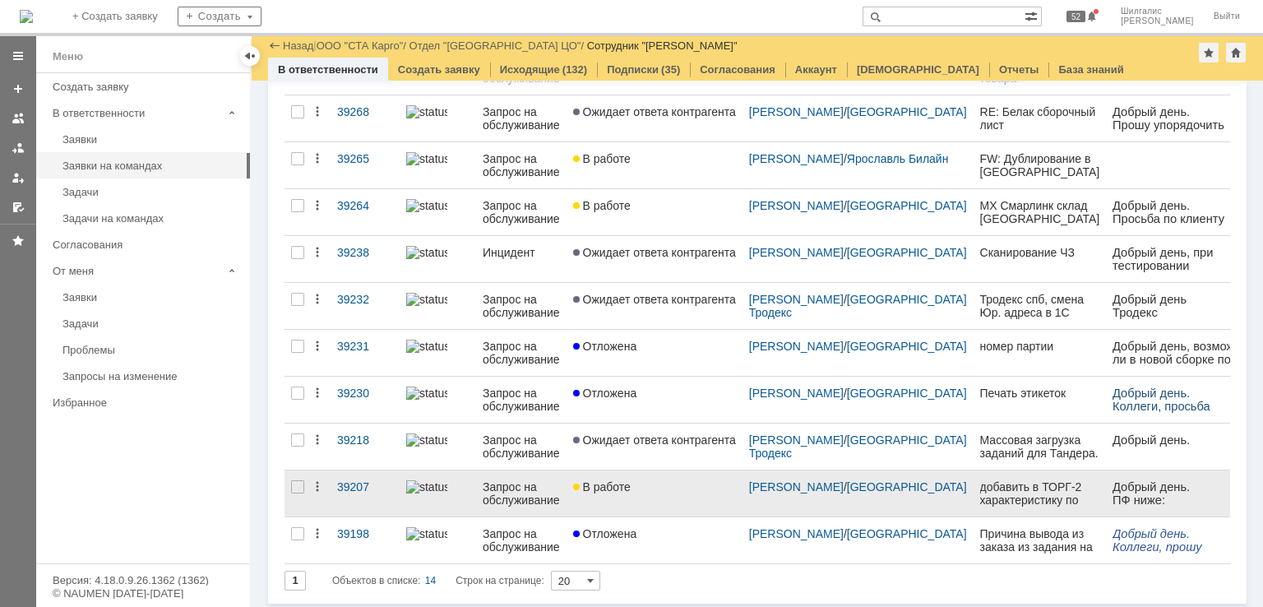
click at [659, 493] on link "В работе" at bounding box center [655, 493] width 176 height 46
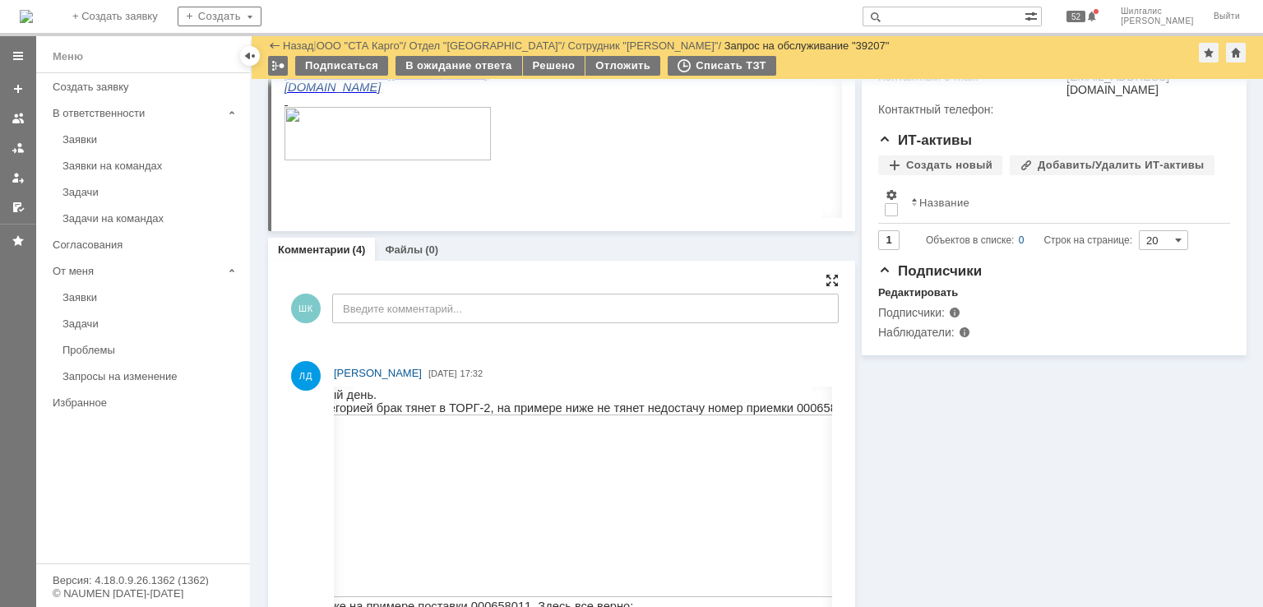
click at [828, 280] on div at bounding box center [832, 280] width 13 height 13
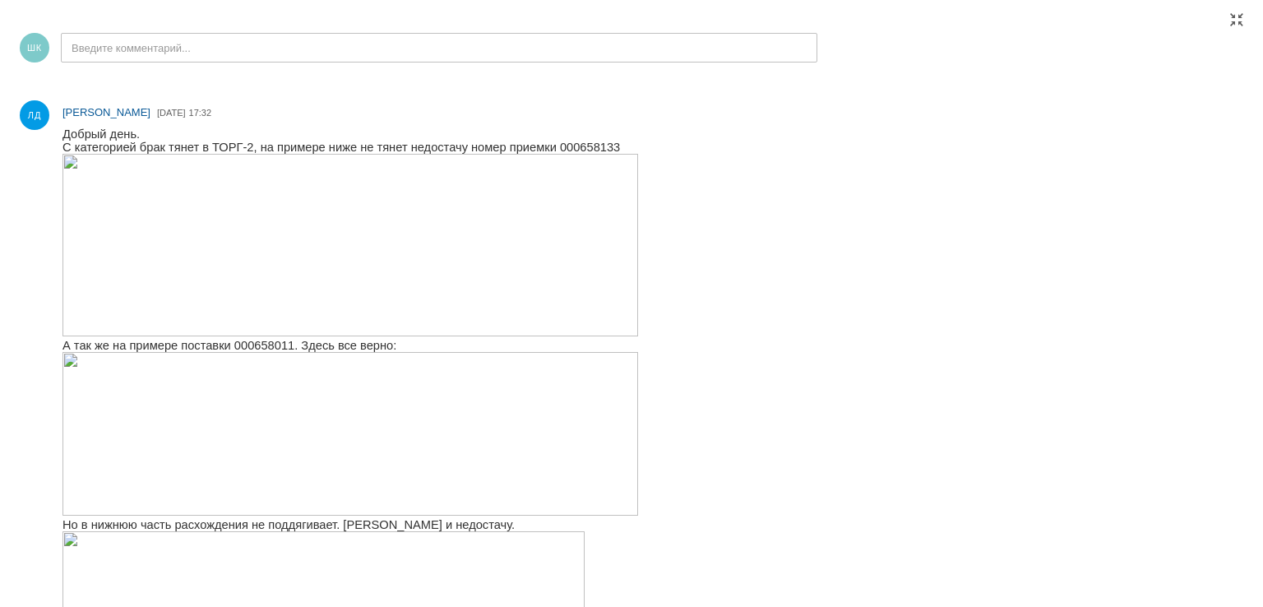
click at [552, 150] on span "С категорией брак тянет в ТОРГ-2, на примере ниже не тянет недостачу номер прие…" at bounding box center [341, 147] width 558 height 13
copy span "000658133"
click at [1133, 258] on html "Добрый день. С категорией брак тянет в ТОРГ-2, на примере ниже не тянет недоста…" at bounding box center [652, 538] width 1180 height 822
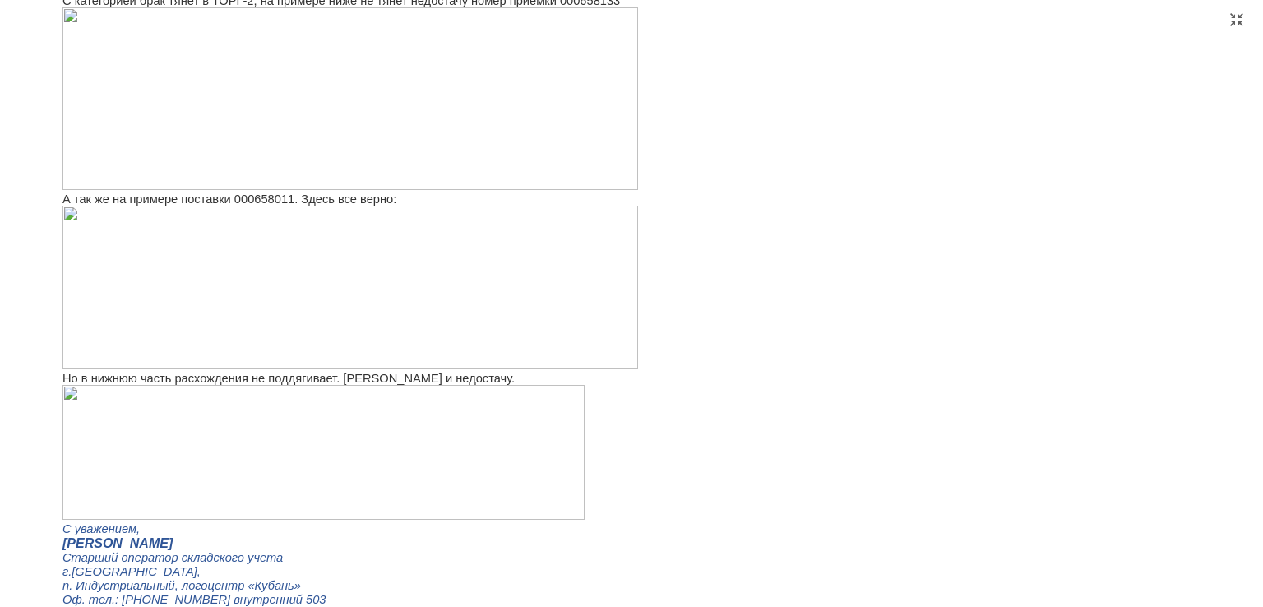
scroll to position [247, 0]
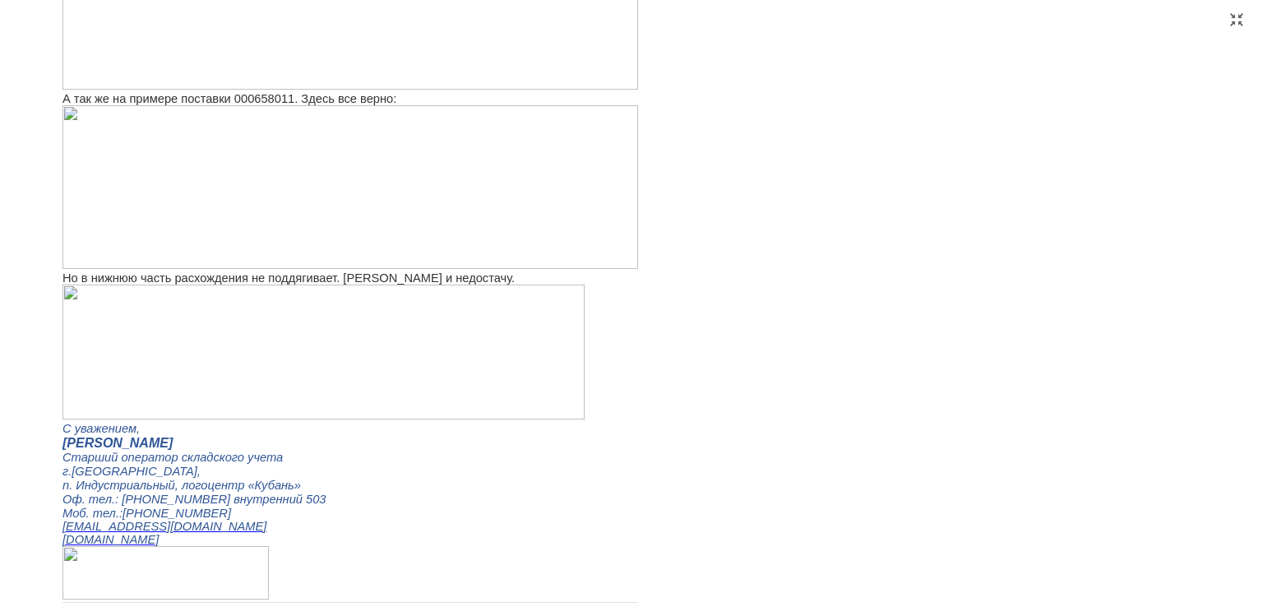
click at [775, 337] on html "Добрый день. С категорией брак тянет в ТОРГ-2, на примере ниже не тянет недоста…" at bounding box center [652, 292] width 1180 height 822
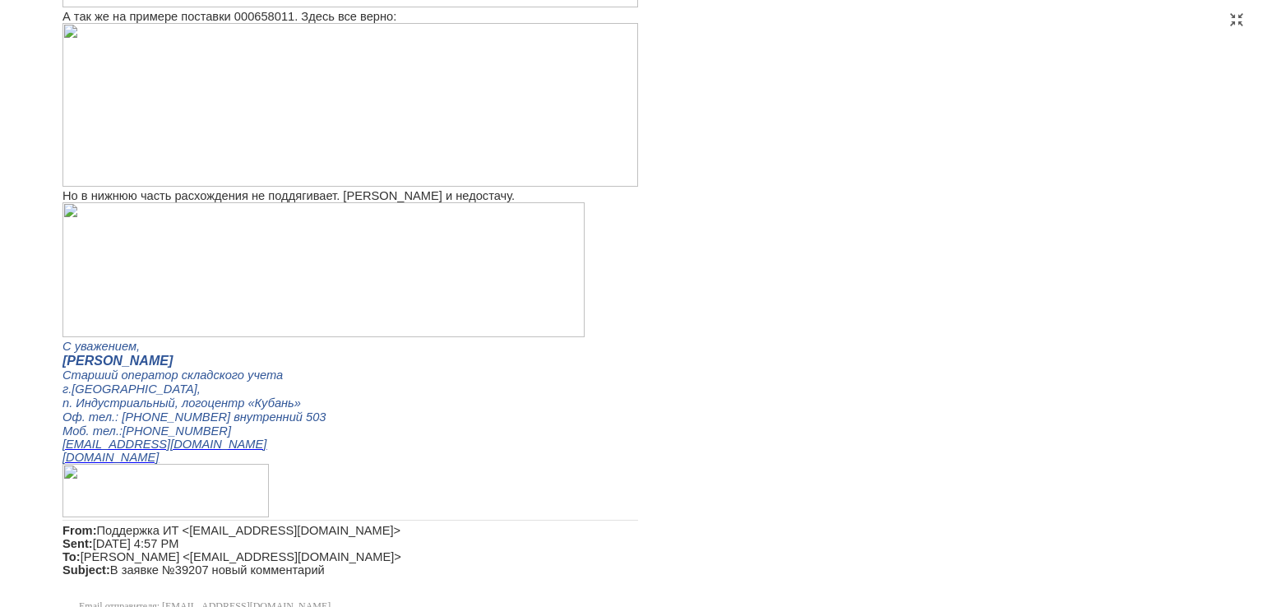
scroll to position [0, 0]
